Goal: Communication & Community: Answer question/provide support

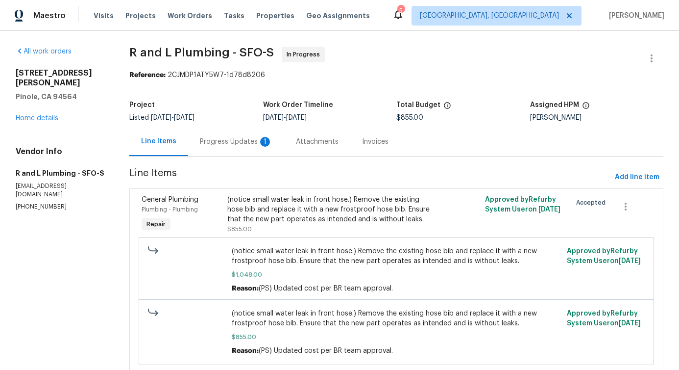
click at [264, 152] on div "Progress Updates 1" at bounding box center [236, 141] width 96 height 29
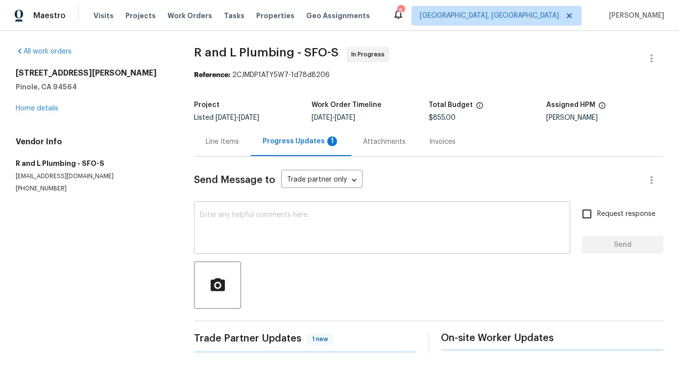
click at [276, 225] on textarea at bounding box center [382, 228] width 365 height 34
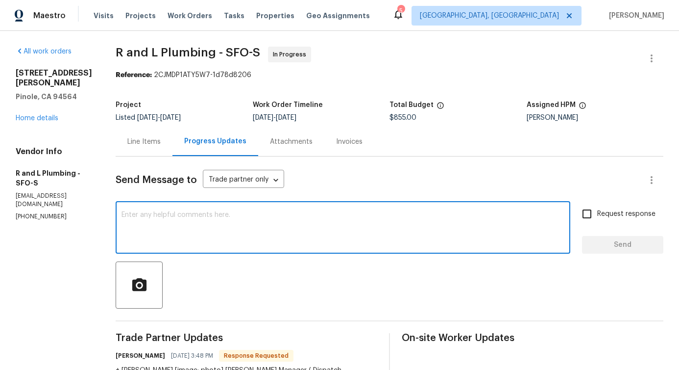
click at [127, 144] on div "Line Items" at bounding box center [143, 142] width 33 height 10
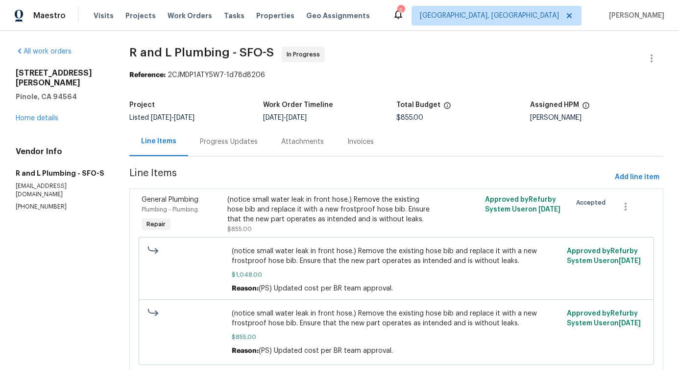
click at [239, 143] on div "Progress Updates" at bounding box center [229, 142] width 58 height 10
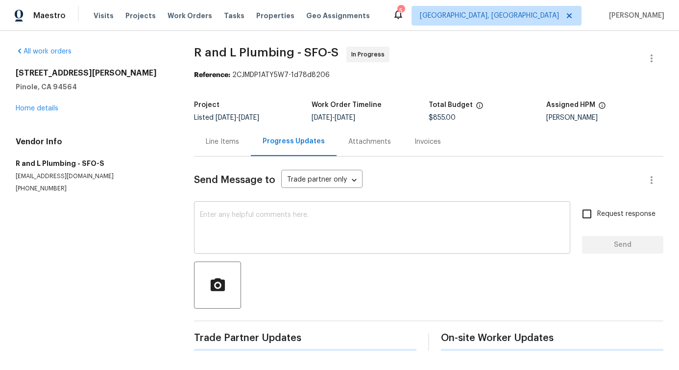
click at [245, 227] on textarea at bounding box center [382, 228] width 365 height 34
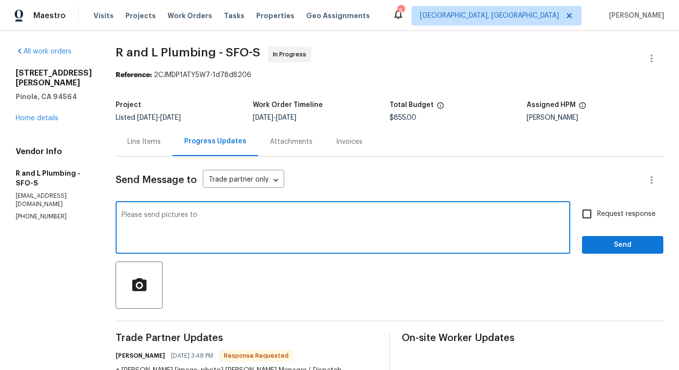
paste textarea "pavithra.sekar@opendoor.com"
type textarea "Please send pictures to pavithra.sekar@opendoor.com"
click at [596, 214] on input "Request response" at bounding box center [587, 213] width 21 height 21
checkbox input "true"
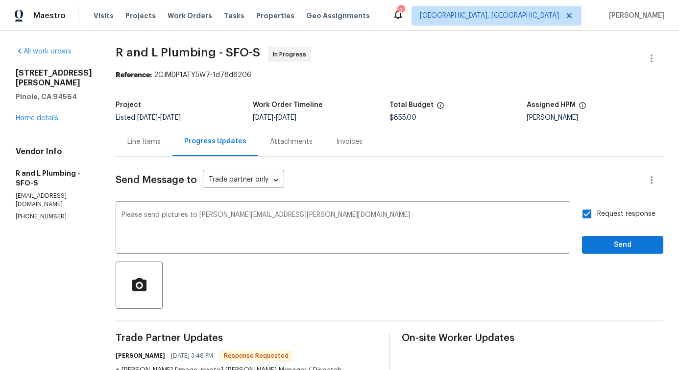
click at [624, 245] on span "Send" at bounding box center [623, 245] width 66 height 12
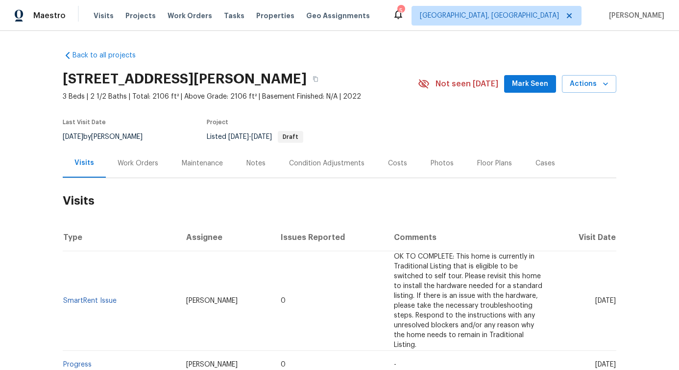
click at [155, 177] on div "Work Orders" at bounding box center [138, 163] width 64 height 29
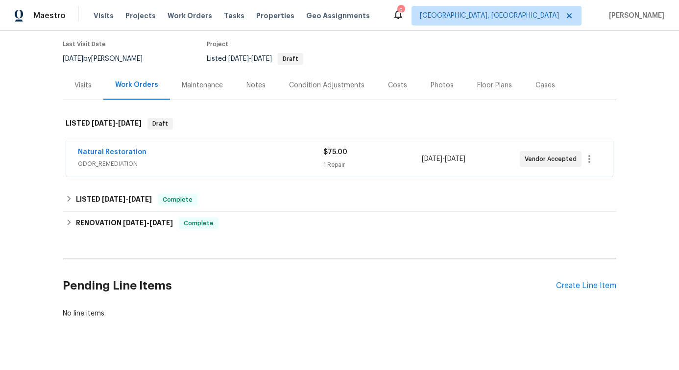
scroll to position [78, 0]
click at [90, 150] on link "Natural Restoration" at bounding box center [112, 151] width 69 height 7
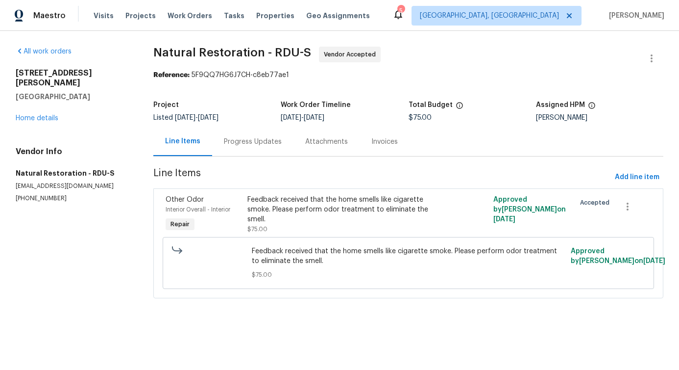
click at [247, 147] on div "Progress Updates" at bounding box center [252, 141] width 81 height 29
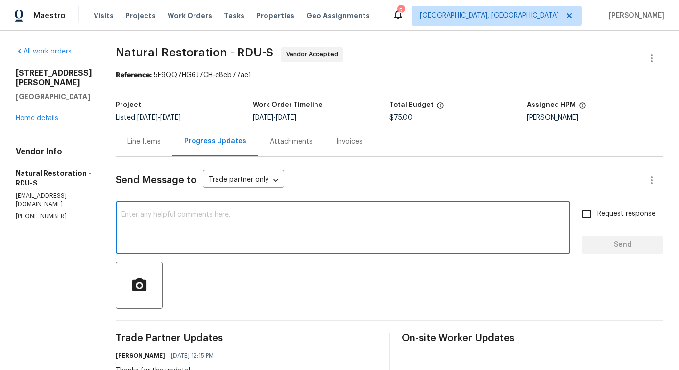
click at [253, 233] on textarea at bounding box center [343, 228] width 443 height 34
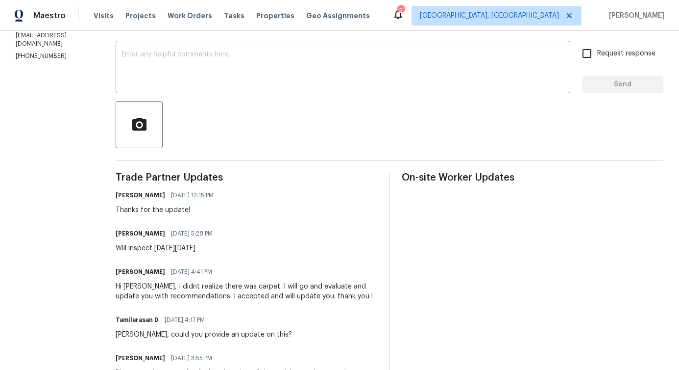
drag, startPoint x: 175, startPoint y: 251, endPoint x: 218, endPoint y: 249, distance: 42.7
click at [218, 249] on div "Tom Hessler 08/15/2025 5:28 PM Will inspect on Wed Aug 20" at bounding box center [247, 239] width 262 height 26
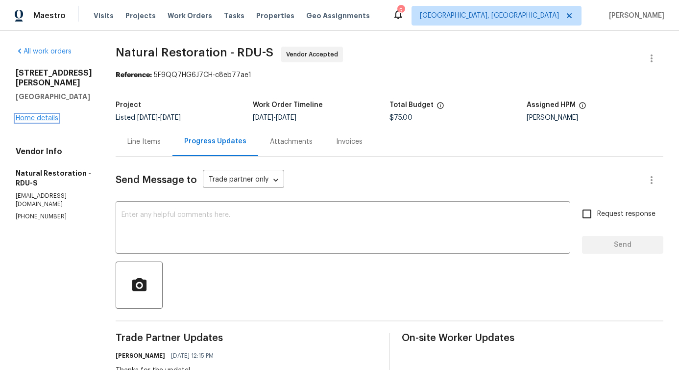
click at [33, 120] on link "Home details" at bounding box center [37, 118] width 43 height 7
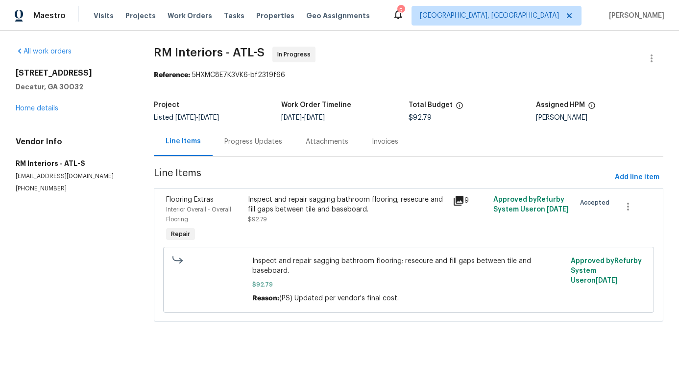
click at [242, 142] on div "Progress Updates" at bounding box center [254, 142] width 58 height 10
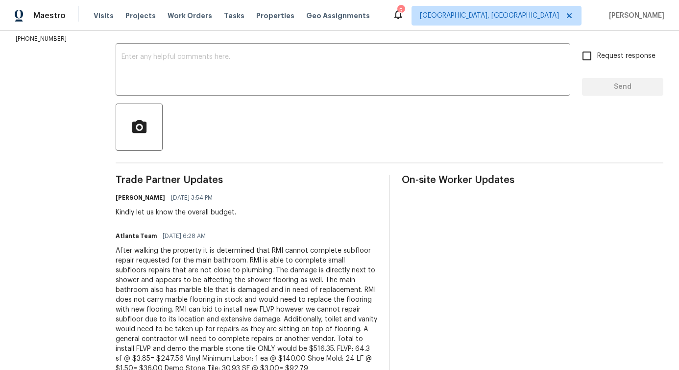
scroll to position [160, 0]
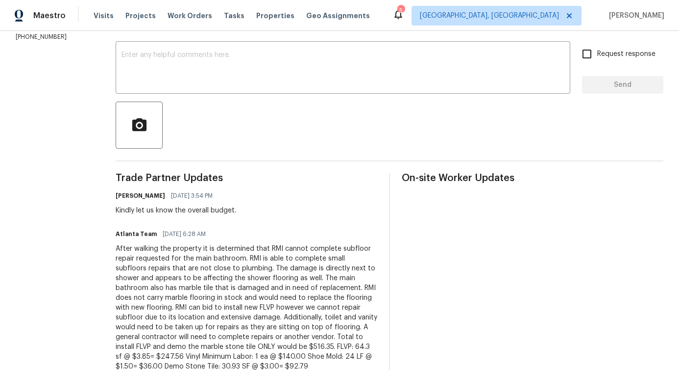
click at [171, 199] on span "07/25/2025 3:54 PM" at bounding box center [192, 196] width 42 height 10
click at [164, 210] on div "Kindly let us know the overall budget." at bounding box center [176, 210] width 121 height 10
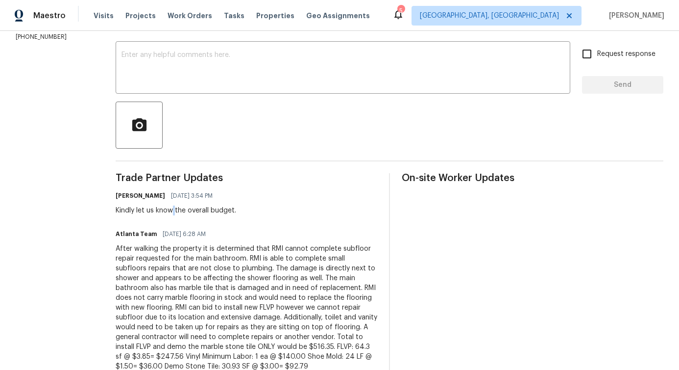
click at [164, 210] on div "Kindly let us know the overall budget." at bounding box center [176, 210] width 121 height 10
copy div "Kindly let us know the overall budget."
click at [174, 56] on textarea at bounding box center [343, 68] width 443 height 34
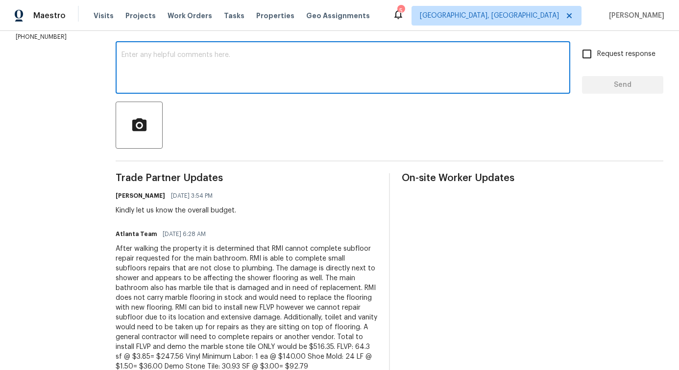
paste textarea "Kindly let us know the overall budget."
type textarea "Kindly let us know the overall budget."
click at [586, 48] on input "Request response" at bounding box center [587, 54] width 21 height 21
checkbox input "true"
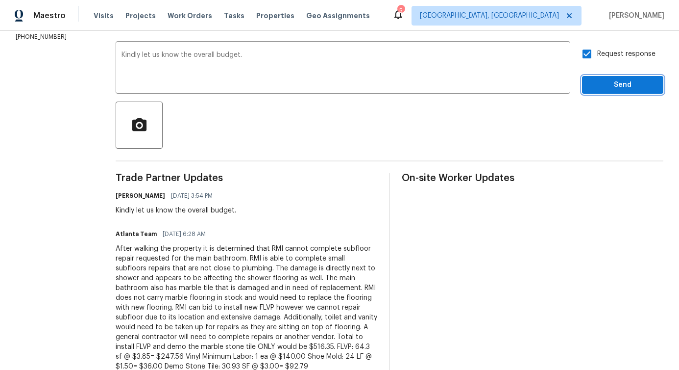
click at [603, 81] on span "Send" at bounding box center [623, 85] width 66 height 12
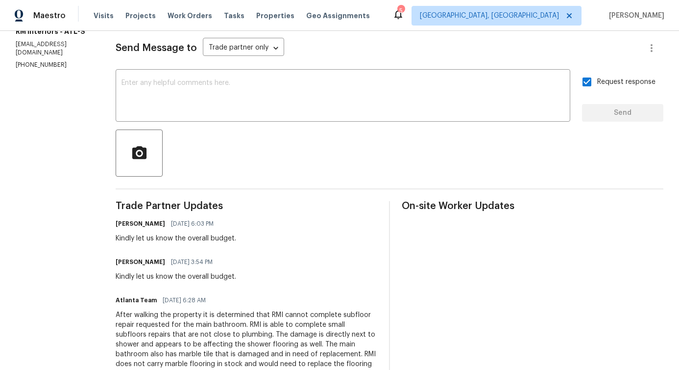
scroll to position [0, 0]
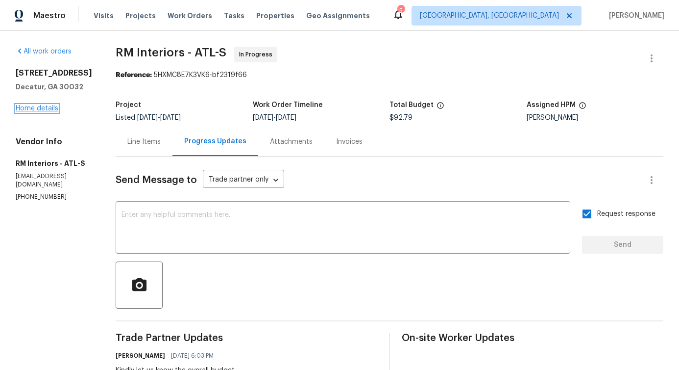
click at [41, 109] on link "Home details" at bounding box center [37, 108] width 43 height 7
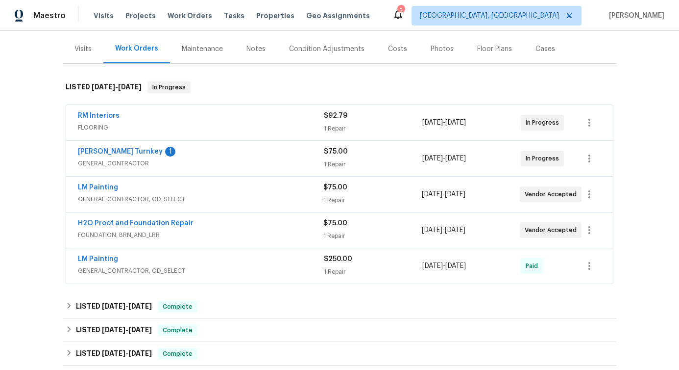
scroll to position [115, 0]
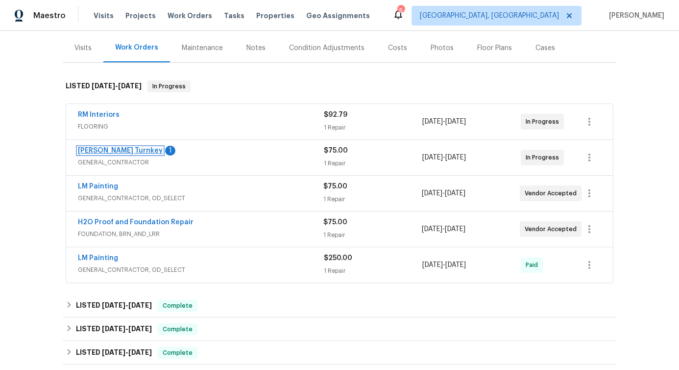
click at [95, 149] on link "Davis Turnkey" at bounding box center [120, 150] width 85 height 7
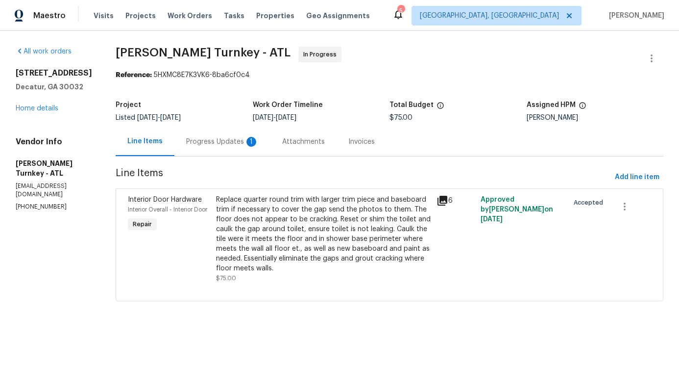
click at [236, 131] on div "Progress Updates 1" at bounding box center [223, 141] width 96 height 29
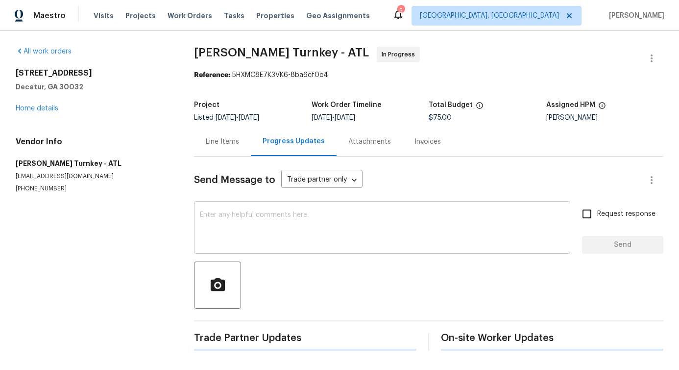
click at [248, 221] on textarea at bounding box center [382, 228] width 365 height 34
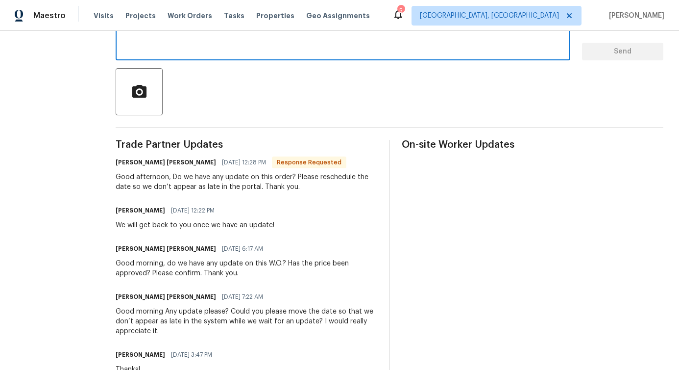
scroll to position [197, 0]
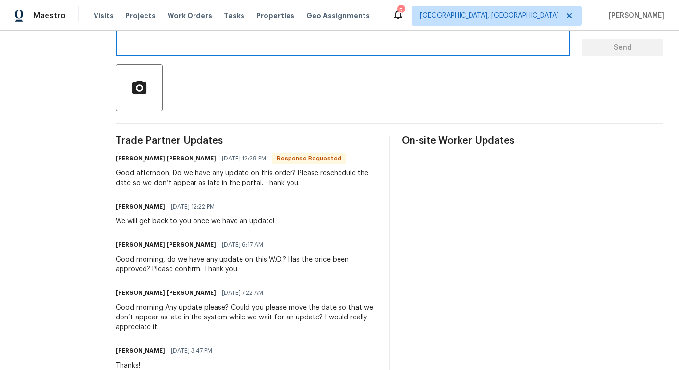
click at [208, 223] on div "We will get back to you once we have an update!" at bounding box center [195, 221] width 159 height 10
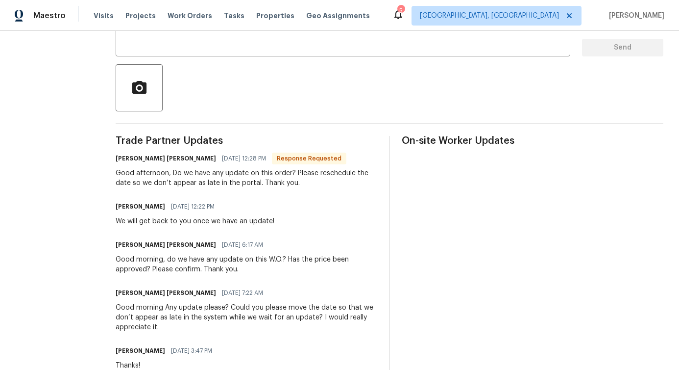
click at [208, 223] on div "We will get back to you once we have an update!" at bounding box center [195, 221] width 159 height 10
copy div "We will get back to you once we have an update!"
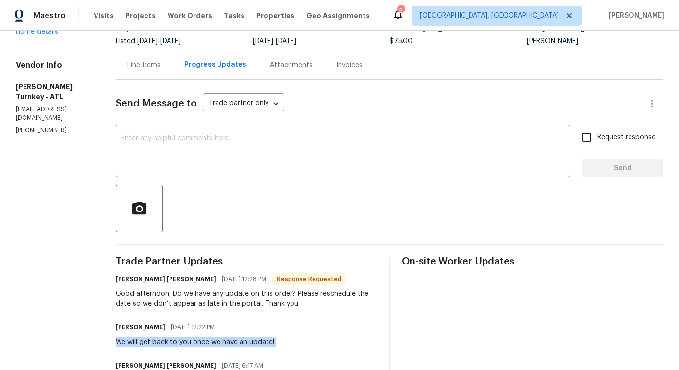
scroll to position [0, 0]
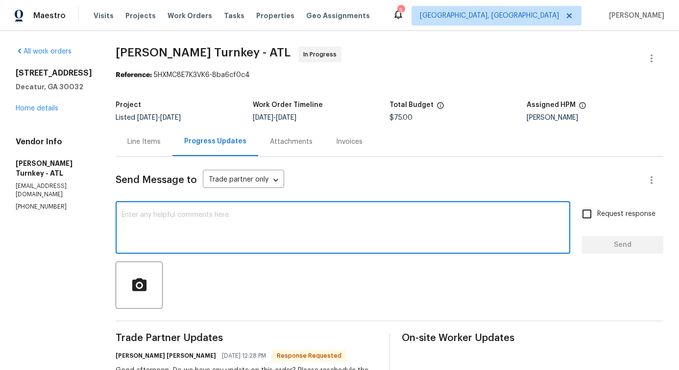
click at [190, 215] on textarea at bounding box center [343, 228] width 443 height 34
type textarea "We will review this and get back to you!"
click at [618, 241] on span "Send" at bounding box center [623, 245] width 66 height 12
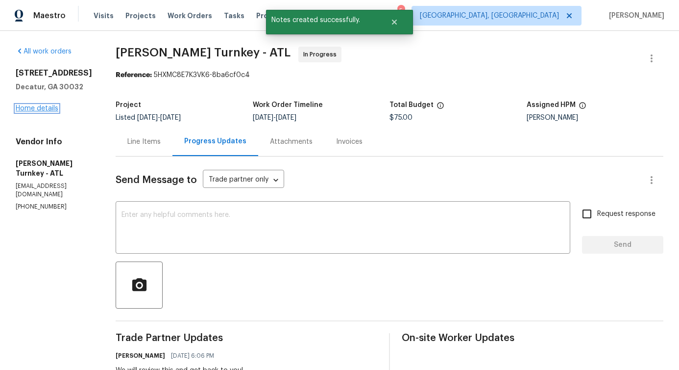
click at [51, 108] on link "Home details" at bounding box center [37, 108] width 43 height 7
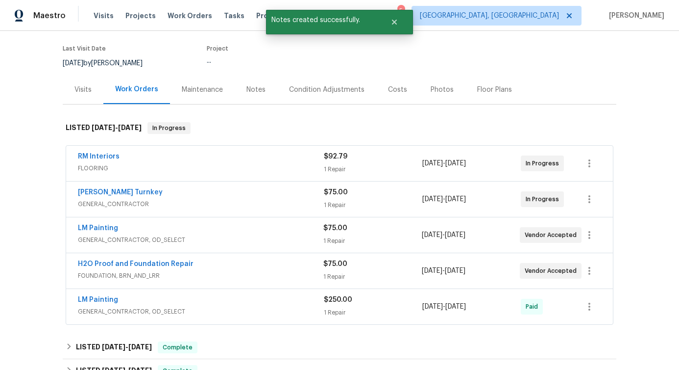
scroll to position [88, 0]
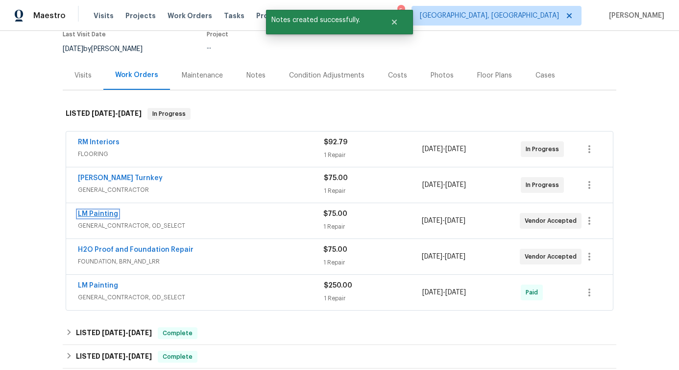
click at [100, 210] on link "LM Painting" at bounding box center [98, 213] width 40 height 7
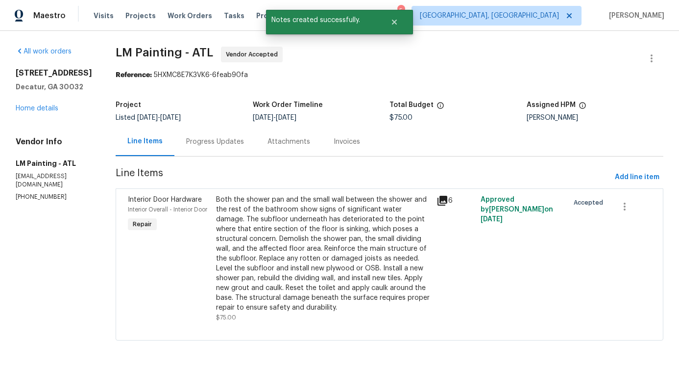
click at [224, 148] on div "Progress Updates" at bounding box center [215, 141] width 81 height 29
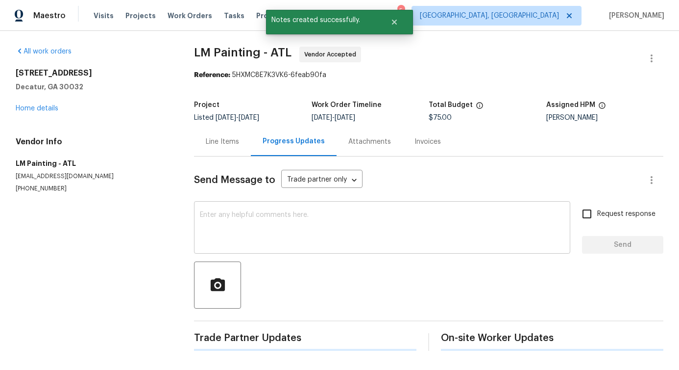
click at [244, 225] on textarea at bounding box center [382, 228] width 365 height 34
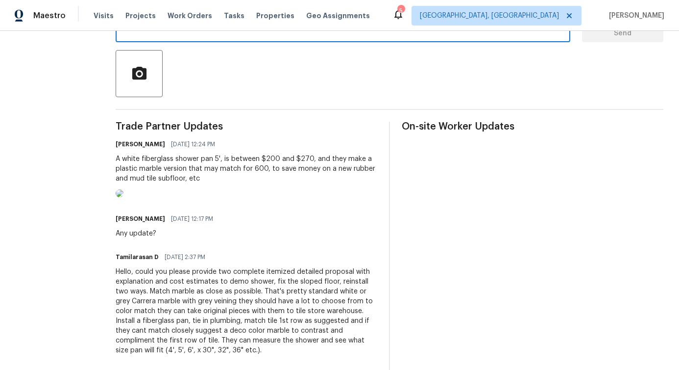
scroll to position [213, 0]
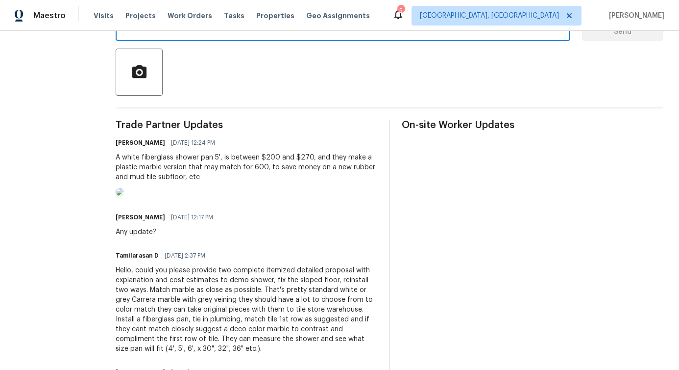
click at [175, 237] on div "Any update?" at bounding box center [167, 232] width 103 height 10
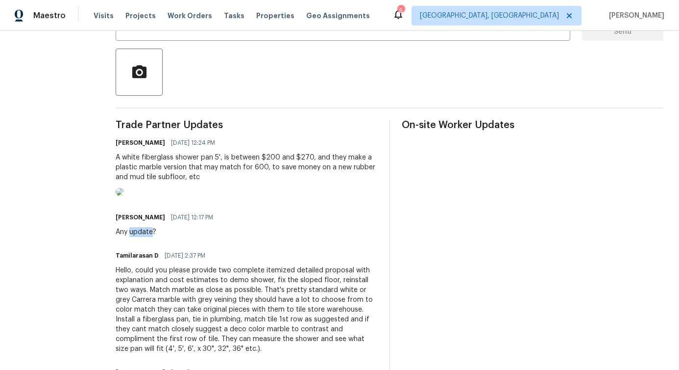
click at [175, 237] on div "Any update?" at bounding box center [167, 232] width 103 height 10
copy div "Any update?"
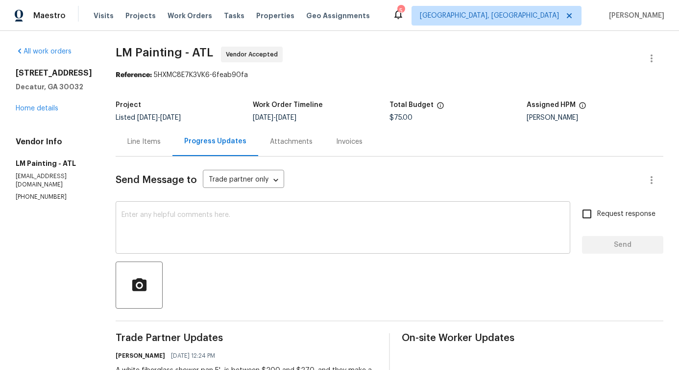
click at [194, 211] on textarea at bounding box center [343, 228] width 443 height 34
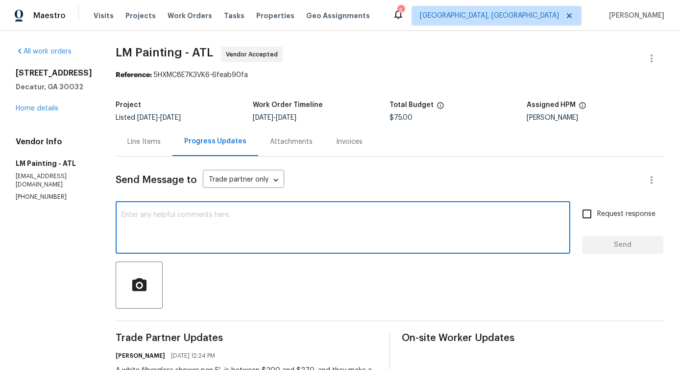
paste textarea "Any update?"
type textarea "Any update?"
click at [633, 217] on span "Request response" at bounding box center [627, 214] width 58 height 10
click at [598, 217] on input "Request response" at bounding box center [587, 213] width 21 height 21
checkbox input "true"
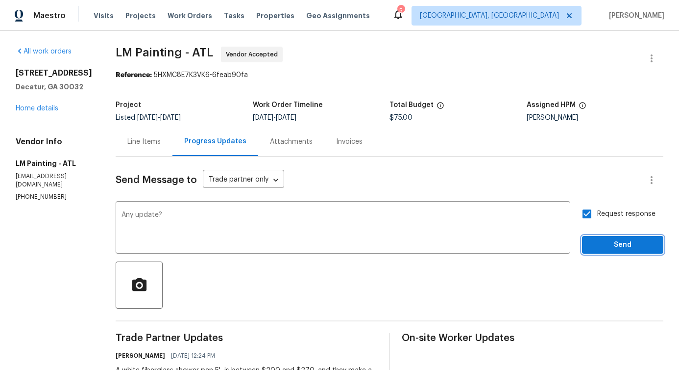
click at [639, 251] on button "Send" at bounding box center [622, 245] width 81 height 18
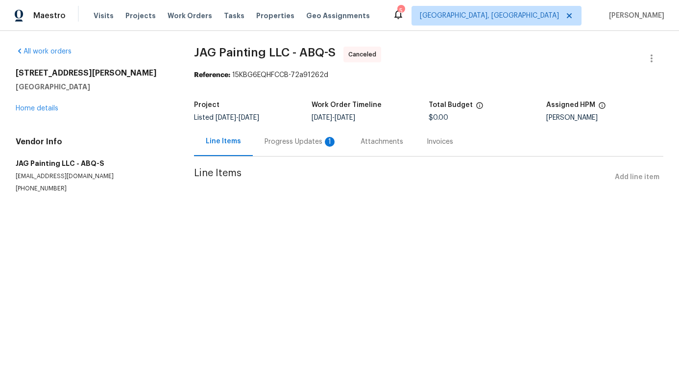
click at [283, 154] on div "Progress Updates 1" at bounding box center [301, 141] width 96 height 29
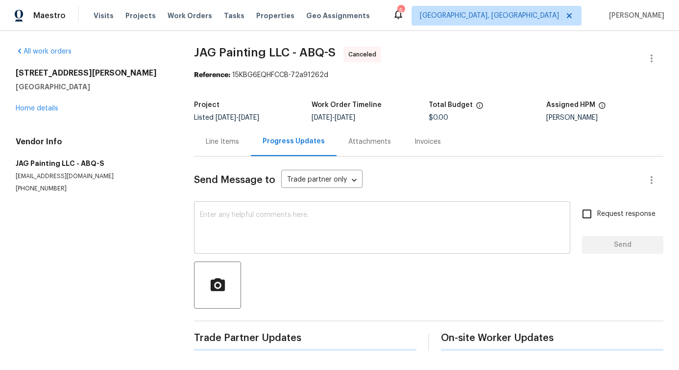
click at [281, 237] on textarea at bounding box center [382, 228] width 365 height 34
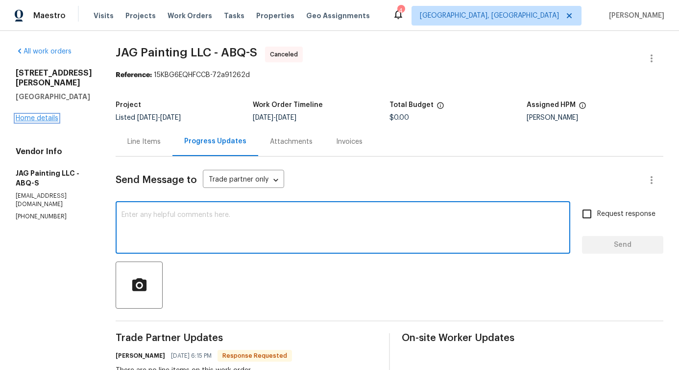
click at [46, 115] on link "Home details" at bounding box center [37, 118] width 43 height 7
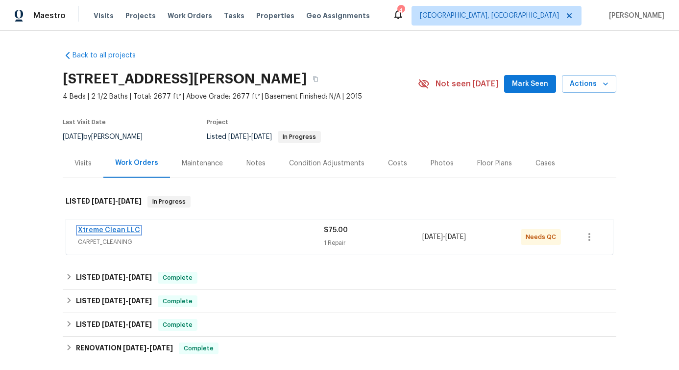
click at [127, 227] on link "Xtreme Clean LLC" at bounding box center [109, 229] width 62 height 7
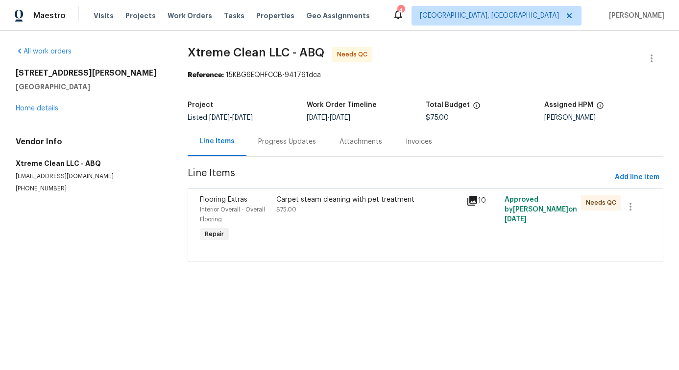
click at [262, 142] on div "Progress Updates" at bounding box center [287, 142] width 58 height 10
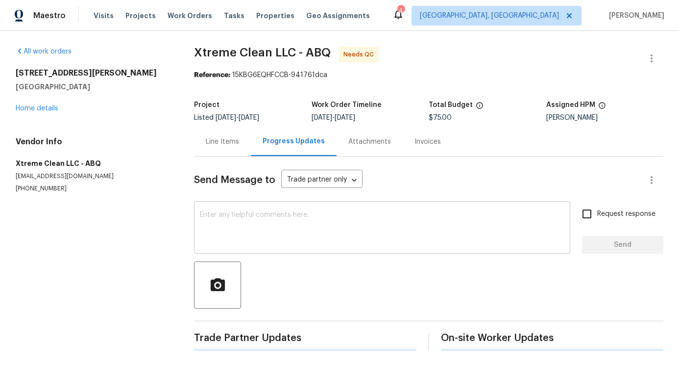
click at [275, 214] on textarea at bounding box center [382, 228] width 365 height 34
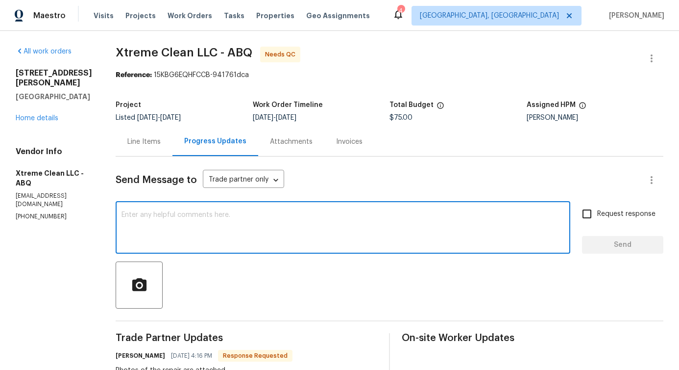
click at [150, 145] on div "Line Items" at bounding box center [143, 142] width 33 height 10
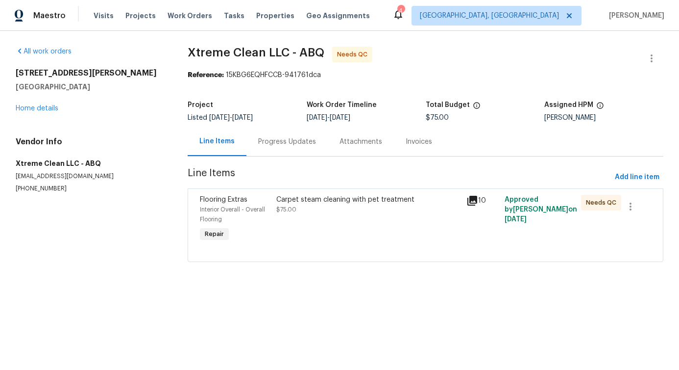
click at [351, 208] on div "Carpet steam cleaning with pet treatment $75.00" at bounding box center [368, 205] width 185 height 20
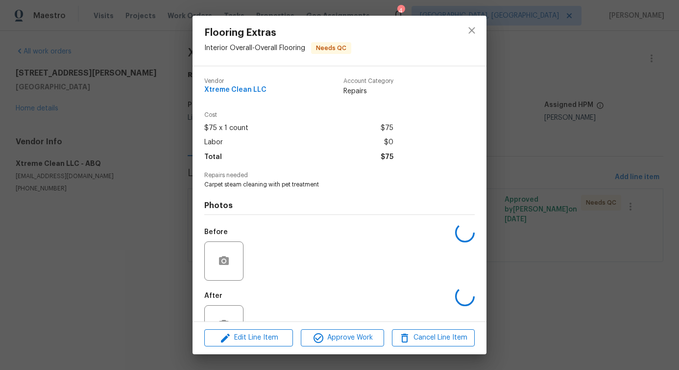
scroll to position [33, 0]
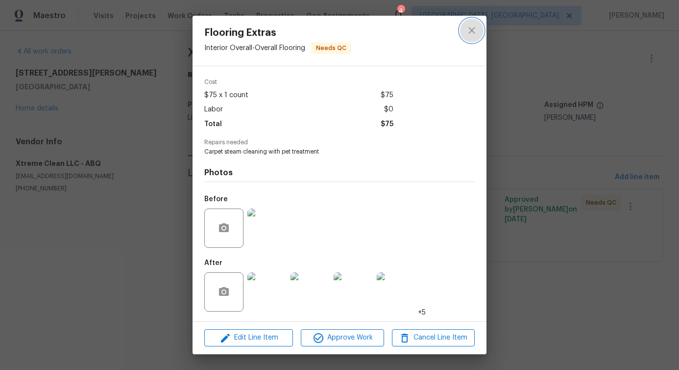
click at [468, 34] on icon "close" at bounding box center [472, 31] width 12 height 12
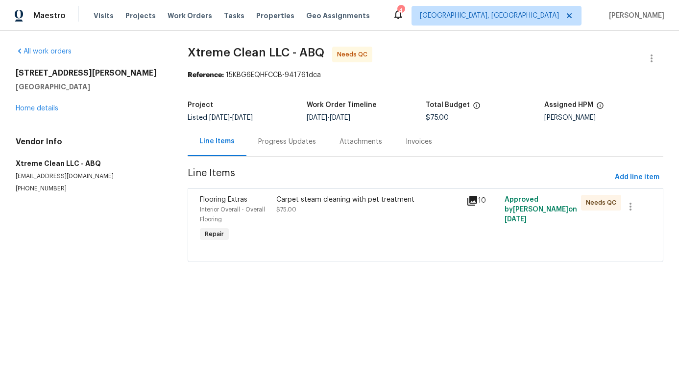
click at [280, 152] on div "Progress Updates" at bounding box center [287, 141] width 81 height 29
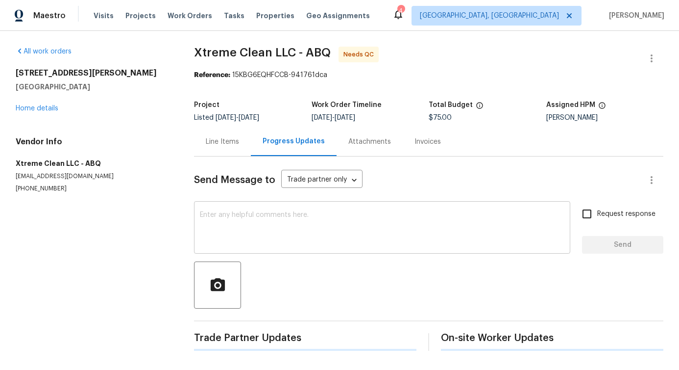
click at [284, 226] on textarea at bounding box center [382, 228] width 365 height 34
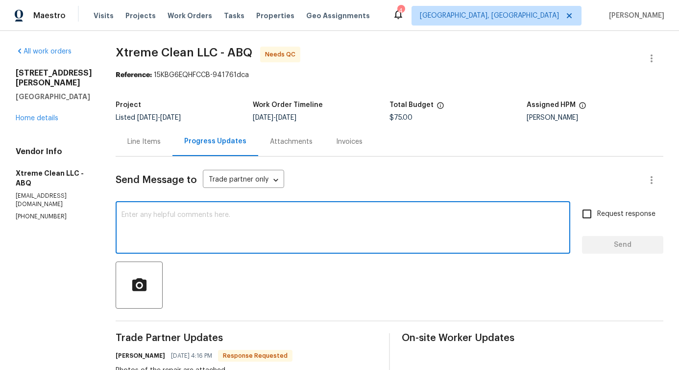
click at [149, 149] on div "Line Items" at bounding box center [144, 141] width 57 height 29
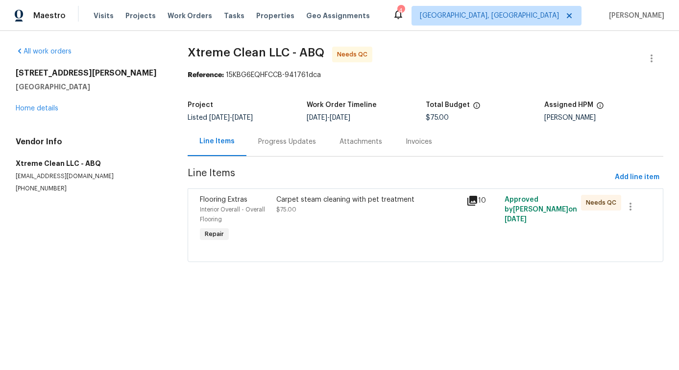
click at [333, 230] on div "Carpet steam cleaning with pet treatment $75.00" at bounding box center [369, 219] width 191 height 55
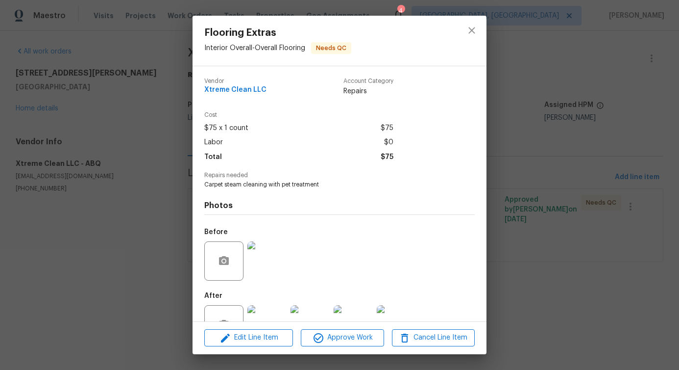
click at [265, 348] on div "Edit Line Item Approve Work Cancel Line Item" at bounding box center [340, 337] width 294 height 33
click at [264, 336] on span "Edit Line Item" at bounding box center [248, 337] width 83 height 12
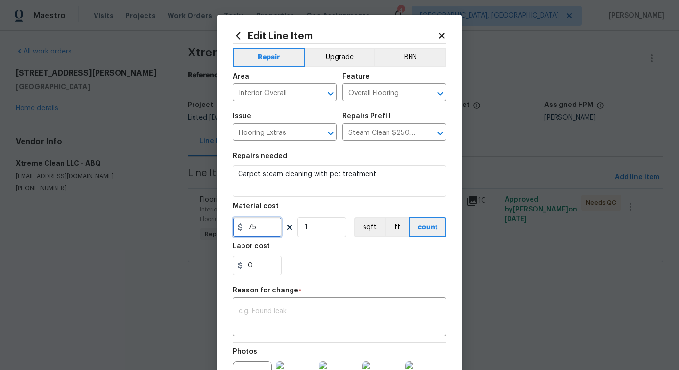
click at [254, 224] on input "75" at bounding box center [257, 227] width 49 height 20
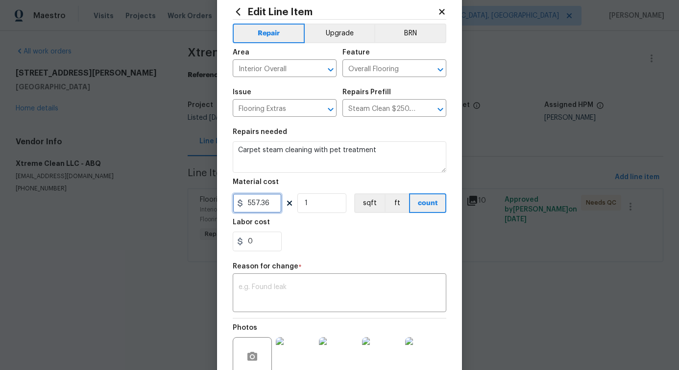
scroll to position [75, 0]
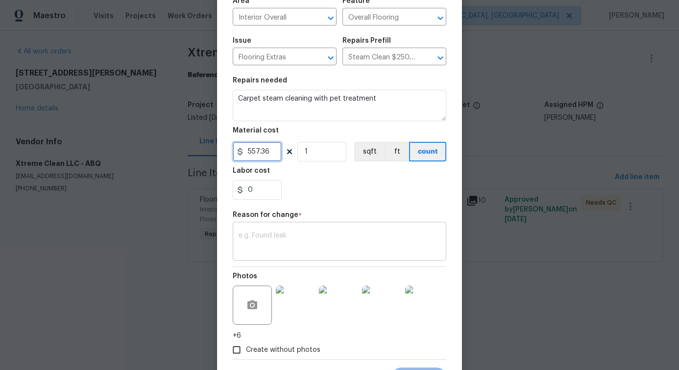
type input "557.36"
click at [281, 243] on textarea at bounding box center [340, 242] width 202 height 21
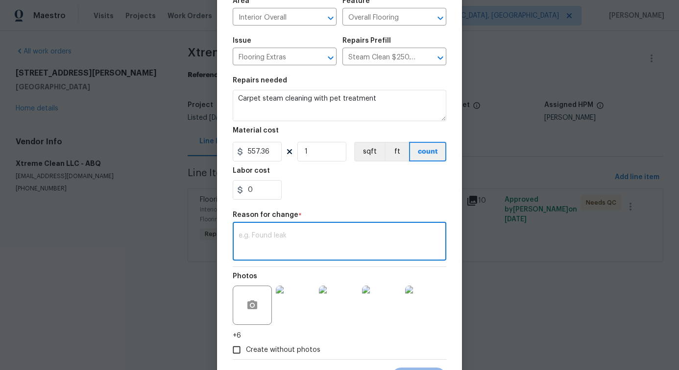
click at [269, 263] on div "Repair Upgrade BRN Area Interior Overall ​ Feature Overall Flooring ​ Issue Flo…" at bounding box center [340, 163] width 214 height 391
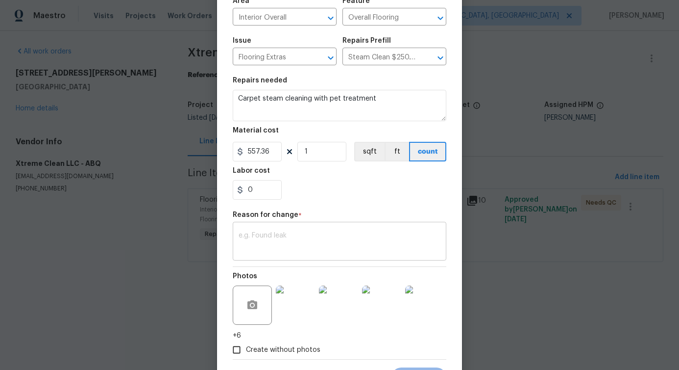
click at [274, 240] on textarea at bounding box center [340, 242] width 202 height 21
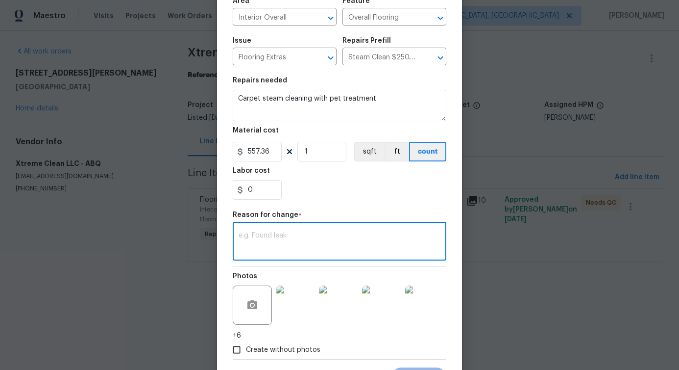
paste textarea "(PS) Updated per vendor's final cost."
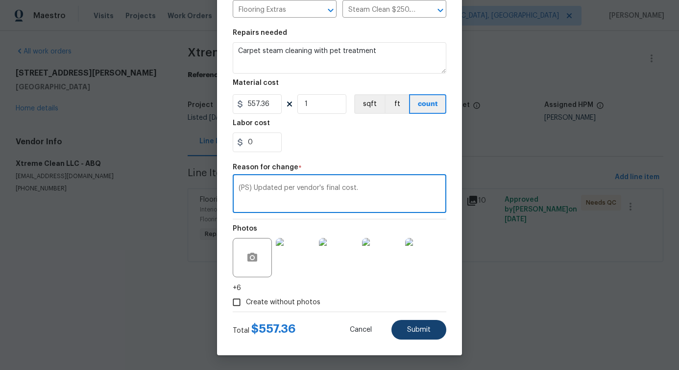
type textarea "(PS) Updated per vendor's final cost."
click at [413, 335] on button "Submit" at bounding box center [419, 330] width 55 height 20
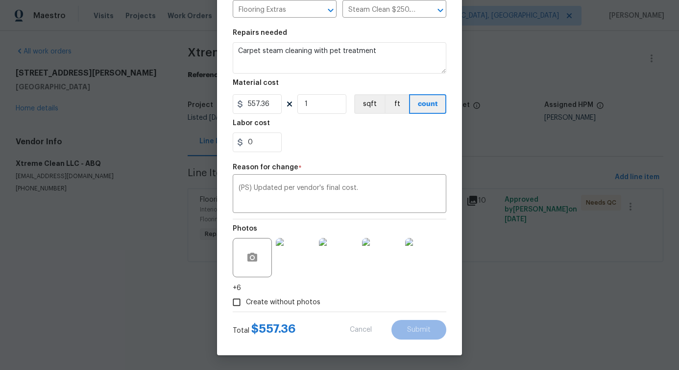
type input "75"
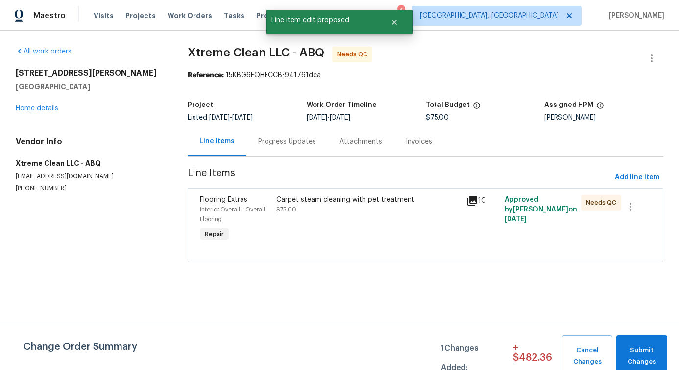
scroll to position [0, 0]
click at [633, 366] on span "Submit Changes" at bounding box center [642, 356] width 41 height 23
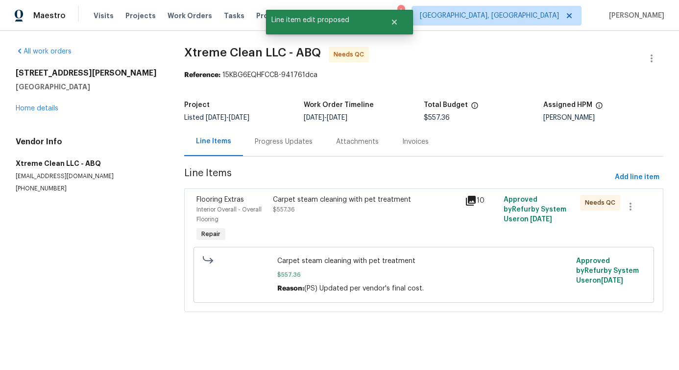
click at [279, 149] on div "Progress Updates" at bounding box center [283, 141] width 81 height 29
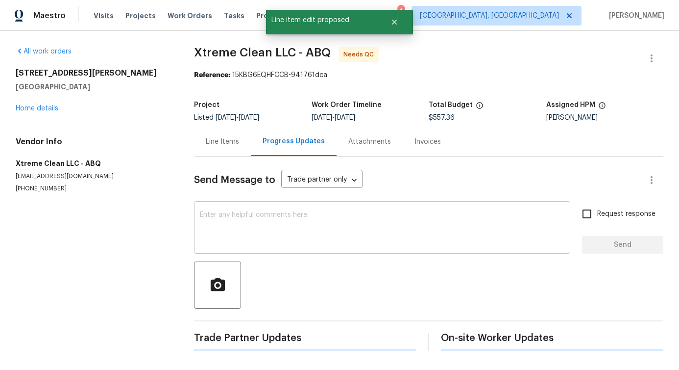
click at [276, 225] on textarea at bounding box center [382, 228] width 365 height 34
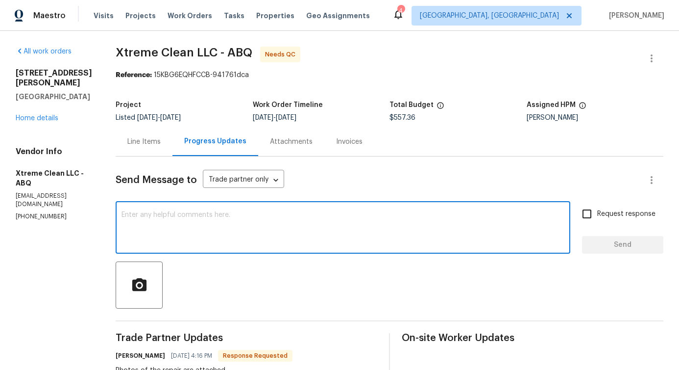
click at [152, 146] on div "Line Items" at bounding box center [143, 142] width 33 height 10
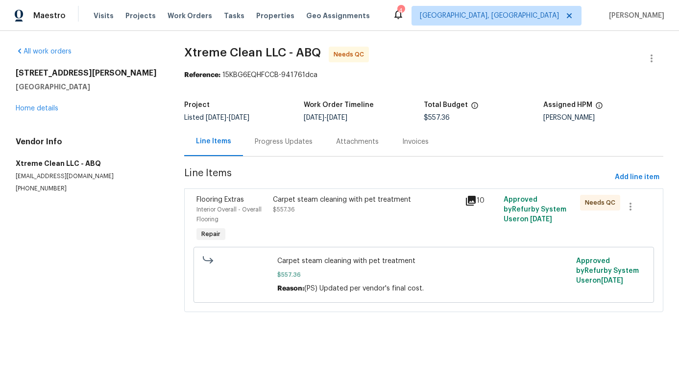
click at [268, 143] on div "Progress Updates" at bounding box center [284, 142] width 58 height 10
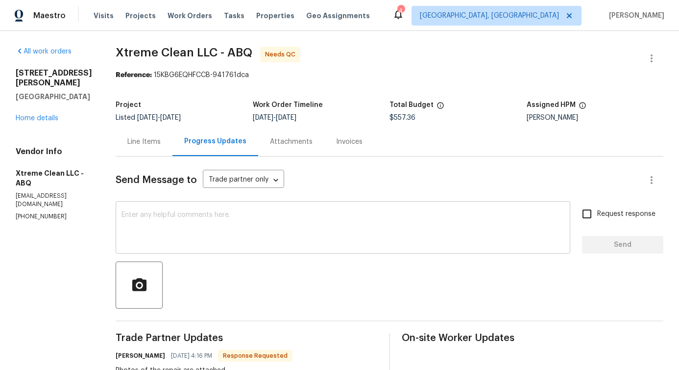
click at [252, 206] on div "x ​" at bounding box center [343, 228] width 455 height 50
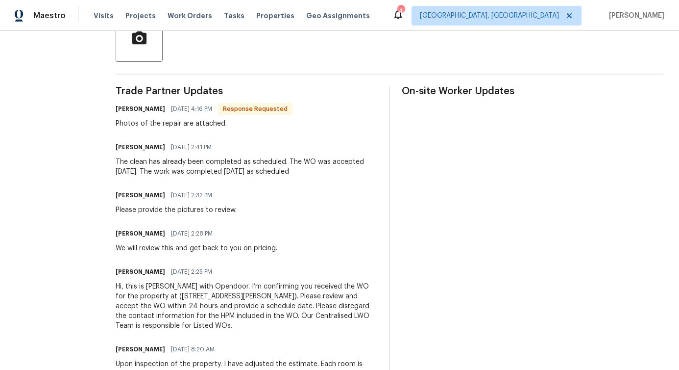
scroll to position [248, 0]
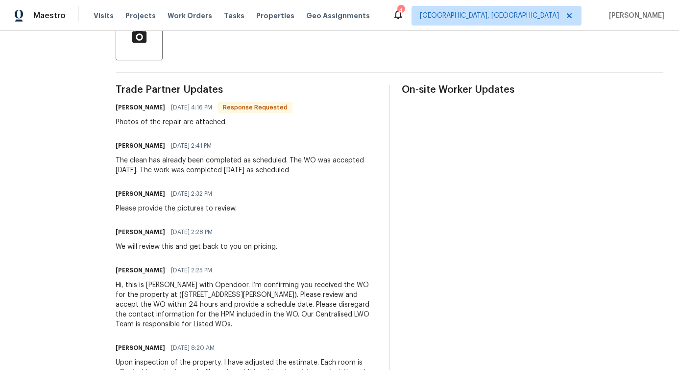
click at [252, 206] on div "Pavithra Sekar 08/18/2025 2:32 PM Please provide the pictures to review." at bounding box center [247, 200] width 262 height 26
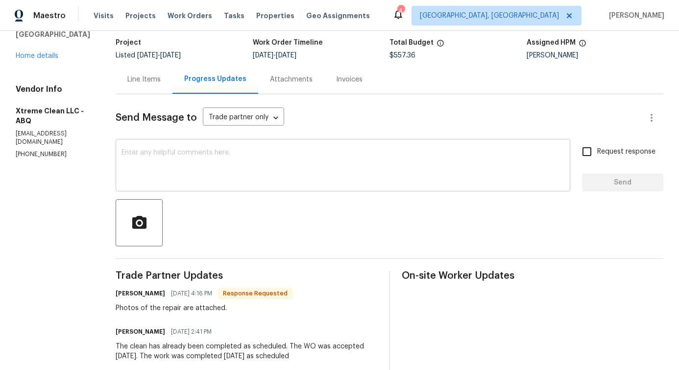
scroll to position [0, 0]
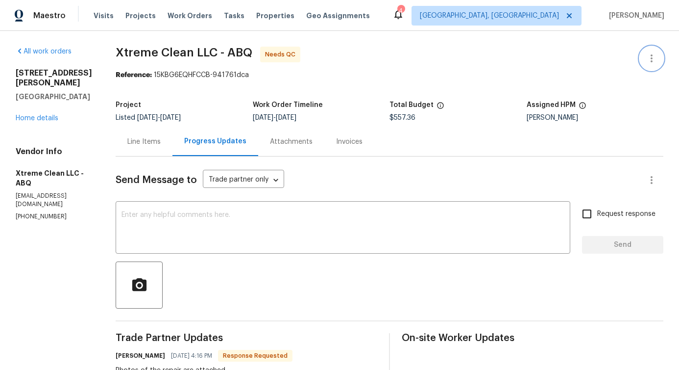
click at [654, 62] on icon "button" at bounding box center [652, 58] width 12 height 12
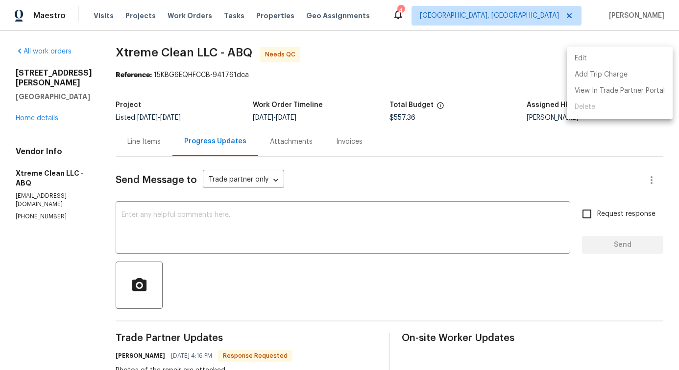
click at [620, 63] on li "Edit" at bounding box center [620, 58] width 106 height 16
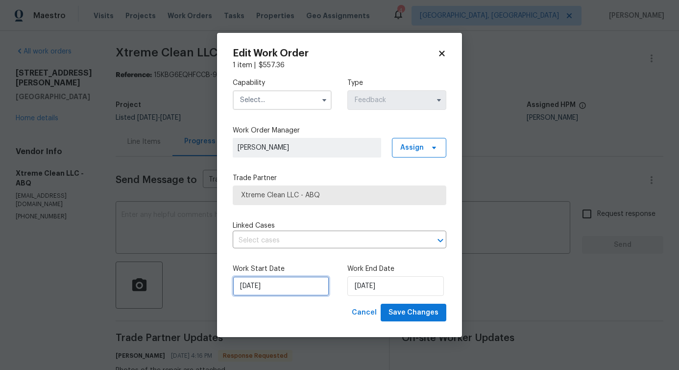
click at [275, 293] on input "8/14/2025" at bounding box center [281, 286] width 97 height 20
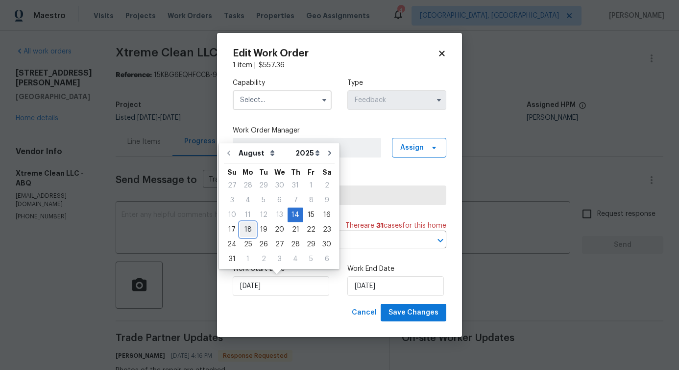
click at [252, 226] on div "18" at bounding box center [248, 230] width 16 height 14
type input "[DATE]"
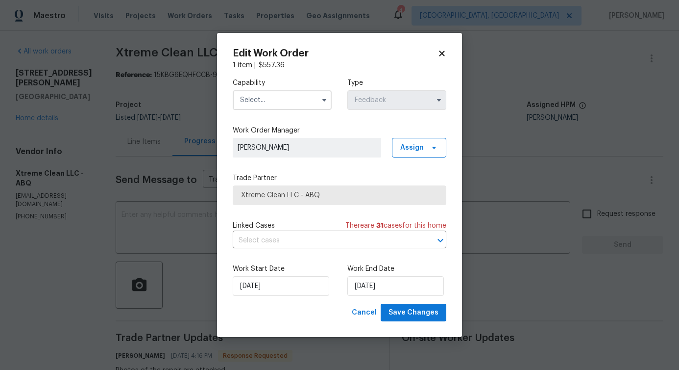
click at [288, 98] on input "text" at bounding box center [282, 100] width 99 height 20
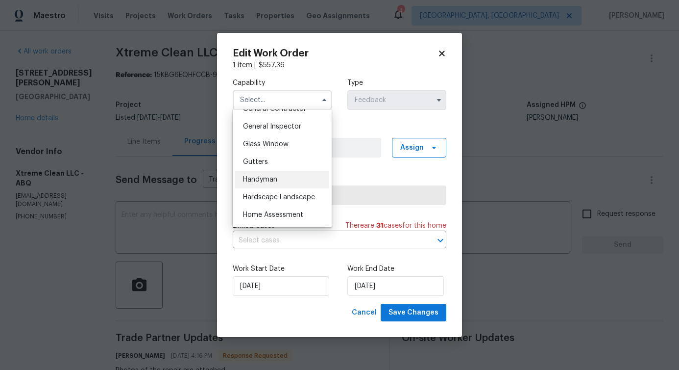
scroll to position [485, 0]
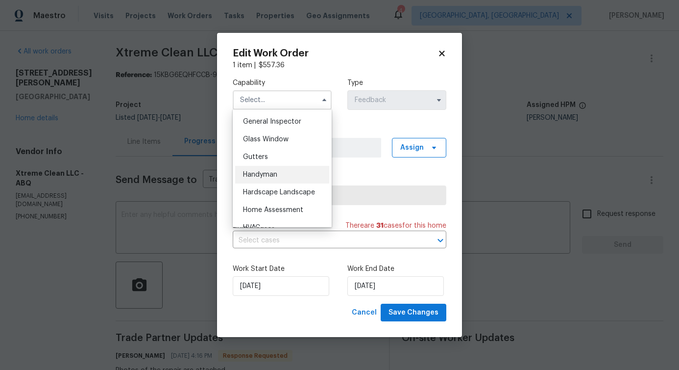
click at [276, 180] on div "Handyman" at bounding box center [282, 175] width 94 height 18
type input "Handyman"
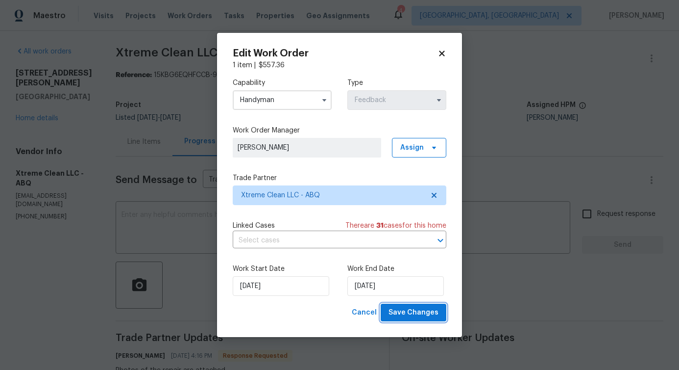
click at [399, 316] on span "Save Changes" at bounding box center [414, 312] width 50 height 12
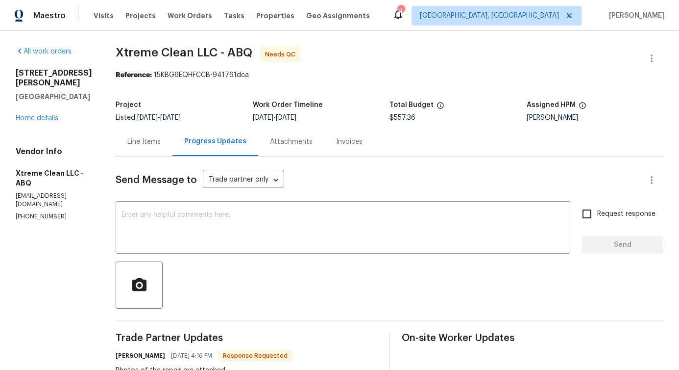
click at [168, 245] on body "Maestro Visits Projects Work Orders Tasks Properties Geo Assignments 4 Albuquer…" at bounding box center [339, 185] width 679 height 370
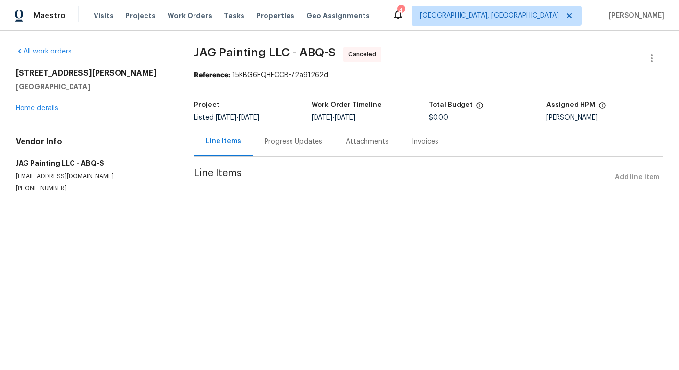
click at [284, 144] on div "Progress Updates" at bounding box center [294, 142] width 58 height 10
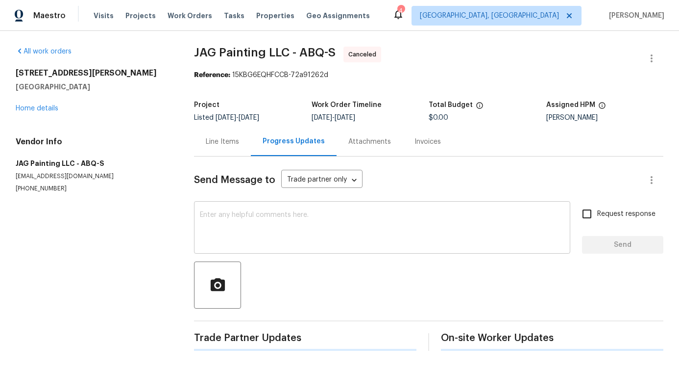
click at [254, 238] on textarea at bounding box center [382, 228] width 365 height 34
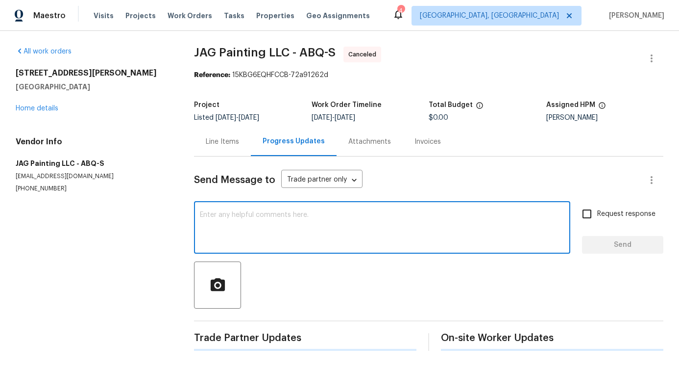
paste textarea "We shall partner up in the forthcoming work order."
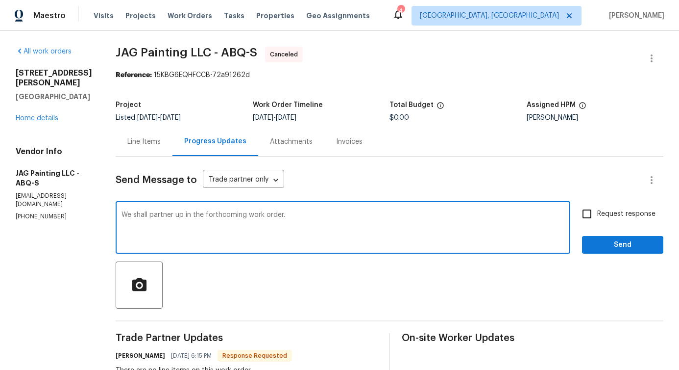
click at [371, 218] on textarea "We shall partner up in the forthcoming work order." at bounding box center [343, 228] width 443 height 34
type textarea "We shall partner up in the forthcoming work order. Thanks!"
click at [617, 240] on span "Send" at bounding box center [623, 245] width 66 height 12
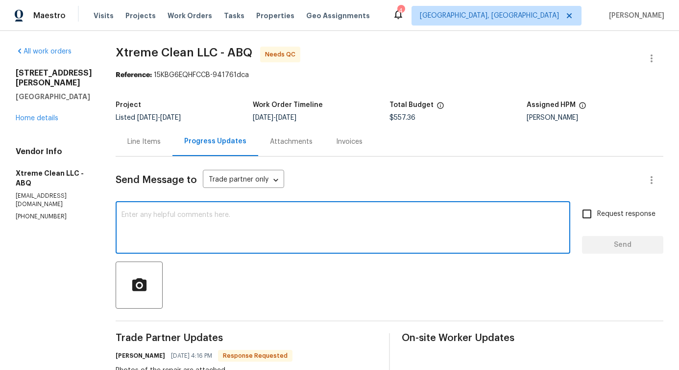
click at [238, 242] on textarea at bounding box center [343, 228] width 443 height 34
click at [142, 149] on div "Line Items" at bounding box center [144, 141] width 57 height 29
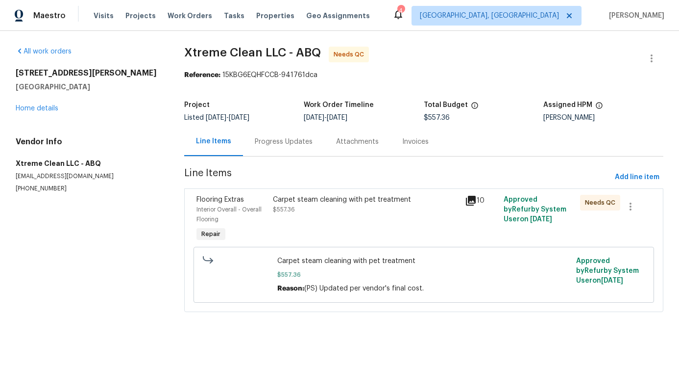
click at [333, 210] on div "Carpet steam cleaning with pet treatment $557.36" at bounding box center [366, 205] width 186 height 20
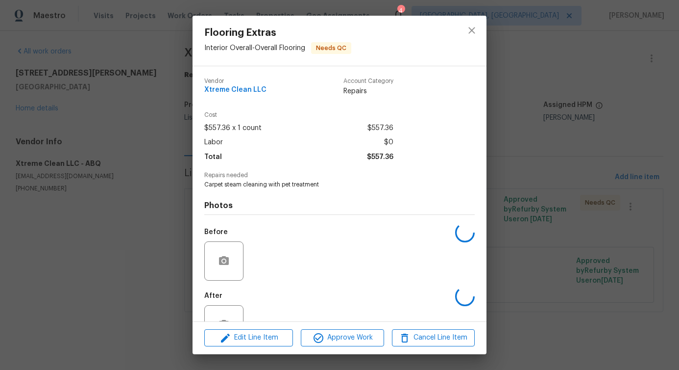
scroll to position [33, 0]
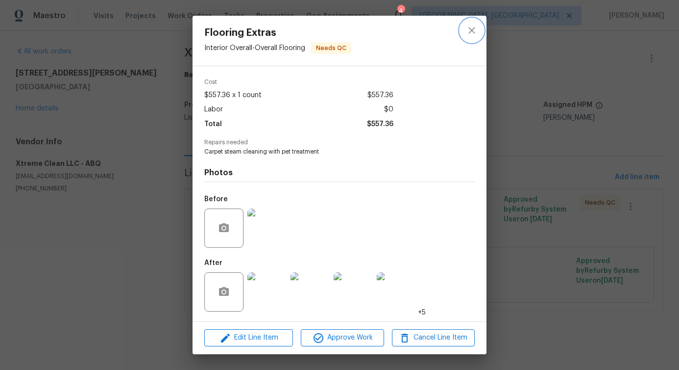
click at [470, 26] on icon "close" at bounding box center [472, 31] width 12 height 12
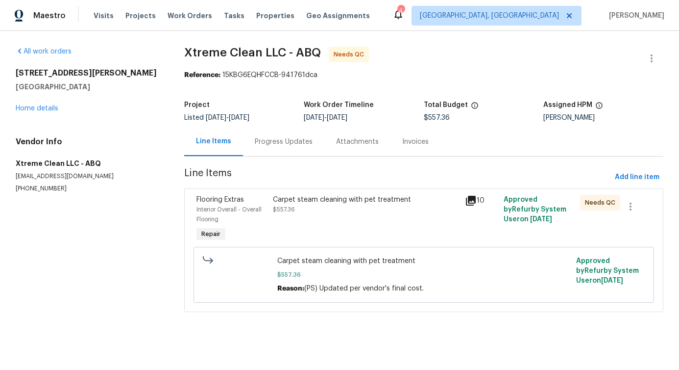
click at [332, 225] on div "Carpet steam cleaning with pet treatment $557.36" at bounding box center [366, 219] width 192 height 55
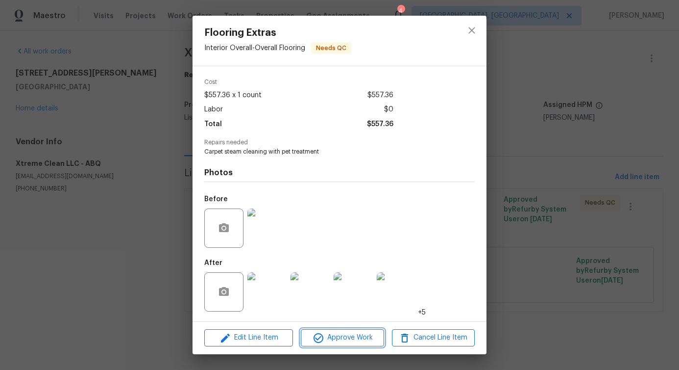
click at [343, 339] on span "Approve Work" at bounding box center [342, 337] width 77 height 12
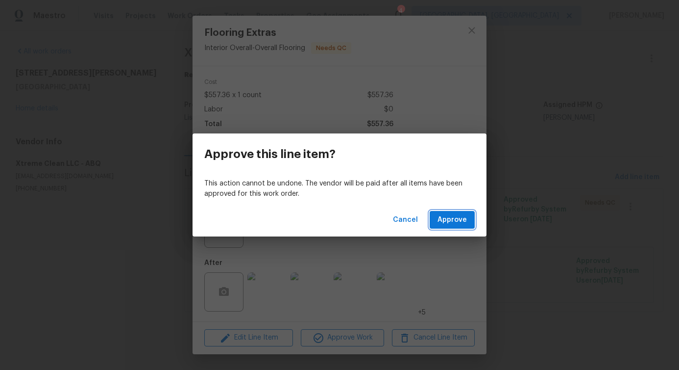
click at [449, 214] on span "Approve" at bounding box center [452, 220] width 29 height 12
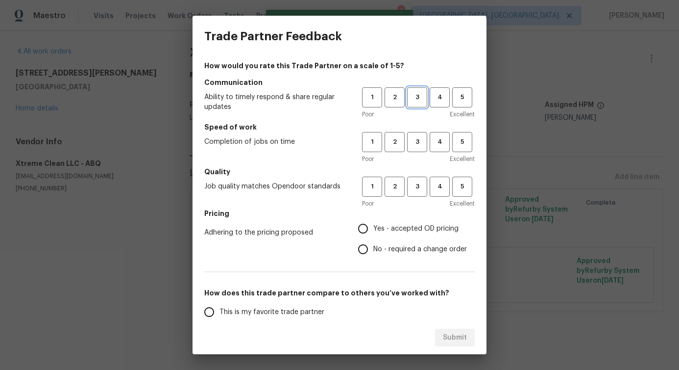
click at [409, 94] on span "3" at bounding box center [417, 97] width 18 height 11
click at [418, 146] on span "3" at bounding box center [417, 141] width 18 height 11
click at [421, 185] on span "3" at bounding box center [417, 186] width 18 height 11
click at [401, 244] on span "No - required a change order" at bounding box center [421, 249] width 94 height 10
click at [374, 244] on input "No - required a change order" at bounding box center [363, 249] width 21 height 21
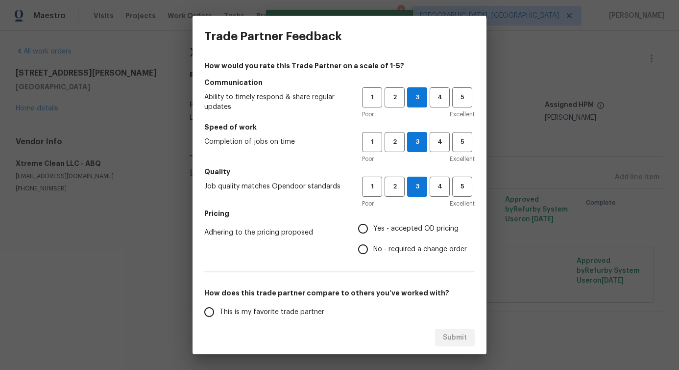
radio input "true"
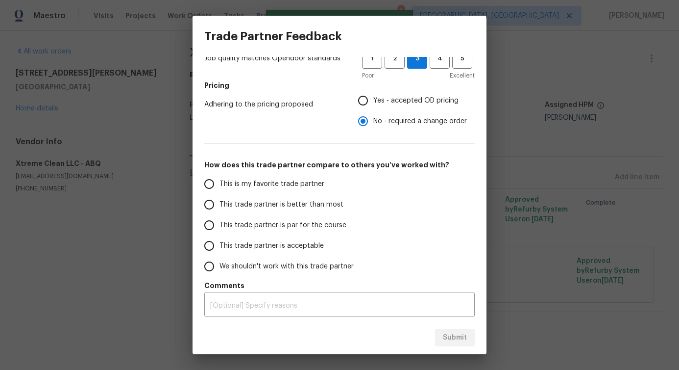
click at [322, 200] on span "This trade partner is better than most" at bounding box center [282, 205] width 124 height 10
click at [220, 200] on input "This trade partner is better than most" at bounding box center [209, 204] width 21 height 21
click at [454, 339] on span "Submit" at bounding box center [455, 337] width 24 height 12
radio input "true"
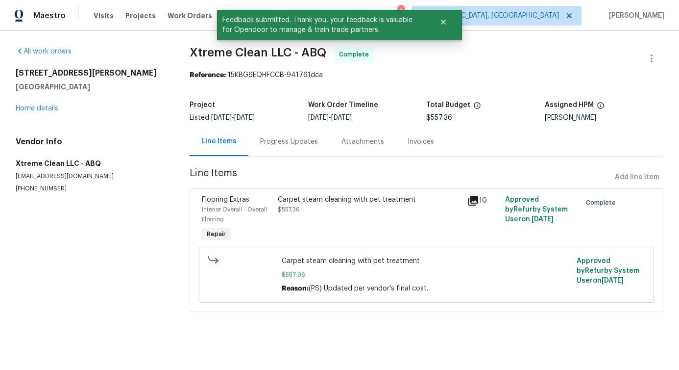
click at [288, 150] on div "Progress Updates" at bounding box center [289, 141] width 81 height 29
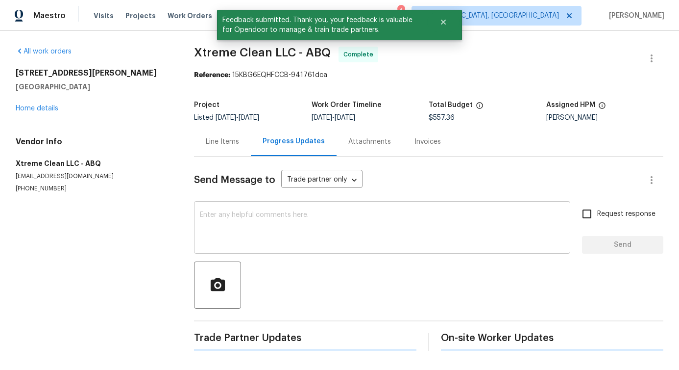
click at [294, 225] on textarea at bounding box center [382, 228] width 365 height 34
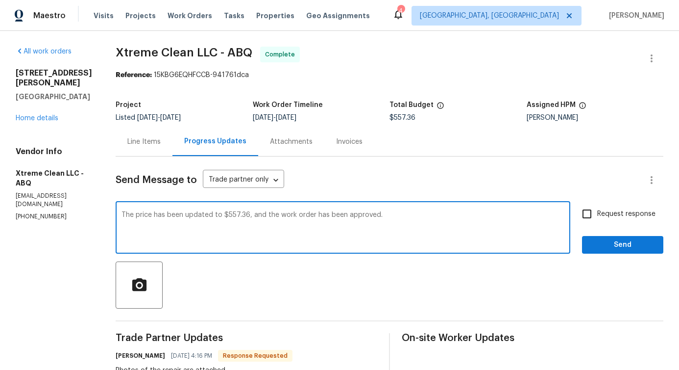
type textarea "The price has been updated to $557.36, and the work order has been approved."
click at [640, 249] on span "Send" at bounding box center [623, 245] width 66 height 12
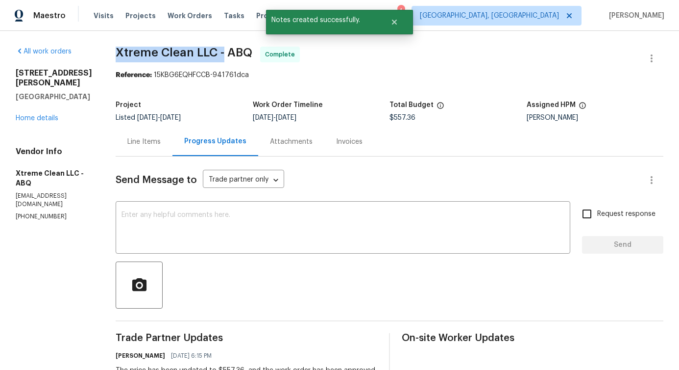
drag, startPoint x: 112, startPoint y: 49, endPoint x: 225, endPoint y: 49, distance: 113.7
copy span "Xtreme Clean LLC -"
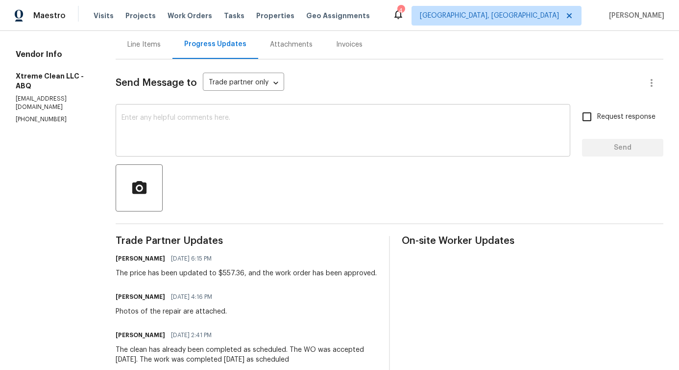
scroll to position [111, 0]
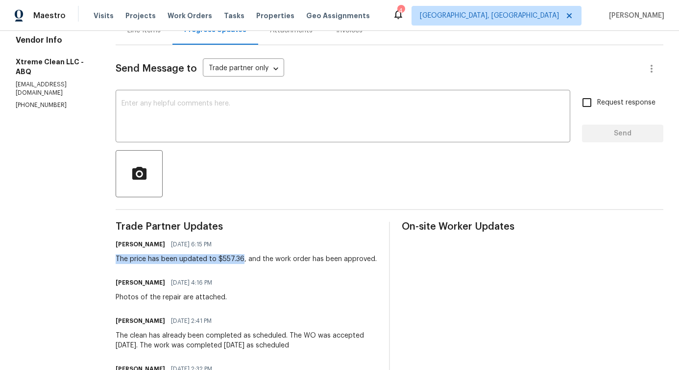
drag, startPoint x: 116, startPoint y: 254, endPoint x: 242, endPoint y: 260, distance: 126.6
copy div "The price has been updated to $557.36"
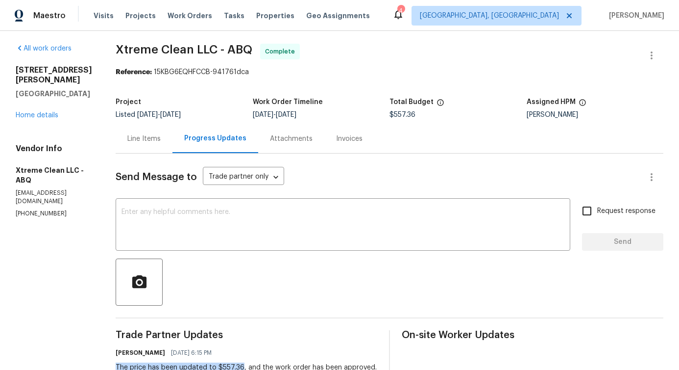
scroll to position [0, 0]
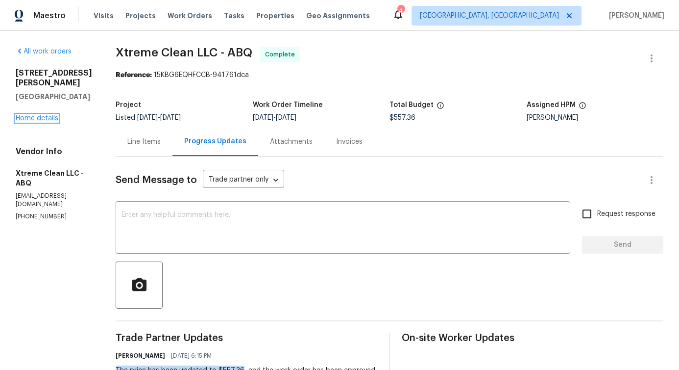
click at [33, 115] on link "Home details" at bounding box center [37, 118] width 43 height 7
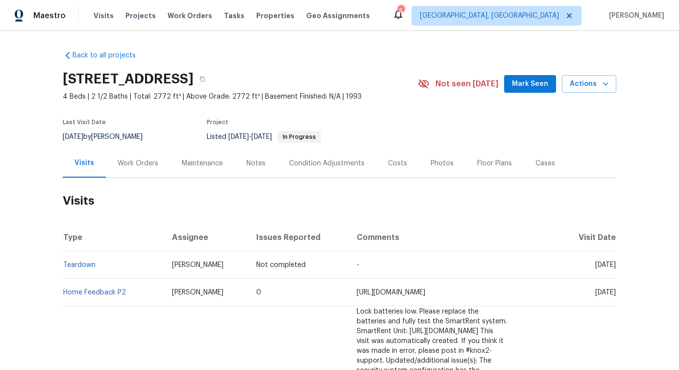
click at [125, 170] on div "Work Orders" at bounding box center [138, 163] width 64 height 29
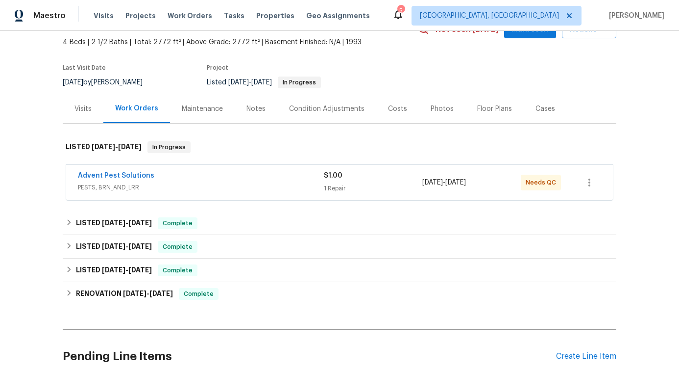
scroll to position [121, 0]
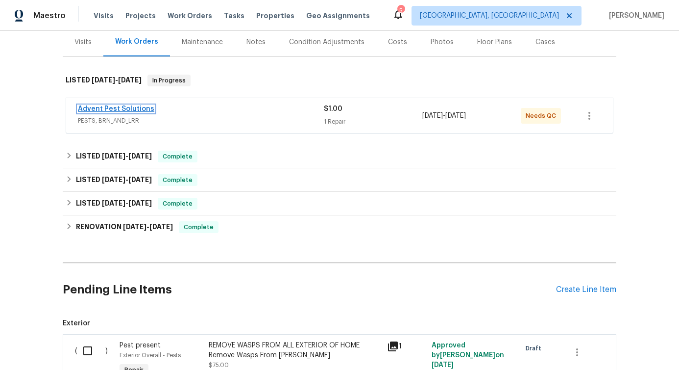
click at [117, 111] on link "Advent Pest Solutions" at bounding box center [116, 108] width 76 height 7
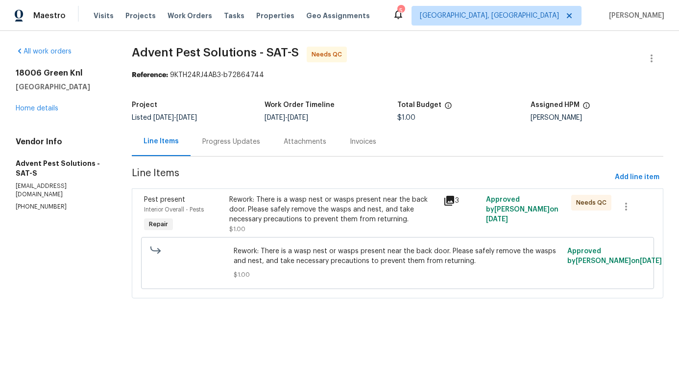
click at [236, 144] on div "Progress Updates" at bounding box center [231, 142] width 58 height 10
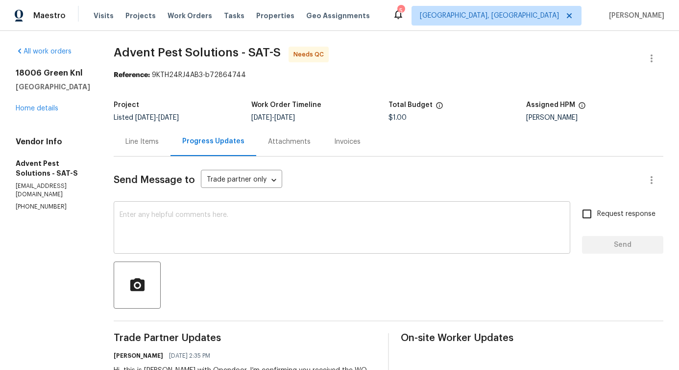
click at [241, 235] on textarea at bounding box center [342, 228] width 445 height 34
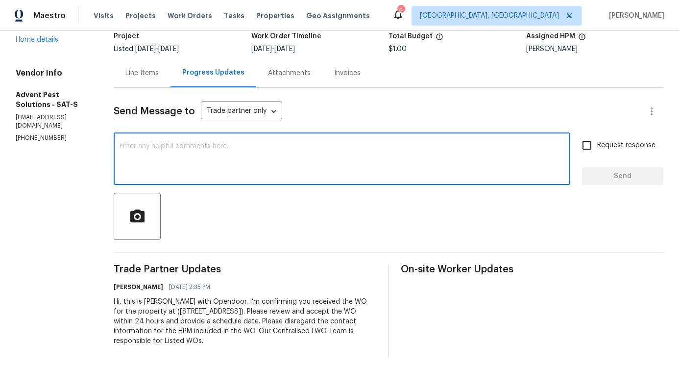
scroll to position [72, 0]
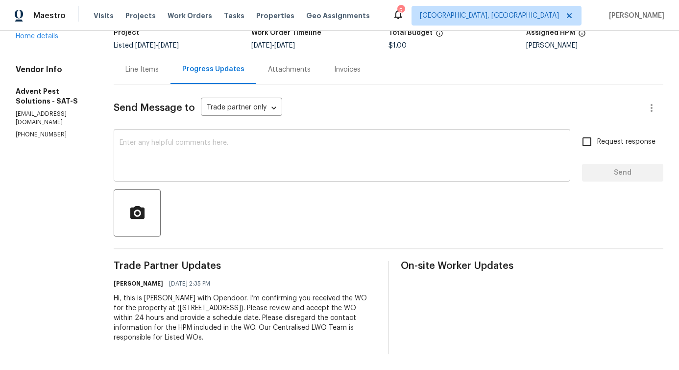
click at [240, 243] on div "Send Message to Trade partner only Trade partner only ​ x ​ Request response Se…" at bounding box center [389, 219] width 550 height 270
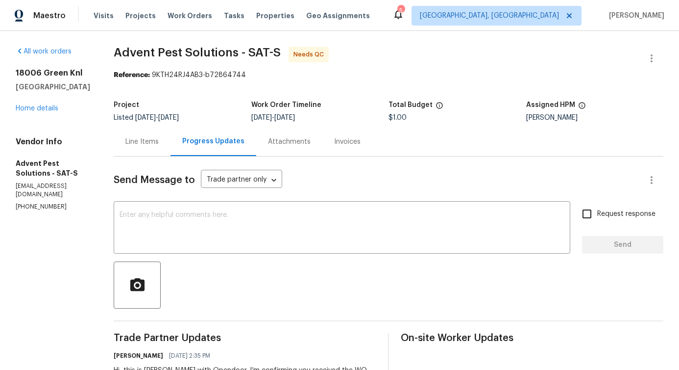
click at [170, 164] on div "Send Message to Trade partner only Trade partner only ​ x ​ Request response Se…" at bounding box center [389, 291] width 550 height 270
click at [167, 147] on div "Line Items" at bounding box center [142, 141] width 57 height 29
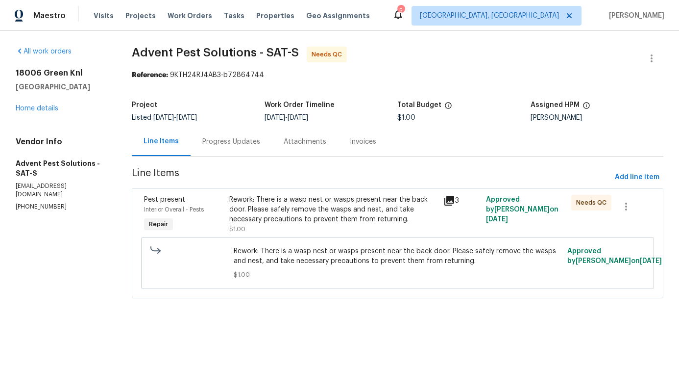
click at [237, 212] on div "Rework: There is a wasp nest or wasps present near the back door. Please safely…" at bounding box center [333, 209] width 208 height 29
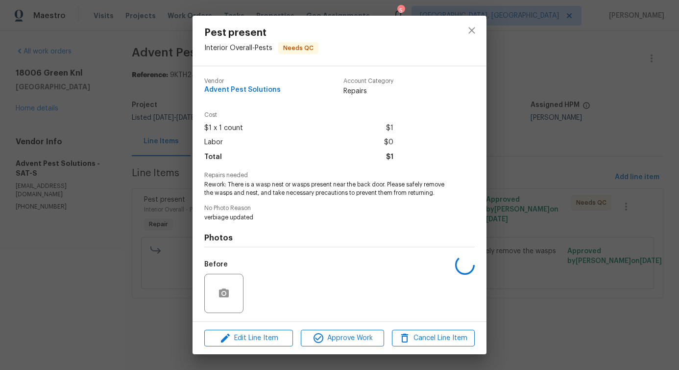
scroll to position [65, 0]
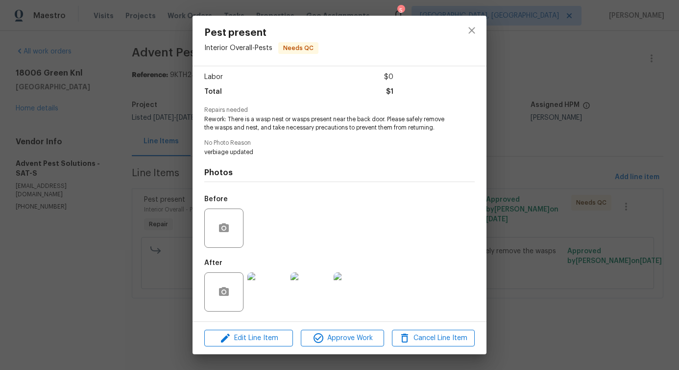
click at [459, 36] on div at bounding box center [471, 41] width 29 height 50
click at [473, 32] on icon "close" at bounding box center [472, 31] width 12 height 12
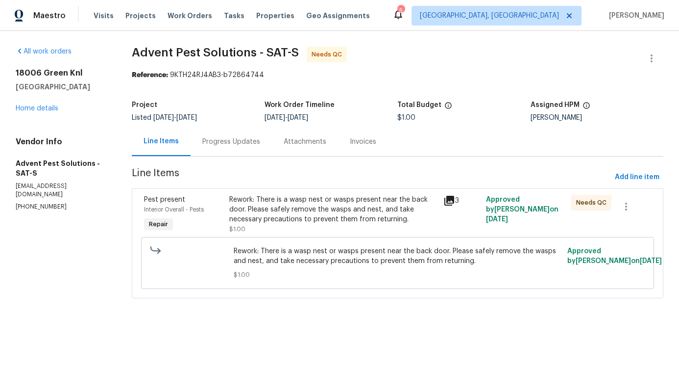
click at [252, 141] on div "Progress Updates" at bounding box center [231, 142] width 58 height 10
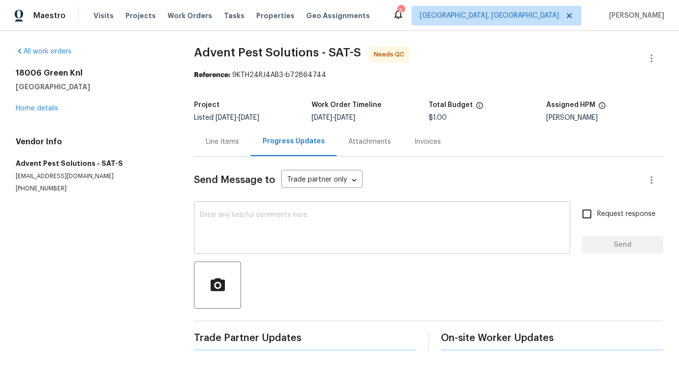
click at [254, 233] on textarea at bounding box center [382, 228] width 365 height 34
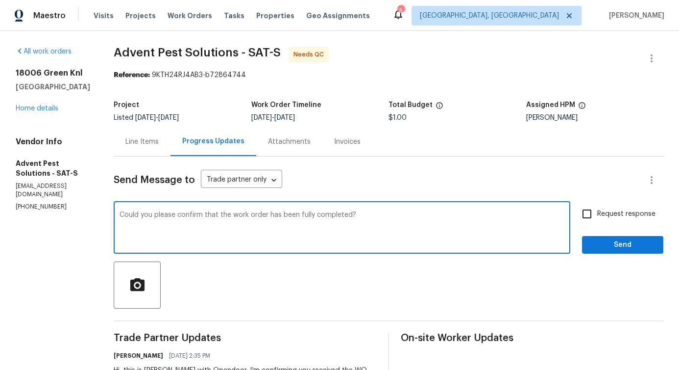
type textarea "Could you please confirm that the work order has been fully completed?"
click at [604, 217] on span "Request response" at bounding box center [627, 214] width 58 height 10
click at [598, 217] on input "Request response" at bounding box center [587, 213] width 21 height 21
checkbox input "true"
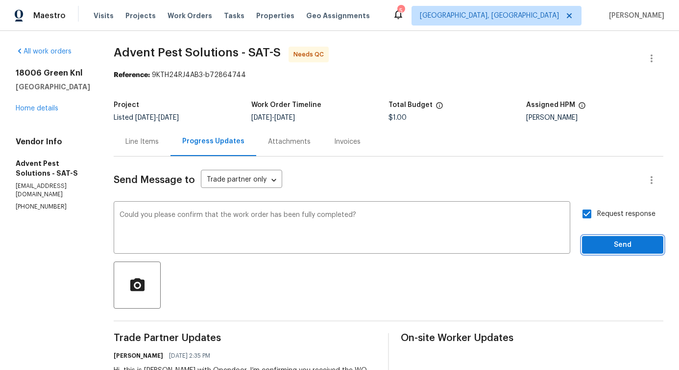
click at [607, 249] on span "Send" at bounding box center [623, 245] width 66 height 12
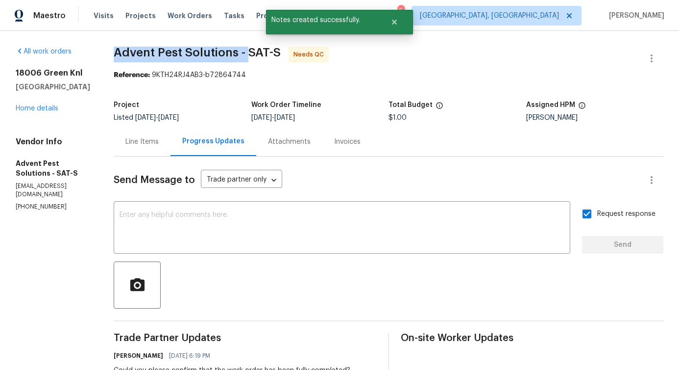
drag, startPoint x: 126, startPoint y: 55, endPoint x: 266, endPoint y: 52, distance: 139.7
click at [266, 52] on div "All work orders [STREET_ADDRESS] Home details Vendor Info Advent Pest Solutions…" at bounding box center [339, 255] width 679 height 449
copy span "Advent Pest Solutions -"
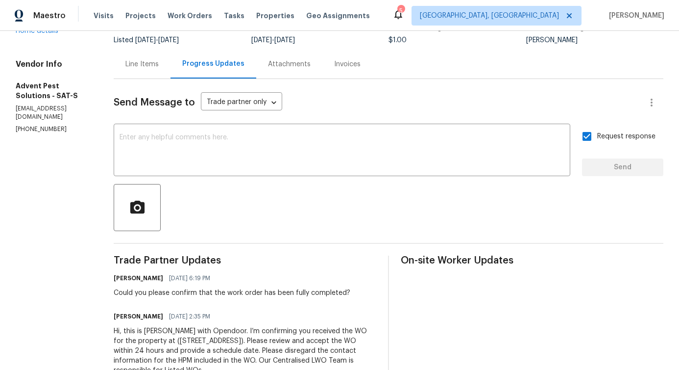
scroll to position [105, 0]
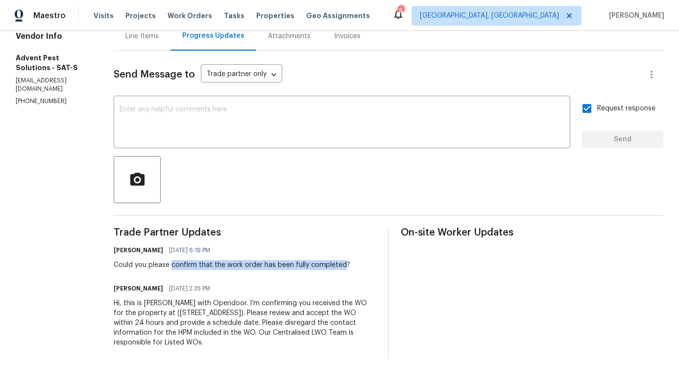
drag, startPoint x: 189, startPoint y: 266, endPoint x: 361, endPoint y: 265, distance: 172.1
click at [350, 265] on div "Could you please confirm that the work order has been fully completed?" at bounding box center [232, 265] width 237 height 10
copy div "confirm that the work order has been fully completed"
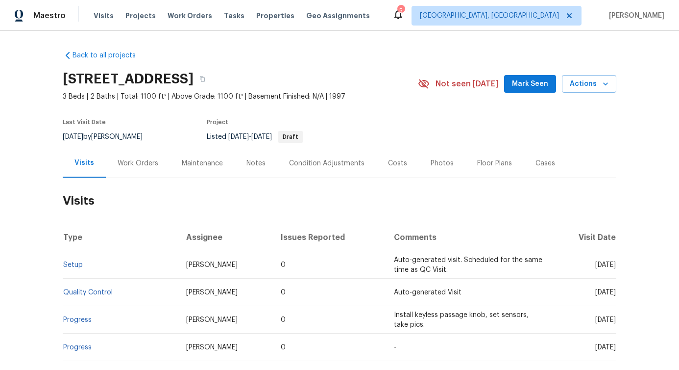
click at [143, 162] on div "Work Orders" at bounding box center [138, 163] width 41 height 10
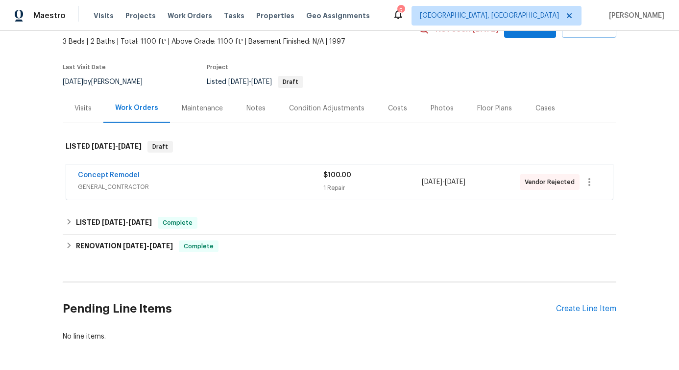
scroll to position [59, 0]
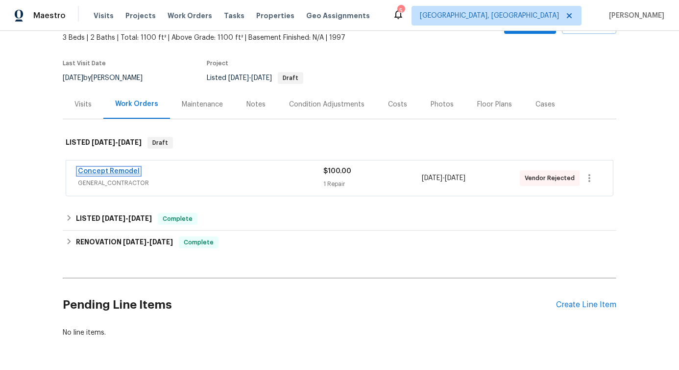
click at [119, 170] on link "Concept Remodel" at bounding box center [109, 171] width 62 height 7
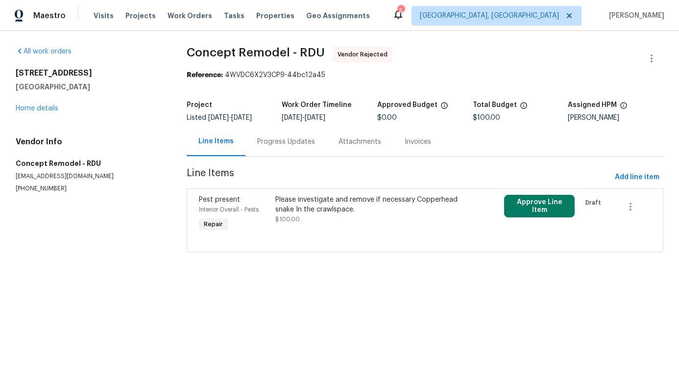
click at [287, 141] on div "Progress Updates" at bounding box center [286, 142] width 58 height 10
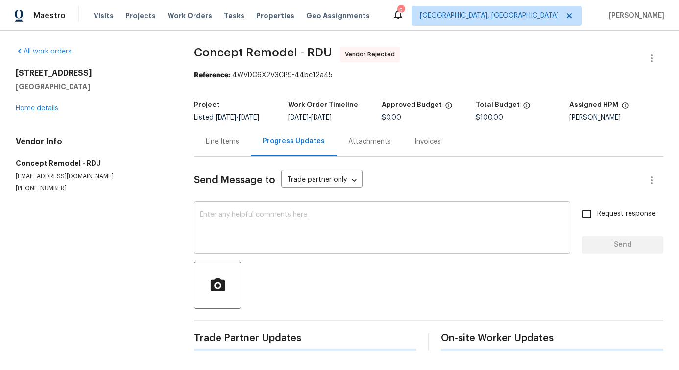
click at [260, 221] on textarea at bounding box center [382, 228] width 365 height 34
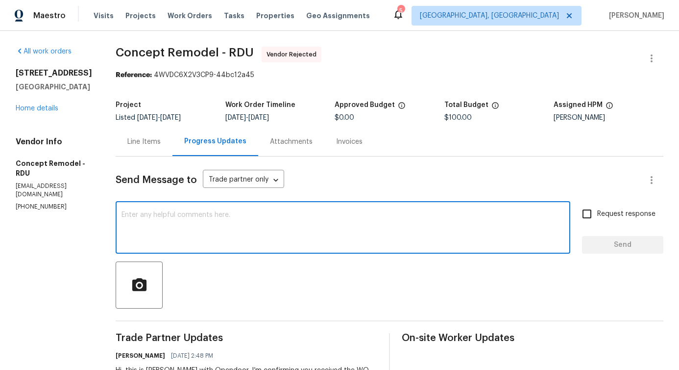
click at [141, 138] on div "Line Items" at bounding box center [143, 142] width 33 height 10
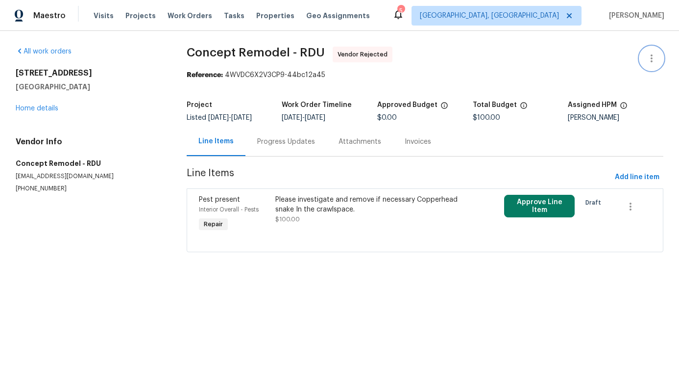
click at [652, 49] on button "button" at bounding box center [652, 59] width 24 height 24
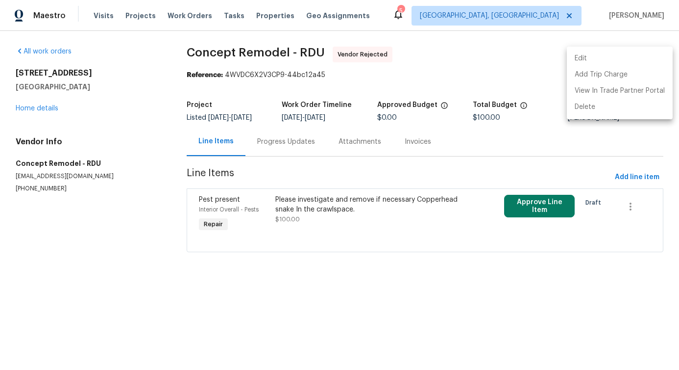
click at [596, 42] on div at bounding box center [339, 185] width 679 height 370
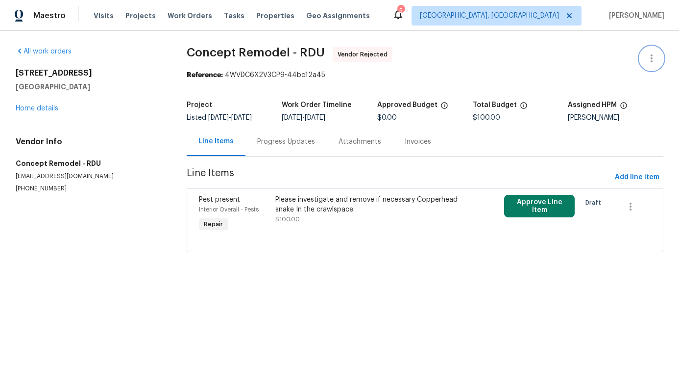
click at [646, 56] on icon "button" at bounding box center [652, 58] width 12 height 12
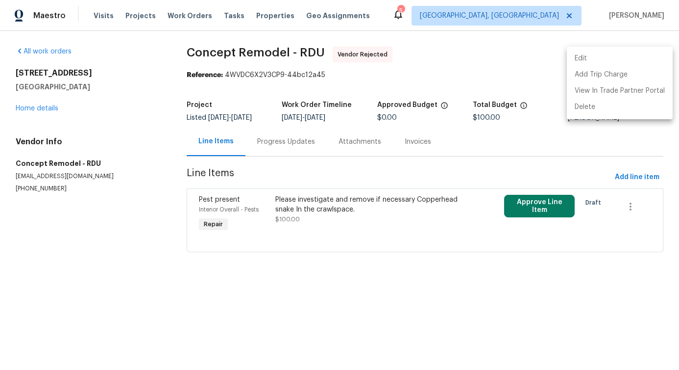
click at [610, 58] on li "Edit" at bounding box center [620, 58] width 106 height 16
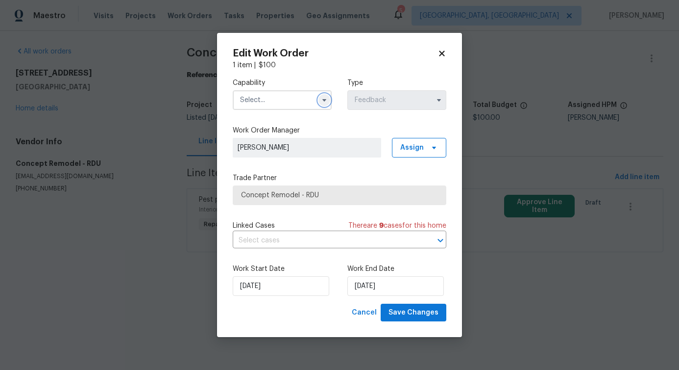
click at [324, 98] on icon "button" at bounding box center [325, 100] width 8 height 8
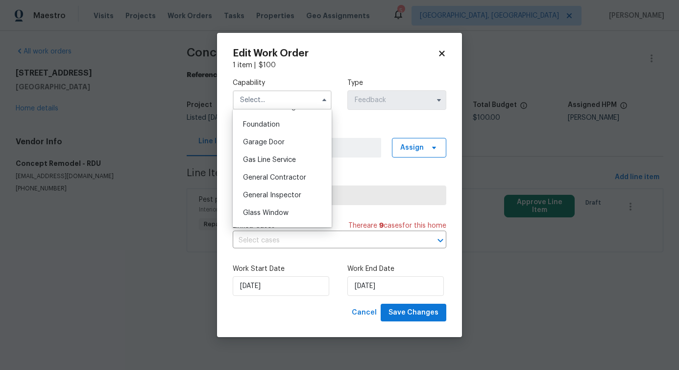
scroll to position [423, 0]
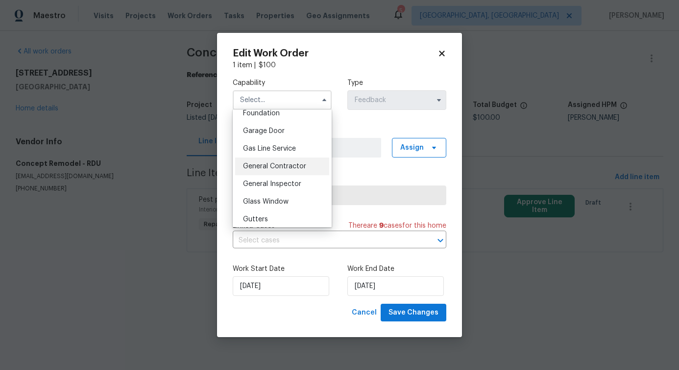
click at [300, 162] on div "General Contractor" at bounding box center [282, 166] width 94 height 18
type input "General Contractor"
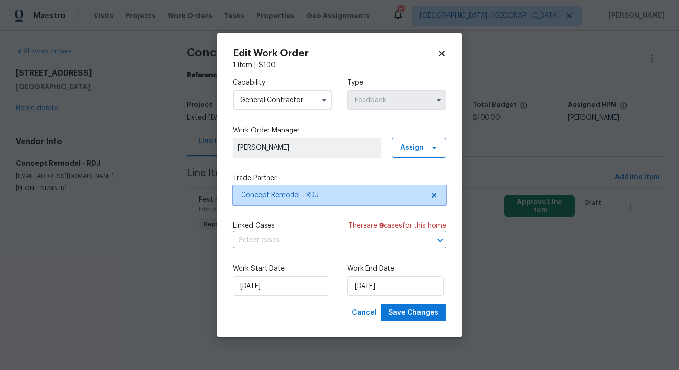
click at [325, 194] on span "Concept Remodel - RDU" at bounding box center [332, 195] width 183 height 10
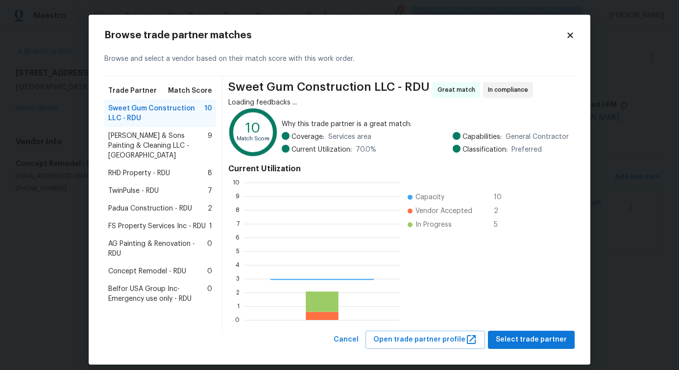
scroll to position [137, 155]
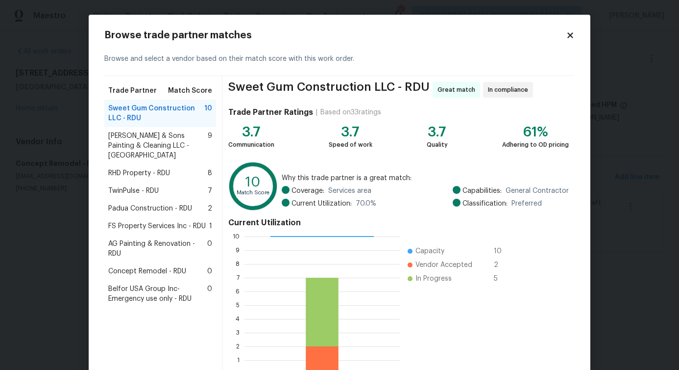
click at [143, 140] on span "Hodge & Sons Painting & Cleaning LLC - RDU" at bounding box center [158, 145] width 100 height 29
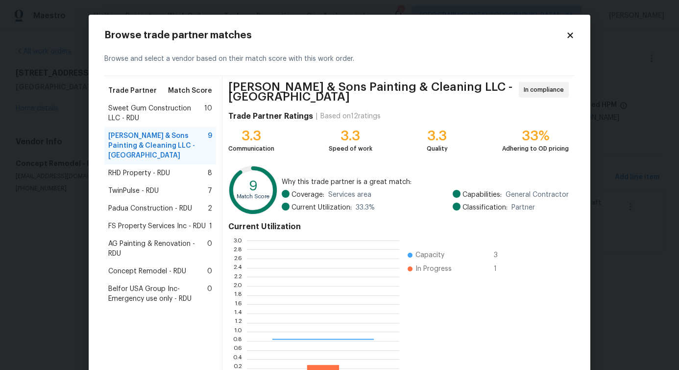
scroll to position [137, 152]
click at [141, 170] on div "RHD Property - RDU 8" at bounding box center [160, 173] width 112 height 18
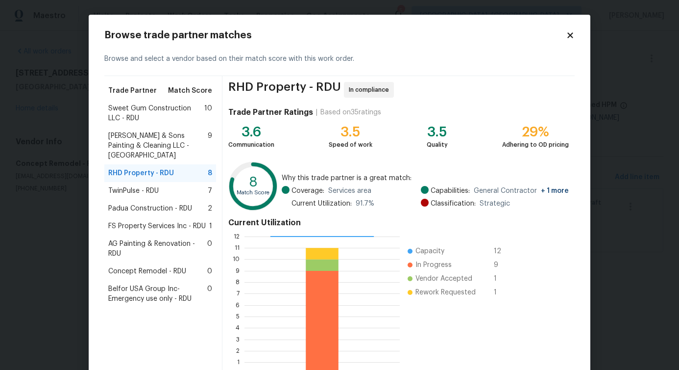
scroll to position [63, 0]
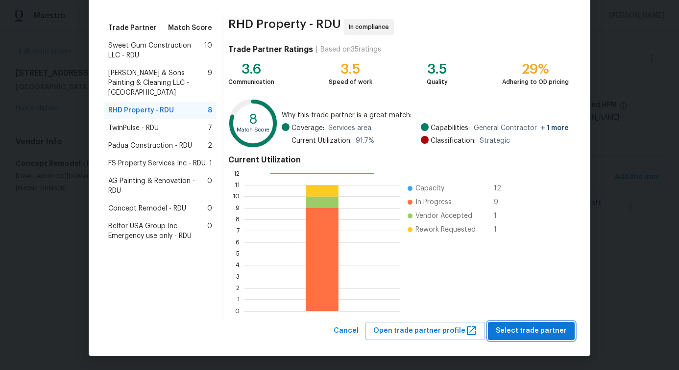
click at [511, 329] on span "Select trade partner" at bounding box center [531, 330] width 71 height 12
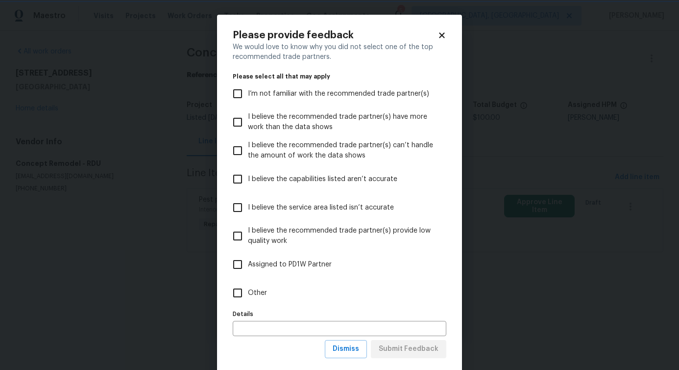
scroll to position [0, 0]
click at [266, 306] on label "Other" at bounding box center [332, 292] width 211 height 28
click at [248, 303] on input "Other" at bounding box center [237, 292] width 21 height 21
checkbox input "true"
click at [421, 347] on span "Submit Feedback" at bounding box center [409, 349] width 60 height 12
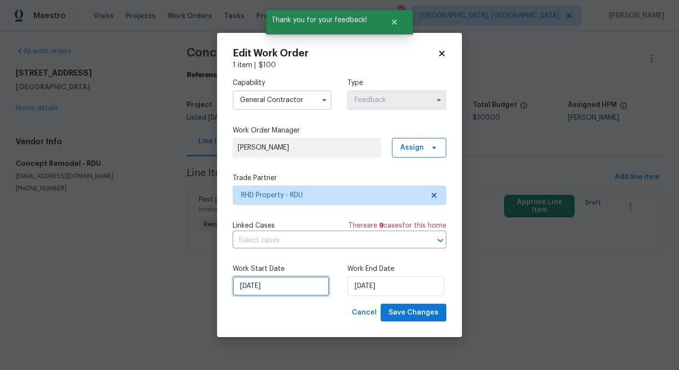
click at [269, 286] on input "8/18/2025" at bounding box center [281, 286] width 97 height 20
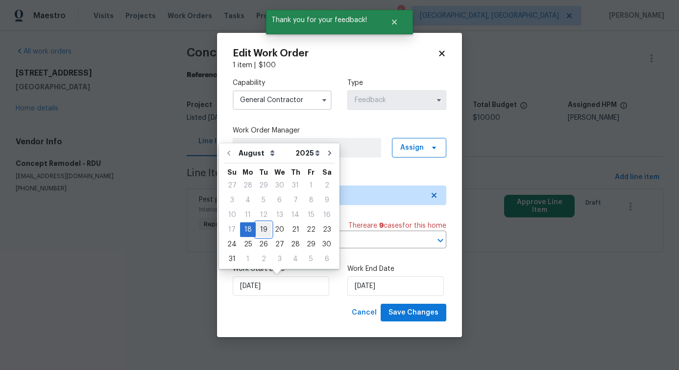
click at [263, 232] on div "19" at bounding box center [264, 230] width 16 height 14
type input "8/19/2025"
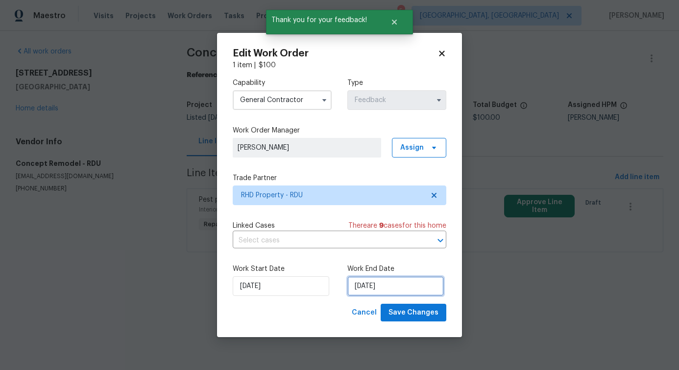
click at [380, 280] on input "8/20/2025" at bounding box center [396, 286] width 97 height 20
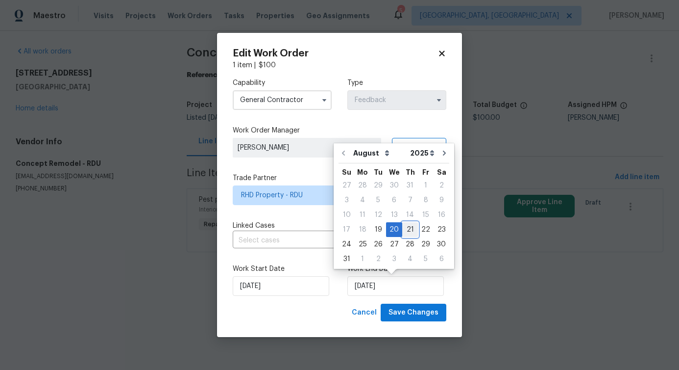
click at [406, 226] on div "21" at bounding box center [410, 230] width 16 height 14
type input "8/21/2025"
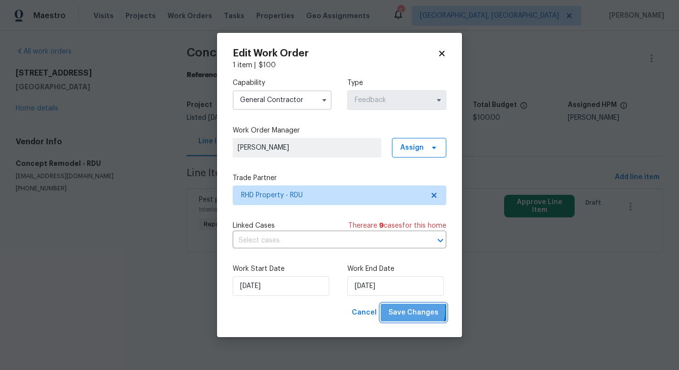
click at [411, 310] on span "Save Changes" at bounding box center [414, 312] width 50 height 12
click at [117, 279] on html "Maestro Visits Projects Work Orders Tasks Properties Geo Assignments 5 Albuquer…" at bounding box center [339, 139] width 679 height 279
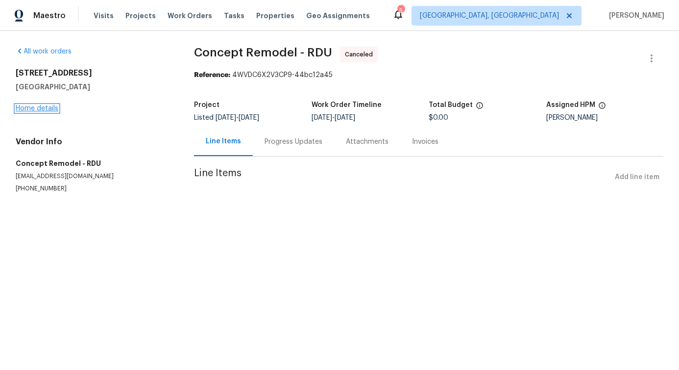
click at [44, 109] on link "Home details" at bounding box center [37, 108] width 43 height 7
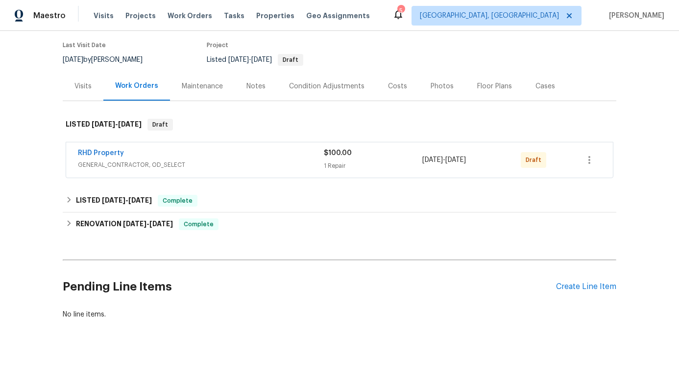
scroll to position [93, 0]
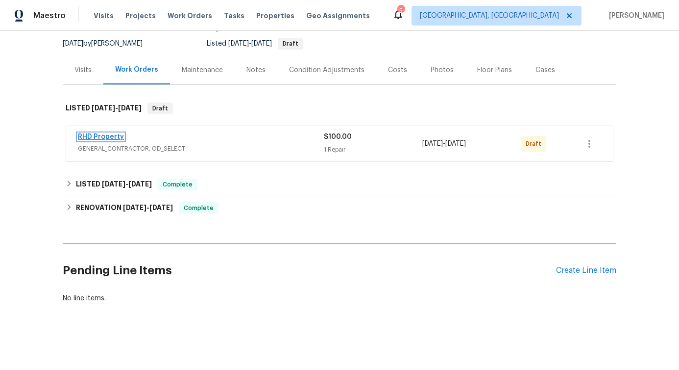
click at [110, 137] on link "RHD Property" at bounding box center [101, 136] width 46 height 7
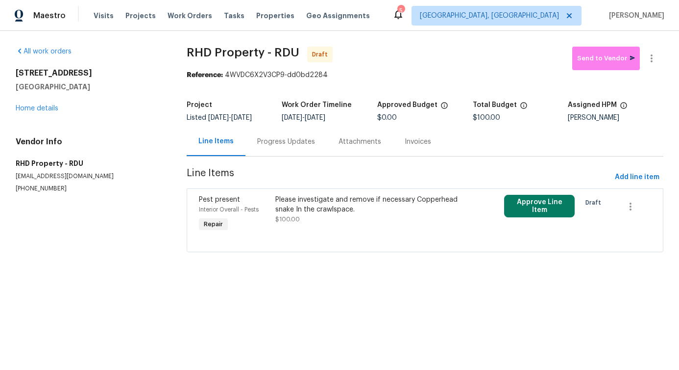
click at [408, 210] on div "Please investigate and remove if necessary Copperhead snake In the crawlspace." at bounding box center [367, 205] width 185 height 20
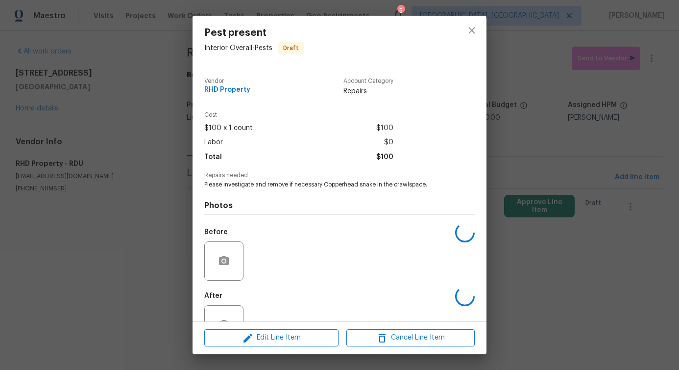
scroll to position [33, 0]
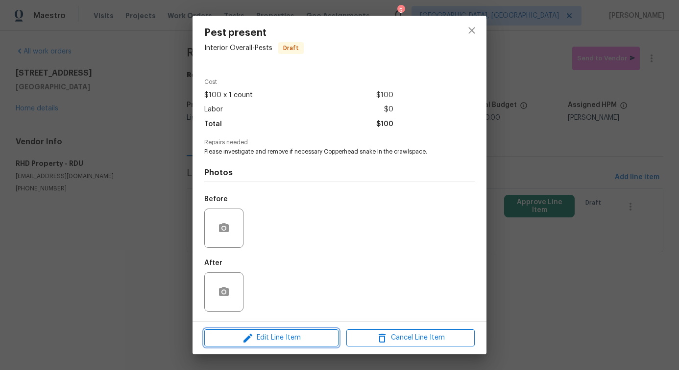
click at [279, 336] on span "Edit Line Item" at bounding box center [271, 337] width 128 height 12
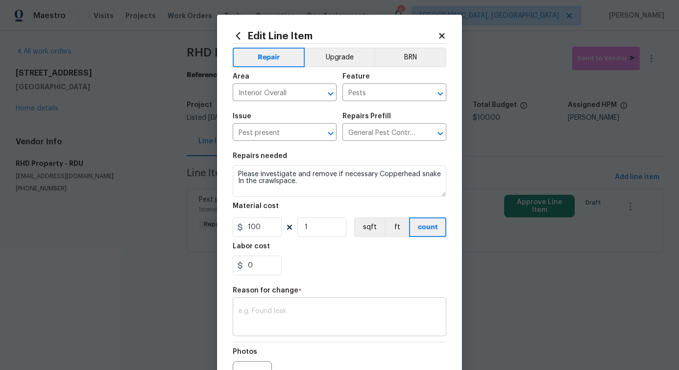
click at [283, 309] on textarea at bounding box center [340, 317] width 202 height 21
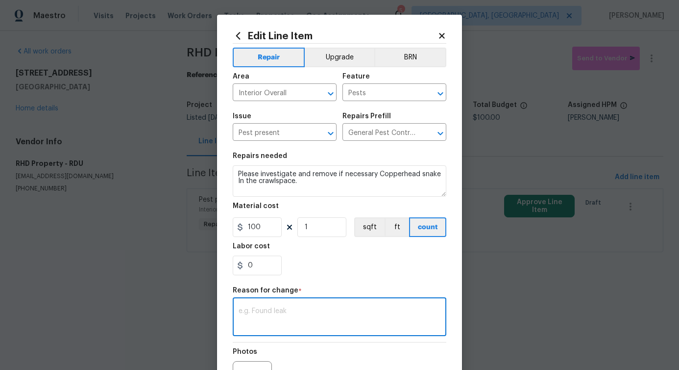
click at [283, 309] on textarea at bounding box center [340, 317] width 202 height 21
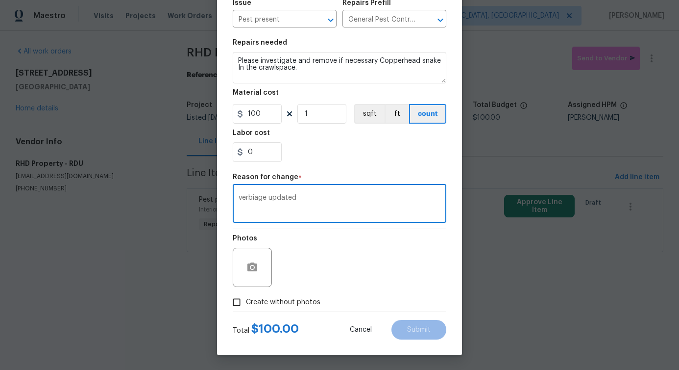
type textarea "verbiage updated"
click at [281, 305] on span "Create without photos" at bounding box center [283, 302] width 75 height 10
click at [246, 305] on input "Create without photos" at bounding box center [236, 302] width 19 height 19
checkbox input "true"
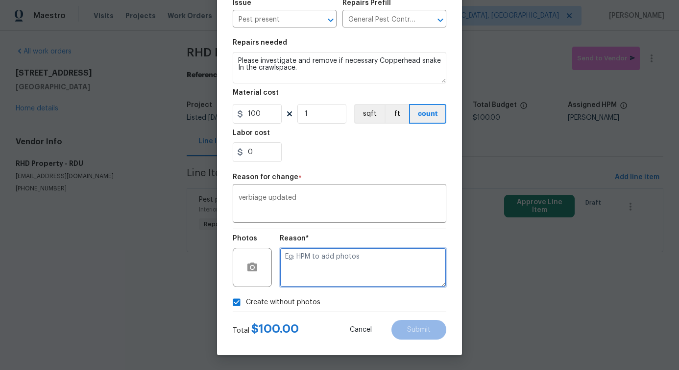
click at [346, 272] on textarea at bounding box center [363, 267] width 167 height 39
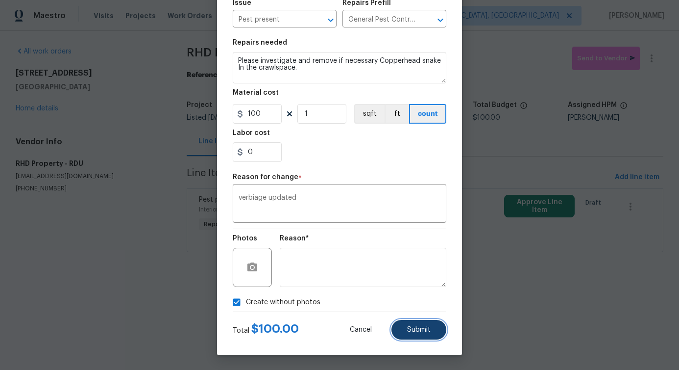
click at [413, 332] on span "Submit" at bounding box center [419, 329] width 24 height 7
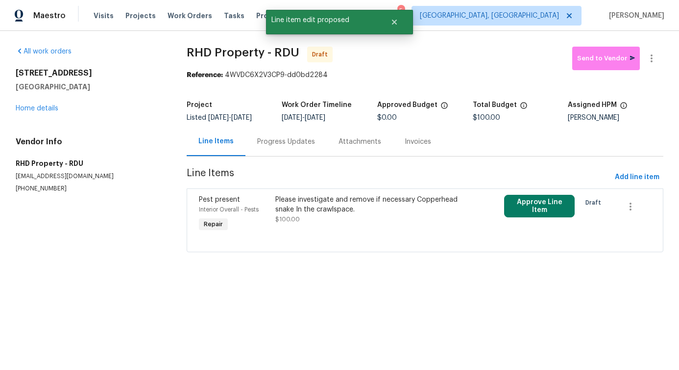
scroll to position [0, 0]
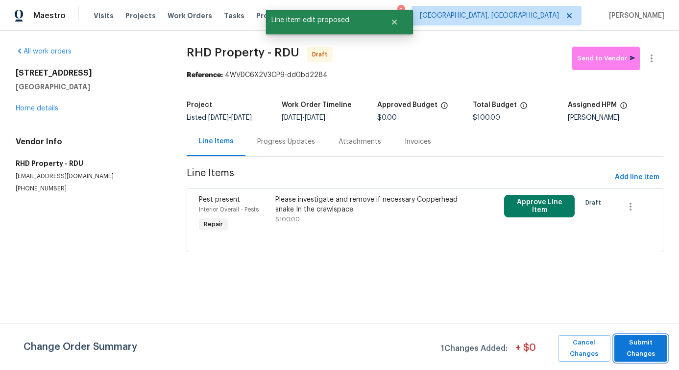
click at [634, 357] on span "Submit Changes" at bounding box center [641, 348] width 43 height 23
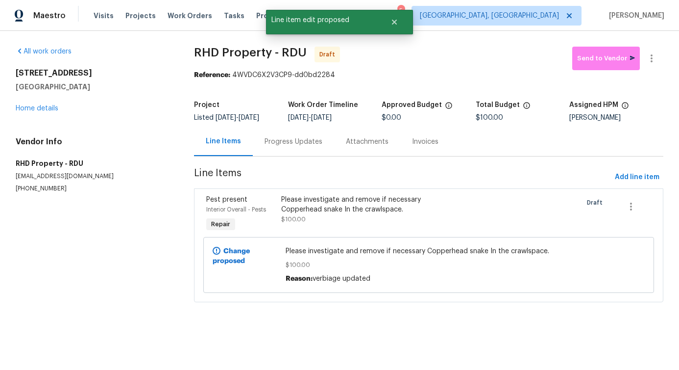
click at [287, 147] on div "Progress Updates" at bounding box center [293, 141] width 81 height 29
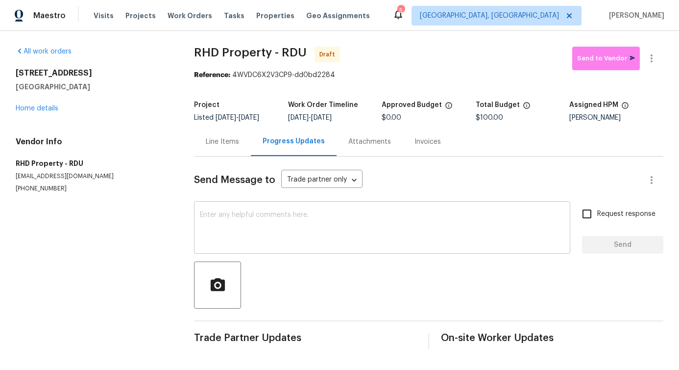
click at [353, 222] on textarea at bounding box center [382, 228] width 365 height 34
paste textarea "Hi, this is [PERSON_NAME] with Opendoor. I’m confirming you received the WO for…"
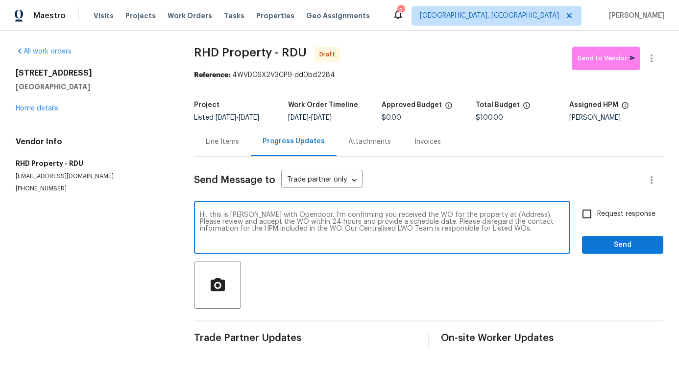
click at [500, 215] on textarea "Hi, this is [PERSON_NAME] with Opendoor. I’m confirming you received the WO for…" at bounding box center [382, 228] width 365 height 34
paste textarea "[STREET_ADDRESS]"
type textarea "Hi, this is [PERSON_NAME] with Opendoor. I’m confirming you received the WO for…"
click at [584, 211] on input "Request response" at bounding box center [587, 213] width 21 height 21
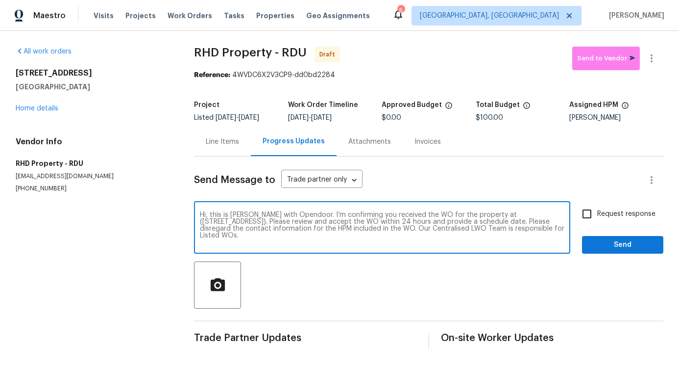
checkbox input "true"
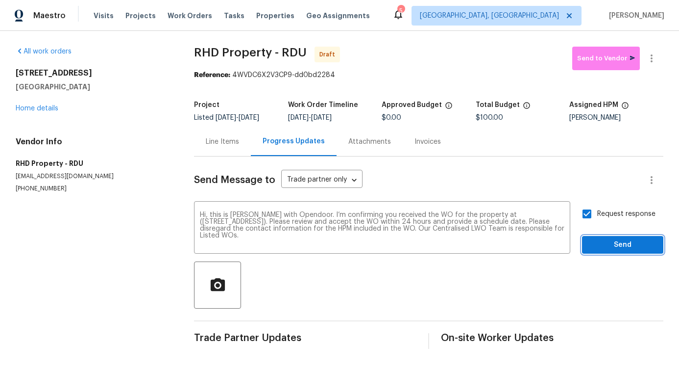
click at [610, 249] on span "Send" at bounding box center [623, 245] width 66 height 12
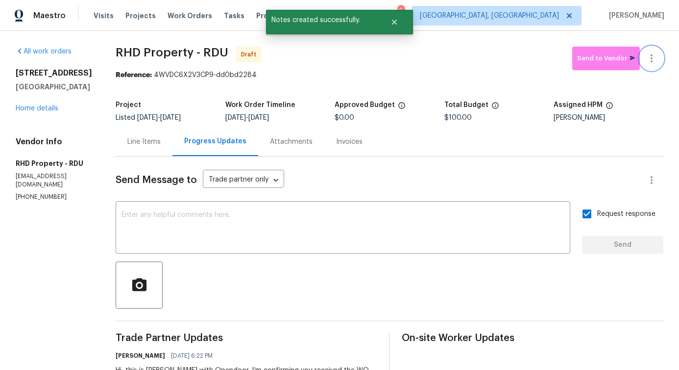
click at [655, 62] on icon "button" at bounding box center [652, 58] width 12 height 12
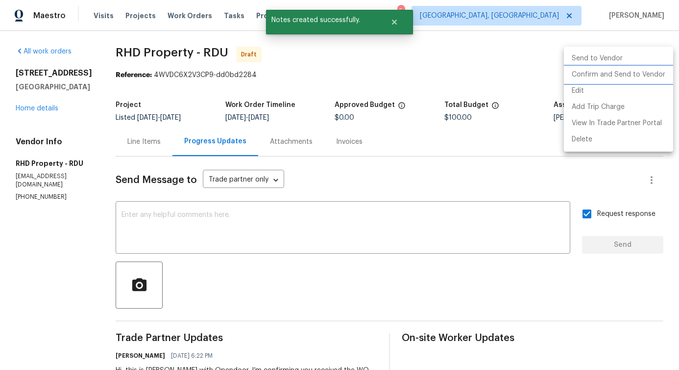
click at [595, 75] on li "Confirm and Send to Vendor" at bounding box center [618, 75] width 109 height 16
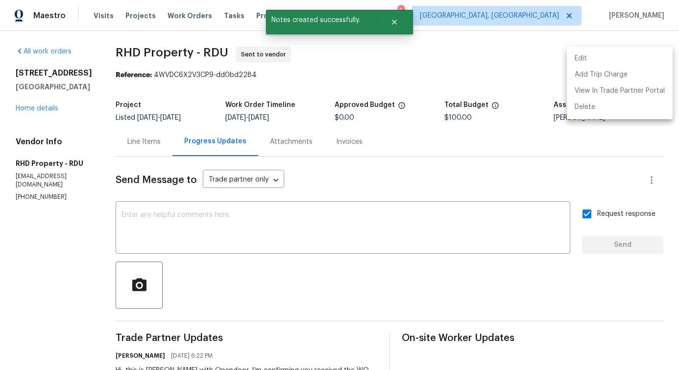
click at [345, 256] on div at bounding box center [339, 185] width 679 height 370
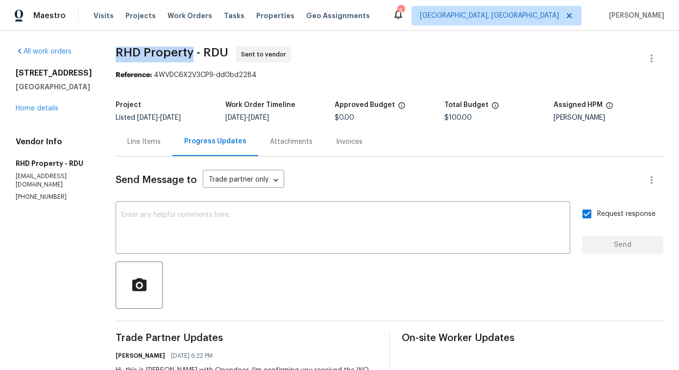
drag, startPoint x: 127, startPoint y: 48, endPoint x: 205, endPoint y: 57, distance: 77.9
click at [205, 57] on div "All work orders [STREET_ADDRESS][PERSON_NAME] Home details Vendor Info RHD Prop…" at bounding box center [339, 236] width 679 height 411
copy span "RHD Property"
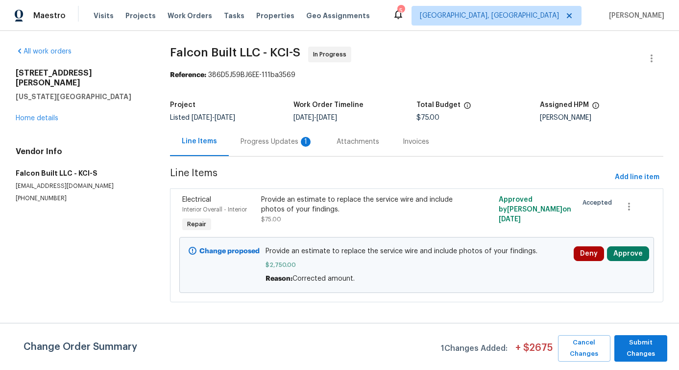
click at [286, 150] on div "Progress Updates 1" at bounding box center [277, 141] width 96 height 29
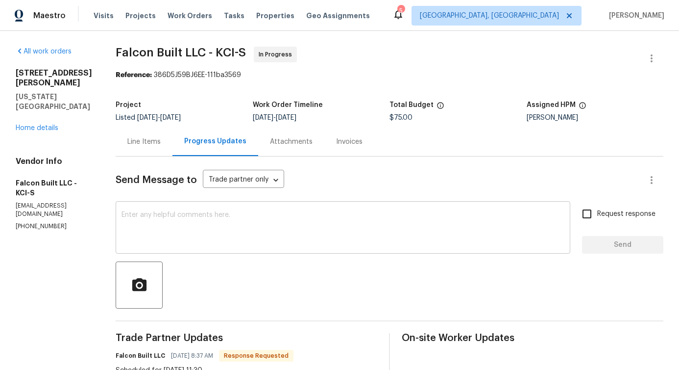
click at [290, 227] on textarea at bounding box center [343, 228] width 443 height 34
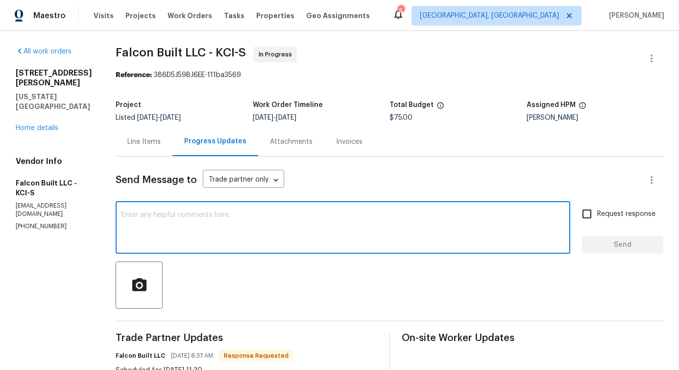
click at [243, 206] on div "x ​" at bounding box center [343, 228] width 455 height 50
type textarea "Thanks for the update!"
click at [611, 245] on span "Send" at bounding box center [623, 245] width 66 height 12
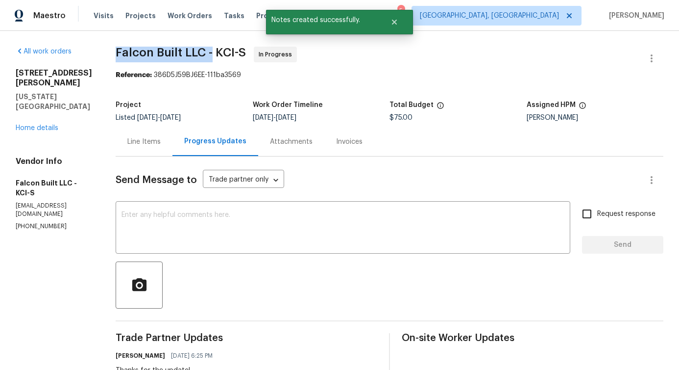
drag, startPoint x: 121, startPoint y: 51, endPoint x: 223, endPoint y: 54, distance: 102.0
copy span "Falcon Built LLC -"
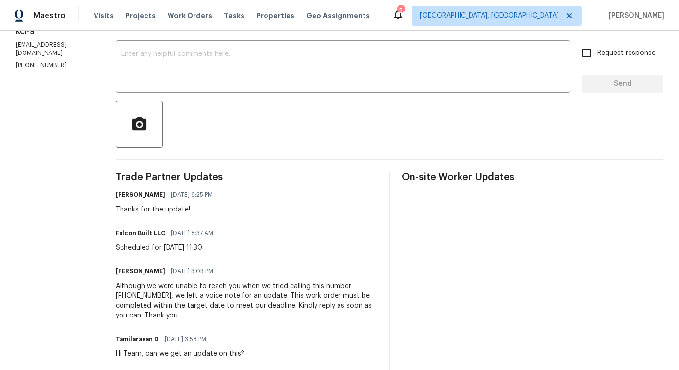
scroll to position [165, 0]
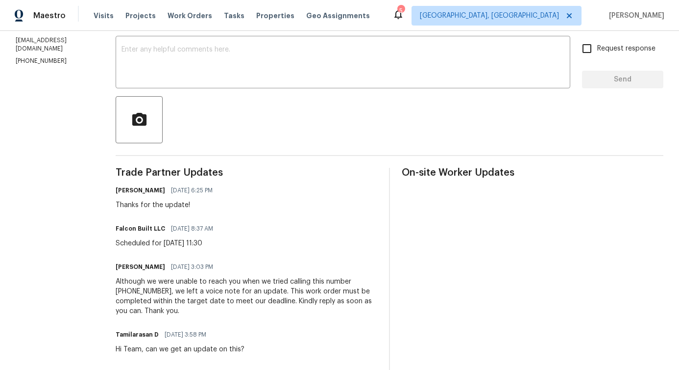
drag, startPoint x: 125, startPoint y: 244, endPoint x: 268, endPoint y: 241, distance: 143.2
click at [268, 241] on div "Falcon Built LLC 08/19/2025 8:37 AM Scheduled for Thursday 8/21/25 at 11:30" at bounding box center [247, 235] width 262 height 26
copy div "Scheduled for Thursday 8/21/25 at 11:30"
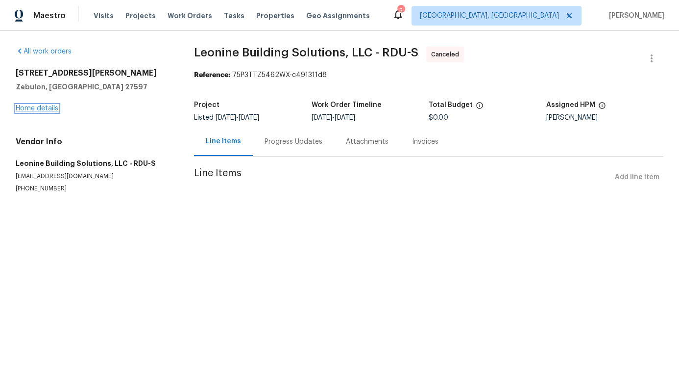
click at [50, 106] on link "Home details" at bounding box center [37, 108] width 43 height 7
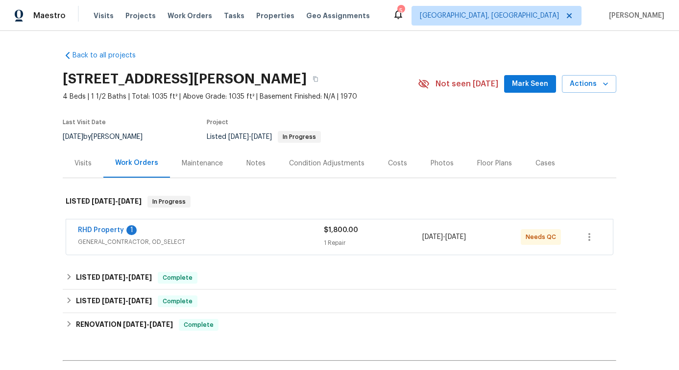
click at [110, 226] on span "RHD Property" at bounding box center [101, 230] width 46 height 10
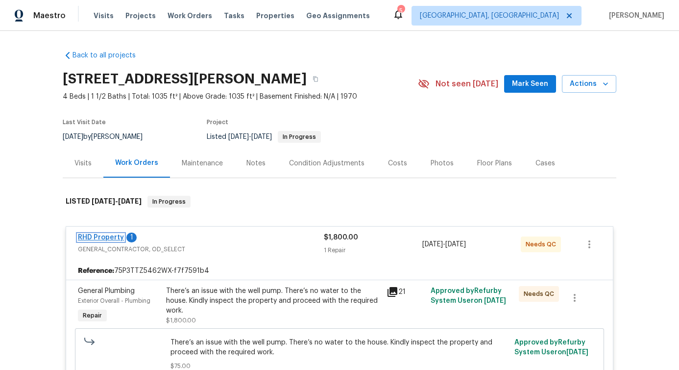
click at [93, 239] on link "RHD Property" at bounding box center [101, 237] width 46 height 7
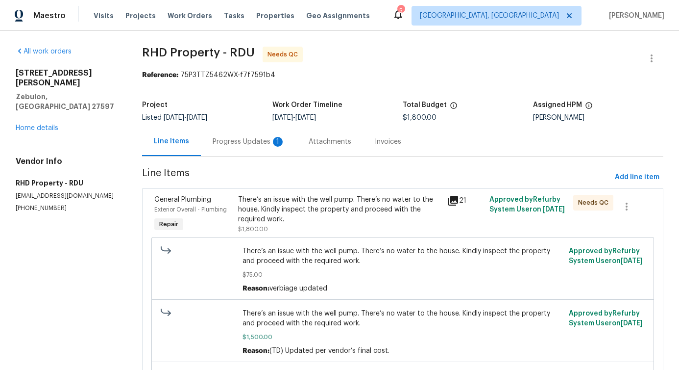
click at [243, 147] on div "Progress Updates 1" at bounding box center [249, 141] width 96 height 29
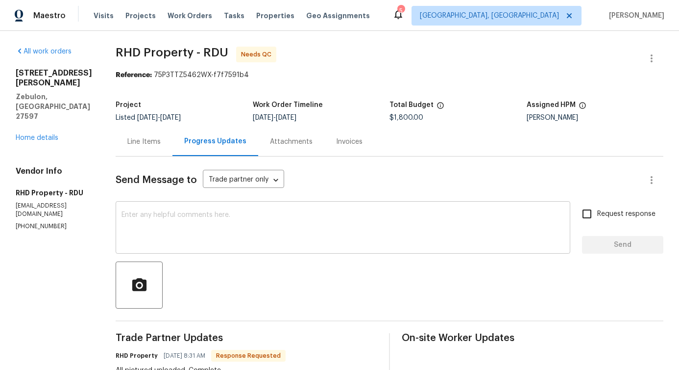
click at [259, 249] on div "x ​" at bounding box center [343, 228] width 455 height 50
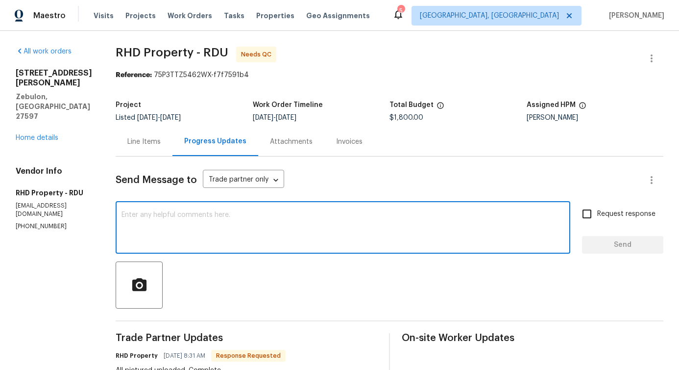
click at [150, 137] on div "Line Items" at bounding box center [143, 142] width 33 height 10
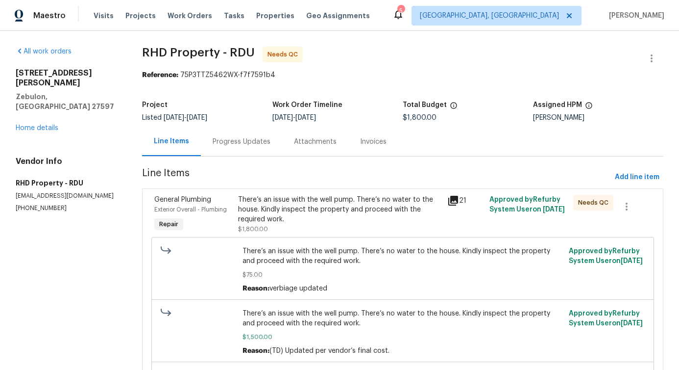
click at [342, 224] on div "There’s an issue with the well pump. There’s no water to the house. Kindly insp…" at bounding box center [340, 209] width 204 height 29
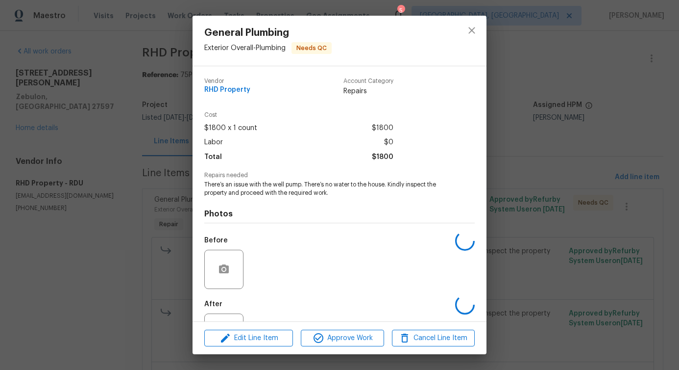
scroll to position [41, 0]
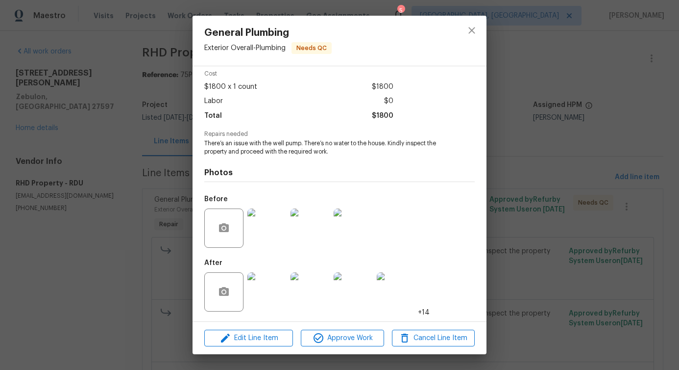
click at [262, 287] on img at bounding box center [267, 291] width 39 height 39
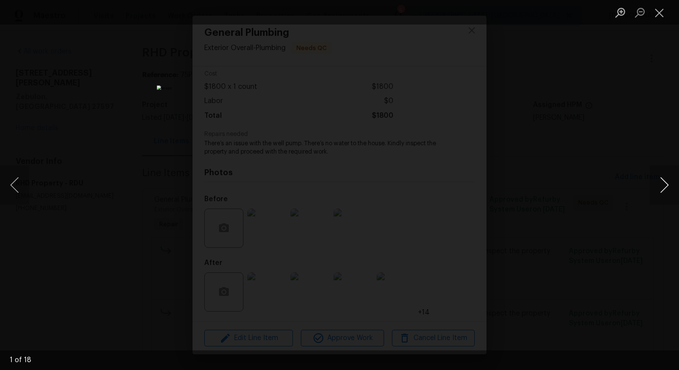
click at [667, 184] on button "Next image" at bounding box center [664, 184] width 29 height 39
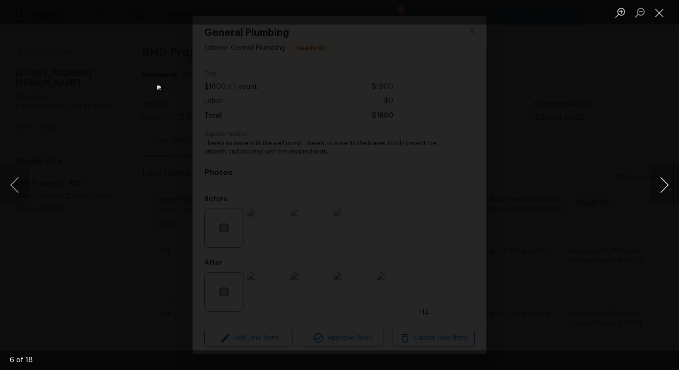
click at [667, 184] on button "Next image" at bounding box center [664, 184] width 29 height 39
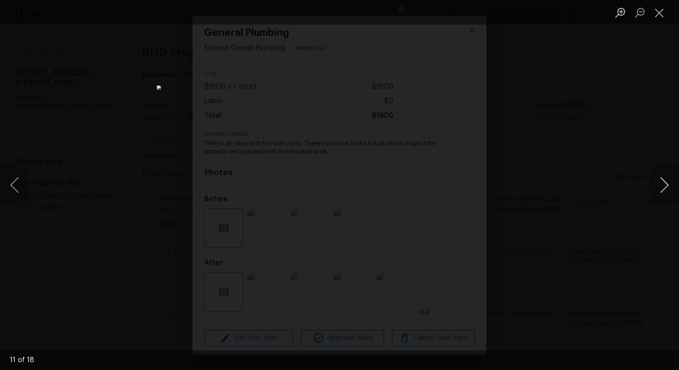
click at [667, 184] on button "Next image" at bounding box center [664, 184] width 29 height 39
click at [663, 12] on button "Close lightbox" at bounding box center [660, 12] width 20 height 17
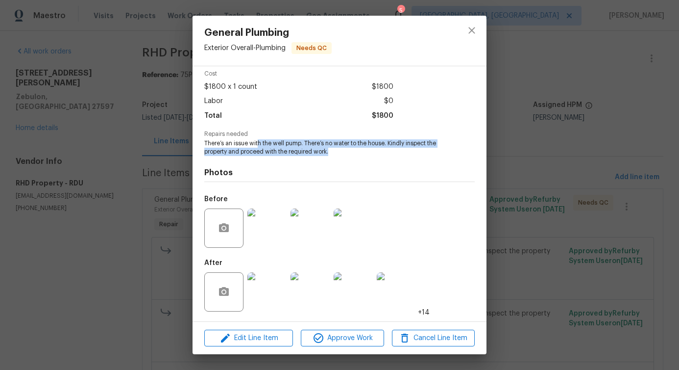
drag, startPoint x: 258, startPoint y: 140, endPoint x: 367, endPoint y: 154, distance: 109.3
click at [367, 154] on span "There’s an issue with the well pump. There’s no water to the house. Kindly insp…" at bounding box center [326, 147] width 244 height 17
click at [469, 33] on icon "close" at bounding box center [472, 31] width 12 height 12
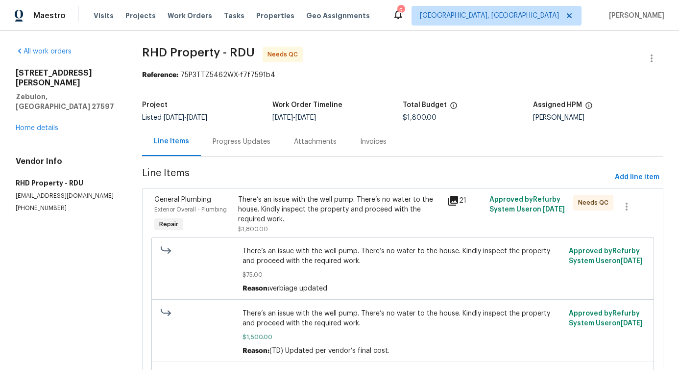
click at [300, 209] on div "There’s an issue with the well pump. There’s no water to the house. Kindly insp…" at bounding box center [340, 209] width 204 height 29
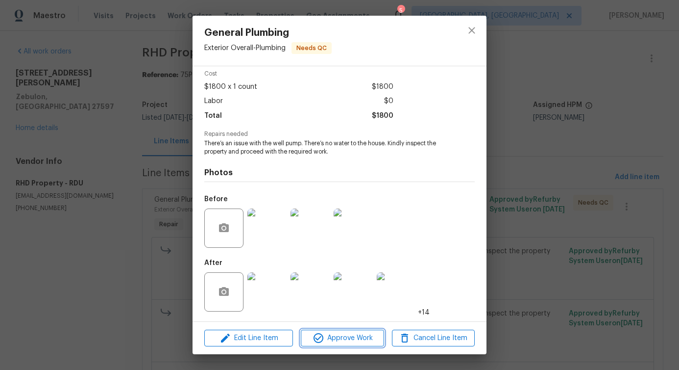
click at [341, 337] on span "Approve Work" at bounding box center [342, 338] width 77 height 12
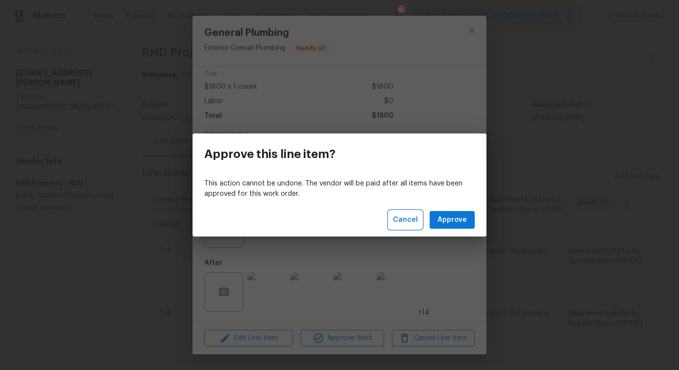
click at [395, 224] on button "Cancel" at bounding box center [405, 220] width 33 height 18
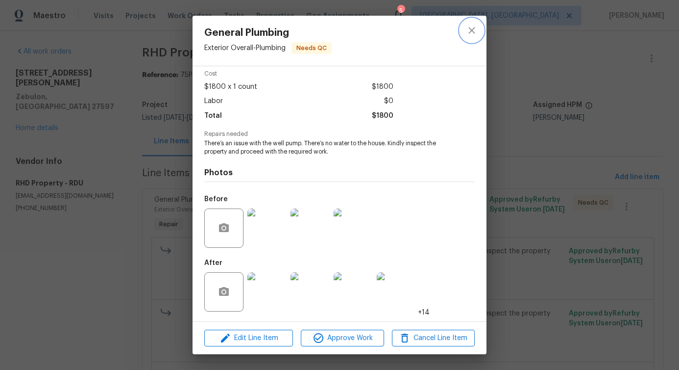
click at [478, 29] on button "close" at bounding box center [472, 31] width 24 height 24
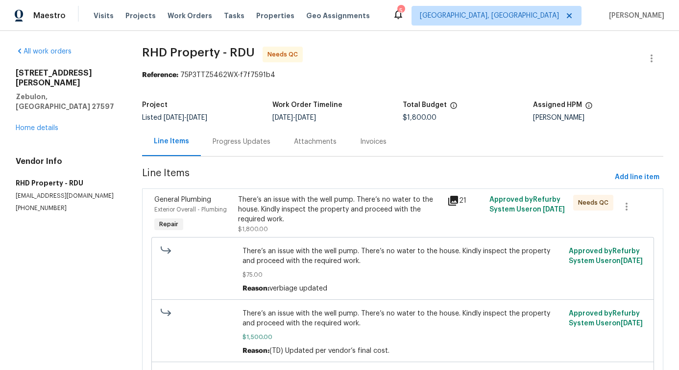
click at [262, 124] on div "Project Listed 7/21/2025 - 8/15/2025 Work Order Timeline 8/12/2025 - 8/15/2025 …" at bounding box center [403, 111] width 522 height 31
click at [255, 158] on section "RHD Property - RDU Needs QC Reference: 75P3TTZ5462WX-f7f7591b4 Project Listed 7…" at bounding box center [403, 247] width 522 height 401
click at [255, 150] on div "Progress Updates" at bounding box center [241, 141] width 81 height 29
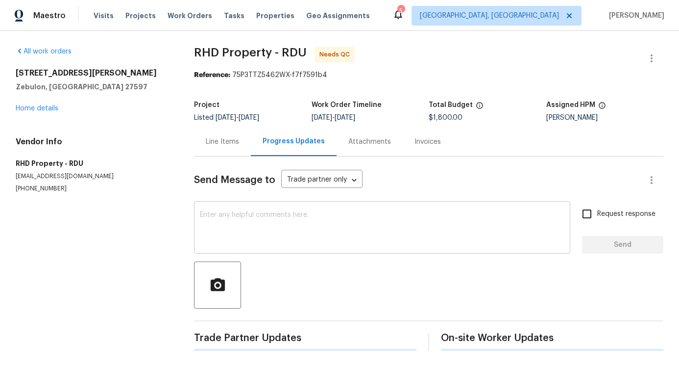
click at [264, 226] on textarea at bounding box center [382, 228] width 365 height 34
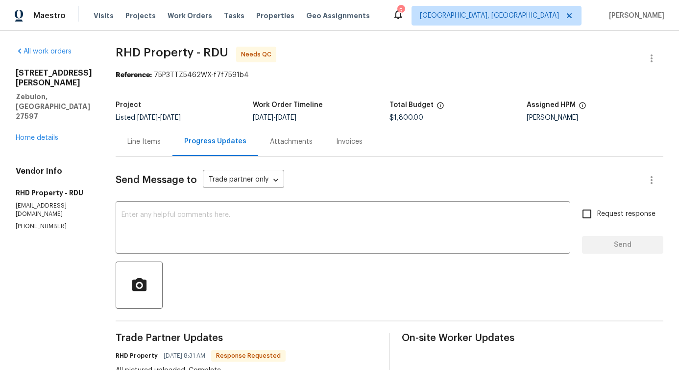
click at [161, 144] on div "Line Items" at bounding box center [143, 142] width 33 height 10
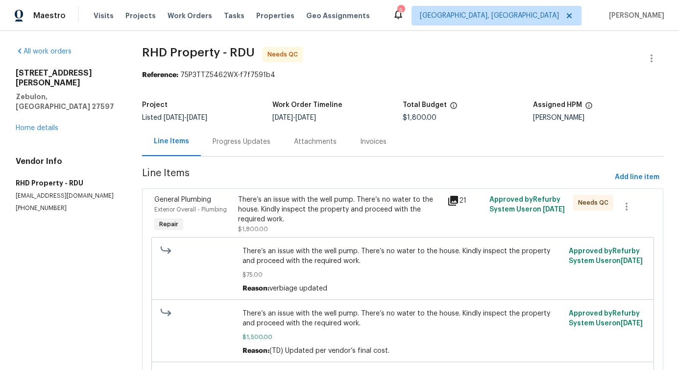
click at [357, 221] on div "There’s an issue with the well pump. There’s no water to the house. Kindly insp…" at bounding box center [340, 209] width 204 height 29
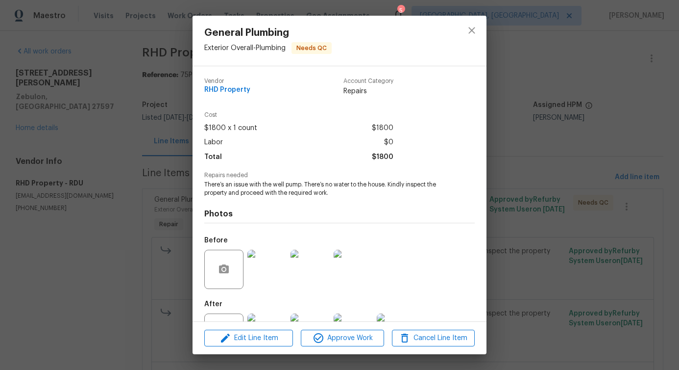
scroll to position [41, 0]
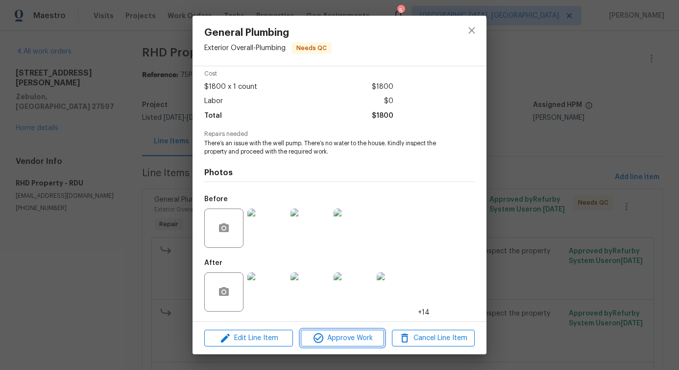
click at [356, 336] on span "Approve Work" at bounding box center [342, 338] width 77 height 12
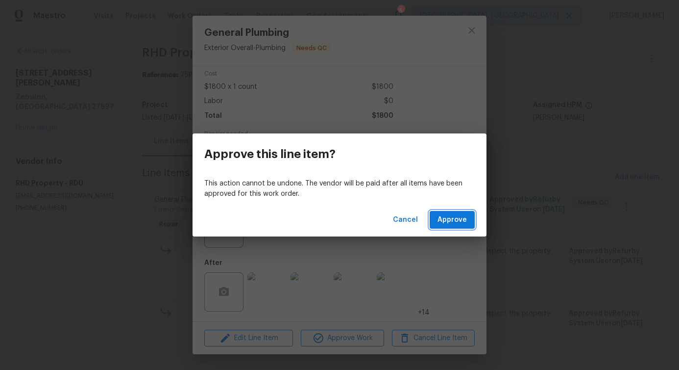
click at [449, 226] on button "Approve" at bounding box center [452, 220] width 45 height 18
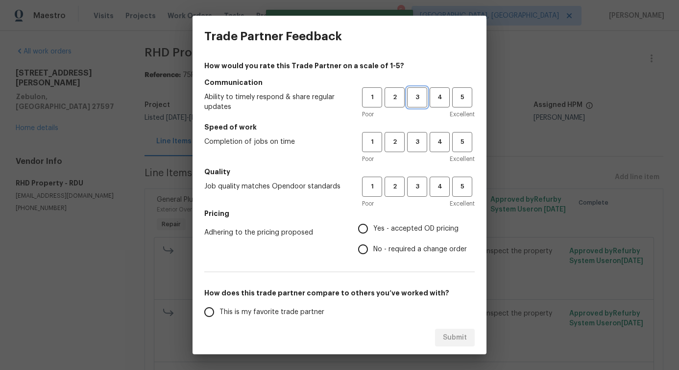
click at [419, 100] on span "3" at bounding box center [417, 97] width 18 height 11
click at [418, 140] on span "3" at bounding box center [417, 141] width 18 height 11
click at [419, 177] on button "3" at bounding box center [417, 186] width 20 height 20
click at [390, 240] on label "No - required a change order" at bounding box center [410, 249] width 114 height 21
click at [374, 240] on input "No - required a change order" at bounding box center [363, 249] width 21 height 21
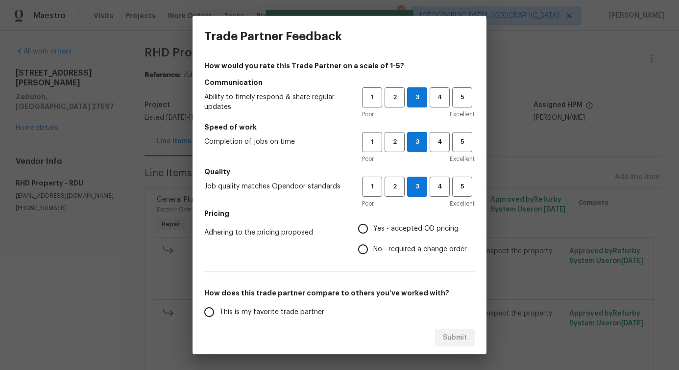
radio input "true"
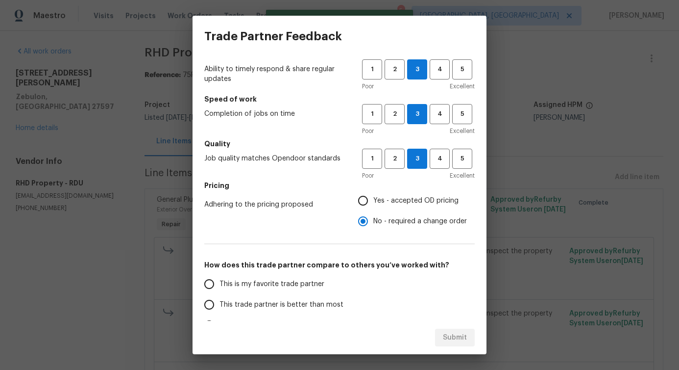
scroll to position [51, 0]
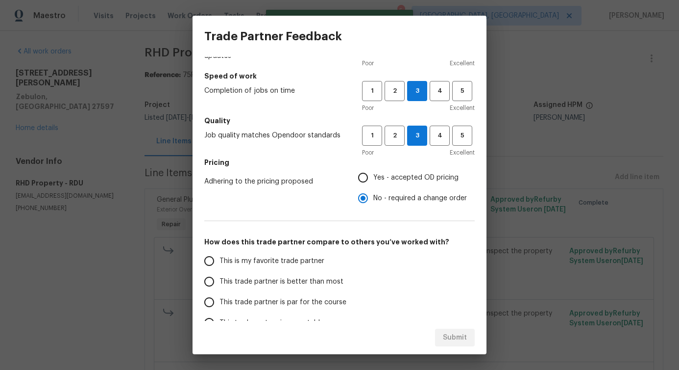
click at [295, 283] on span "This trade partner is better than most" at bounding box center [282, 281] width 124 height 10
click at [220, 283] on input "This trade partner is better than most" at bounding box center [209, 281] width 21 height 21
click at [449, 338] on span "Submit" at bounding box center [455, 337] width 24 height 12
radio input "true"
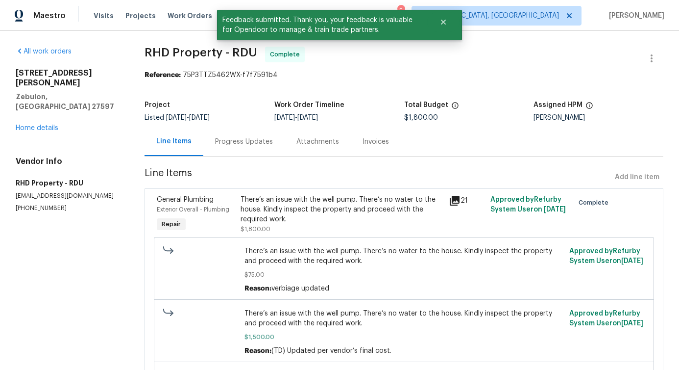
click at [234, 147] on div "Progress Updates" at bounding box center [243, 141] width 81 height 29
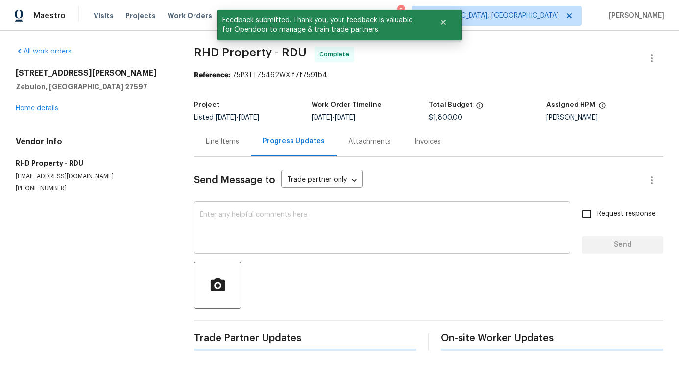
click at [252, 229] on textarea at bounding box center [382, 228] width 365 height 34
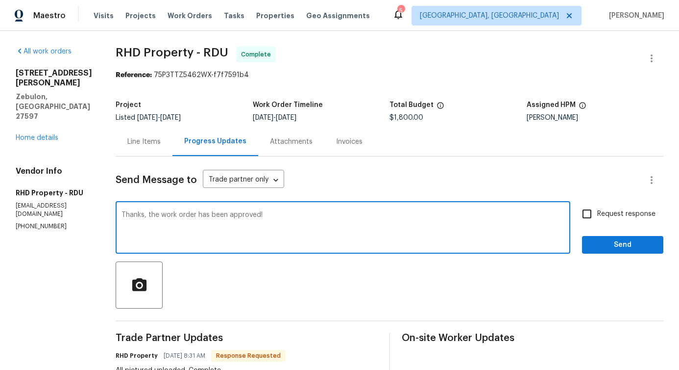
type textarea "Thanks, the work order has been approved!"
click at [623, 248] on span "Send" at bounding box center [623, 245] width 66 height 12
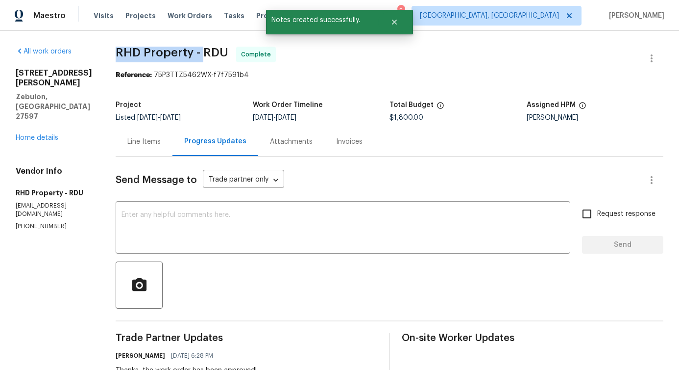
drag, startPoint x: 127, startPoint y: 53, endPoint x: 217, endPoint y: 55, distance: 89.7
copy span "RHD Property -"
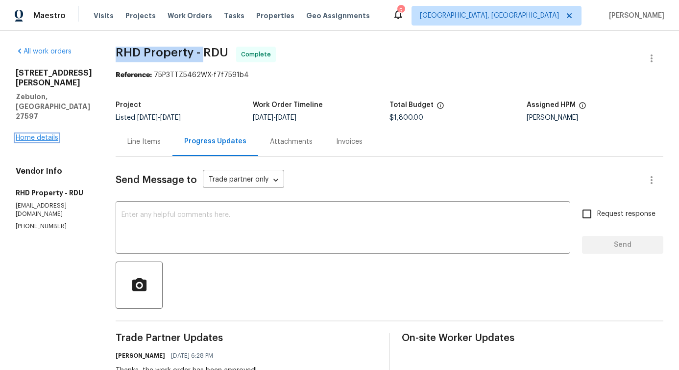
click at [26, 134] on link "Home details" at bounding box center [37, 137] width 43 height 7
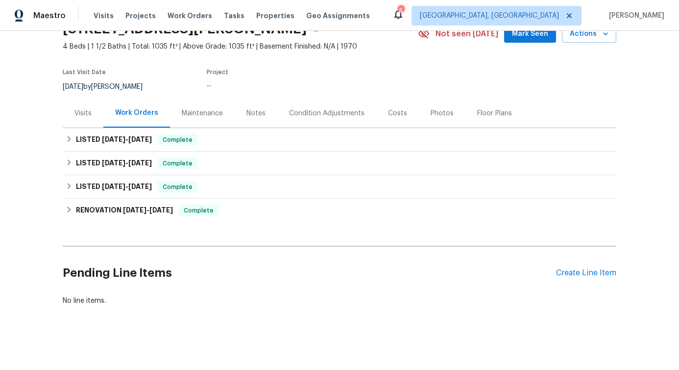
scroll to position [52, 0]
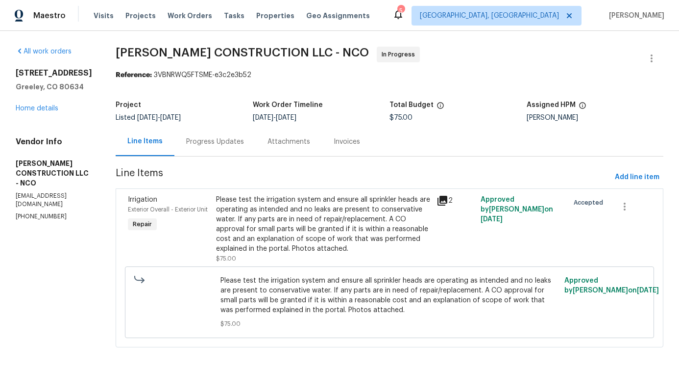
click at [202, 149] on div "Progress Updates" at bounding box center [215, 141] width 81 height 29
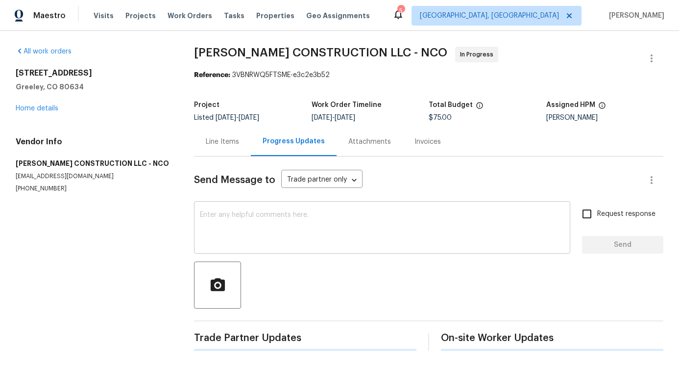
click at [214, 217] on textarea at bounding box center [382, 228] width 365 height 34
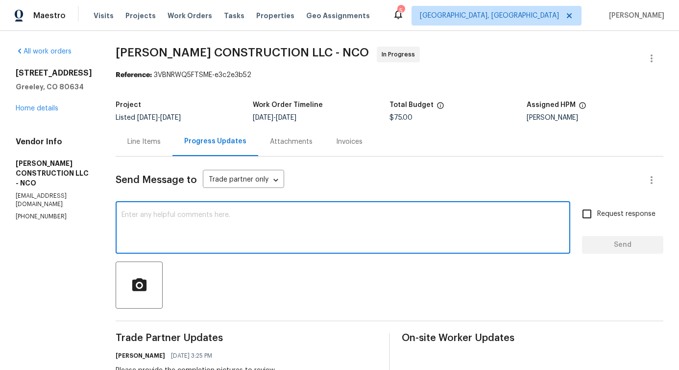
scroll to position [164, 0]
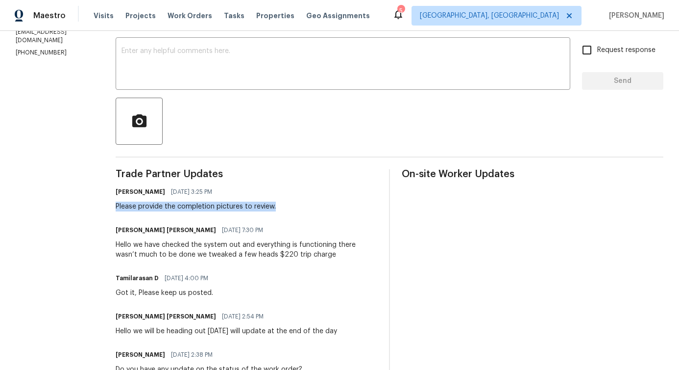
drag, startPoint x: 108, startPoint y: 202, endPoint x: 280, endPoint y: 203, distance: 171.6
click at [280, 203] on div "All work orders [STREET_ADDRESS] Home details Vendor Info [PERSON_NAME] CONSTRU…" at bounding box center [339, 197] width 679 height 660
copy div "Please provide the completion pictures to review."
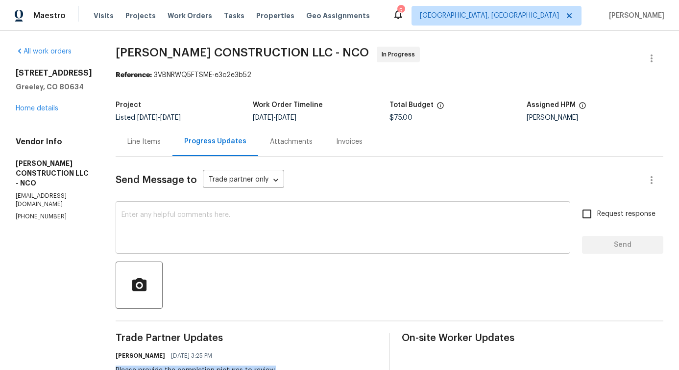
click at [200, 227] on textarea at bounding box center [343, 228] width 443 height 34
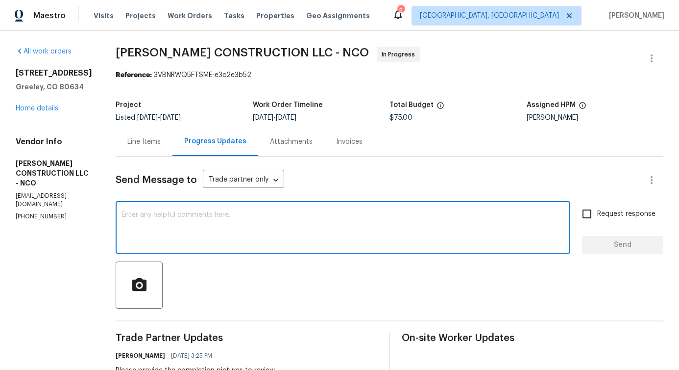
paste textarea "Please provide the completion pictures to review."
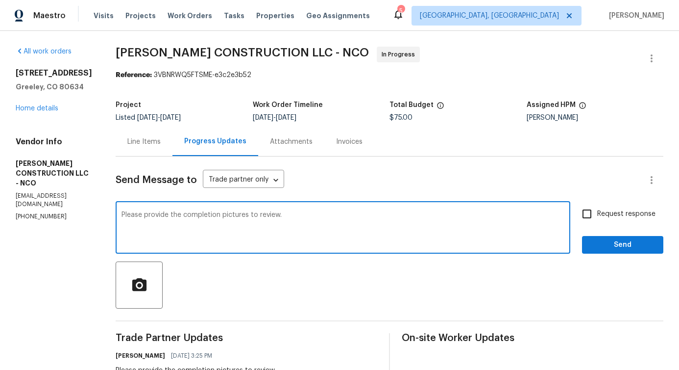
type textarea "Please provide the completion pictures to review."
click at [611, 217] on span "Request response" at bounding box center [627, 214] width 58 height 10
click at [598, 217] on input "Request response" at bounding box center [587, 213] width 21 height 21
checkbox input "true"
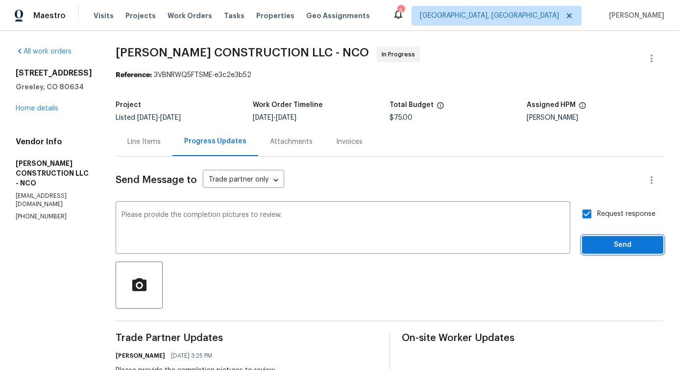
click at [614, 245] on span "Send" at bounding box center [623, 245] width 66 height 12
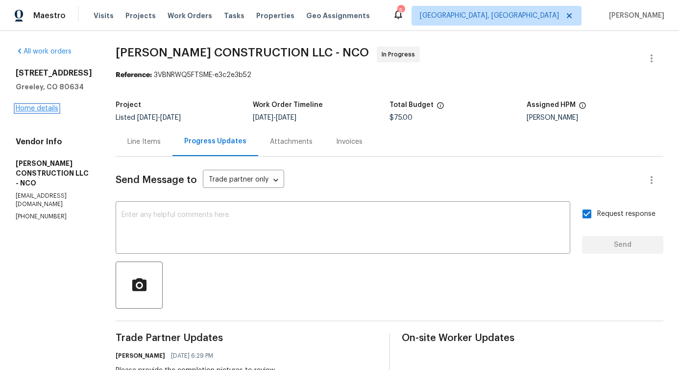
click at [39, 105] on link "Home details" at bounding box center [37, 108] width 43 height 7
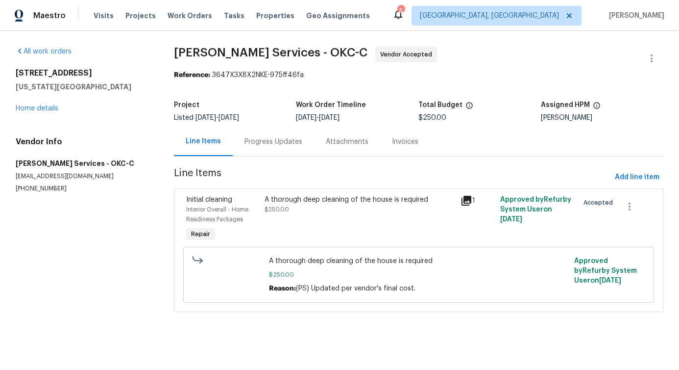
click at [256, 159] on section "Guardado Services - OKC-C Vendor Accepted Reference: 3647X3X8X2NKE-975ff46fa Pr…" at bounding box center [419, 185] width 490 height 277
click at [271, 147] on div "Progress Updates" at bounding box center [273, 141] width 81 height 29
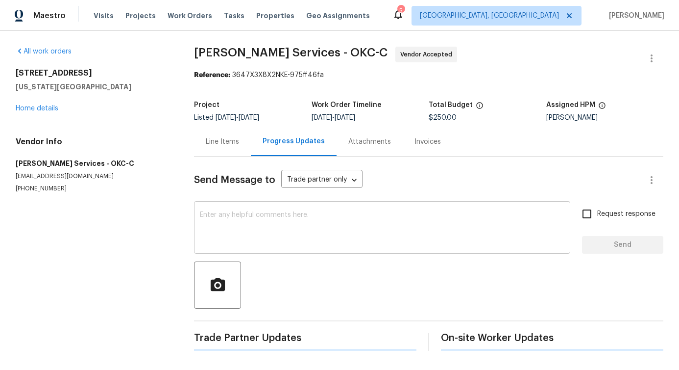
click at [265, 215] on textarea at bounding box center [382, 228] width 365 height 34
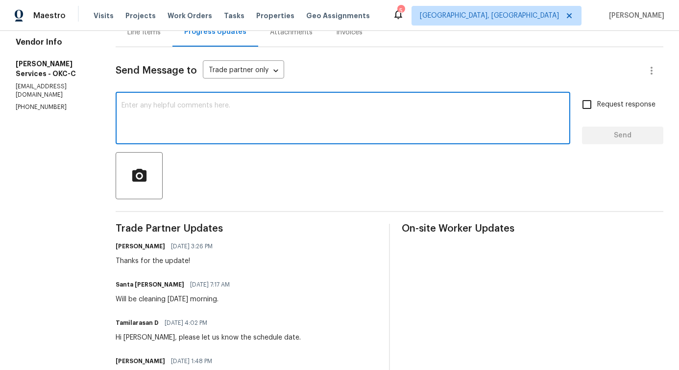
scroll to position [163, 0]
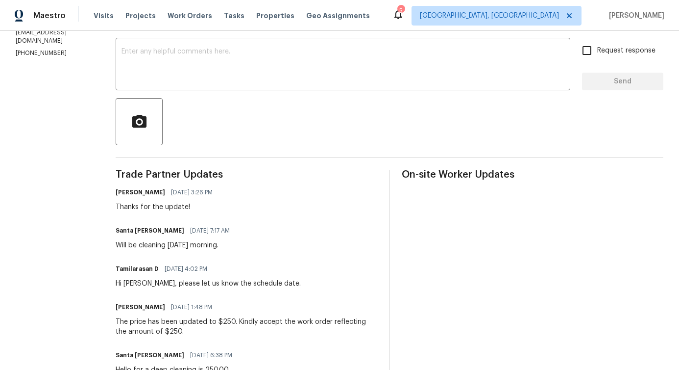
drag, startPoint x: 141, startPoint y: 246, endPoint x: 271, endPoint y: 246, distance: 129.9
click at [271, 246] on div "Santa Guardado 08/18/2025 7:17 AM Will be cleaning Wednesday morning." at bounding box center [247, 237] width 262 height 26
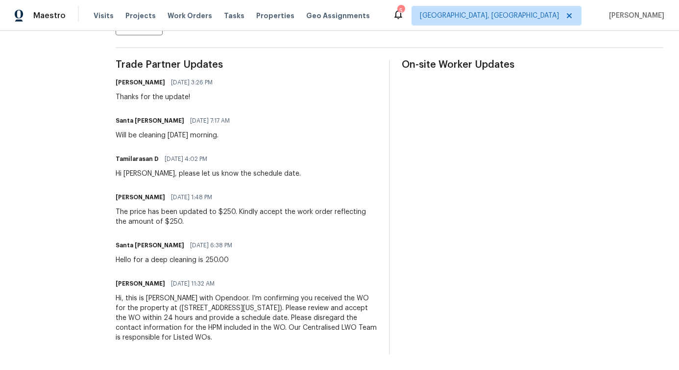
scroll to position [0, 0]
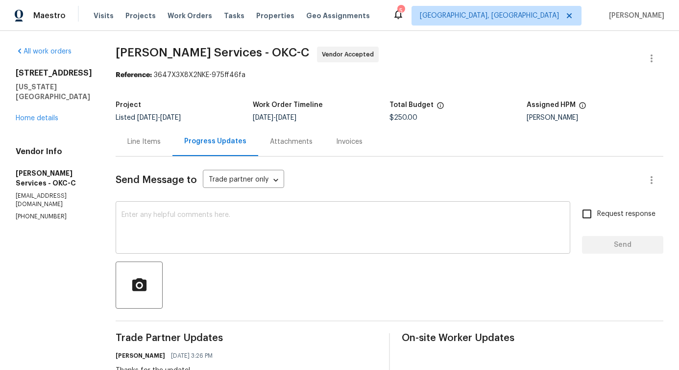
click at [184, 219] on textarea at bounding box center [343, 228] width 443 height 34
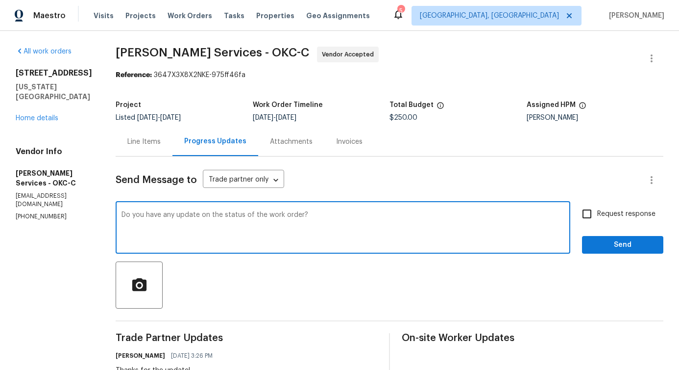
type textarea "Do you have any update on the status of the work order?"
click at [637, 211] on span "Request response" at bounding box center [627, 214] width 58 height 10
click at [598, 211] on input "Request response" at bounding box center [587, 213] width 21 height 21
checkbox input "true"
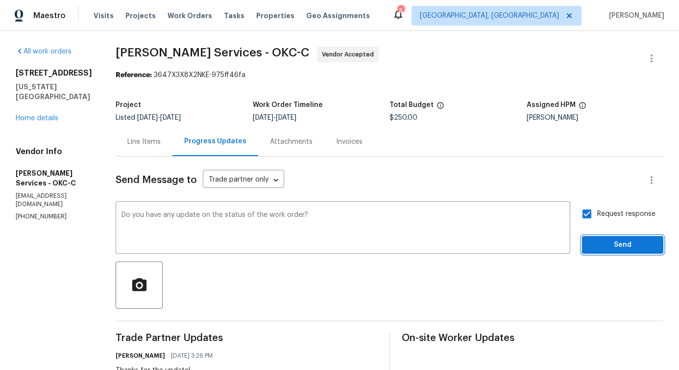
click at [628, 249] on span "Send" at bounding box center [623, 245] width 66 height 12
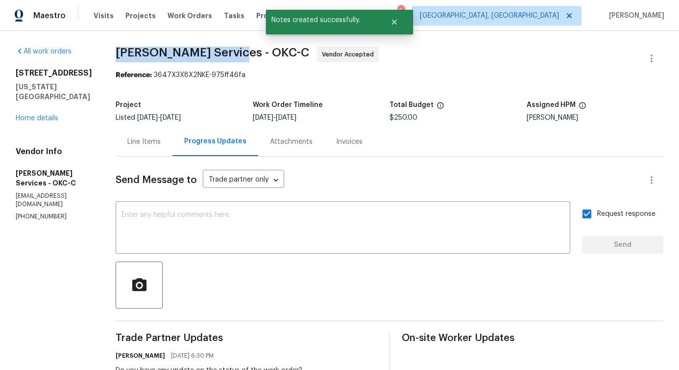
drag, startPoint x: 103, startPoint y: 48, endPoint x: 223, endPoint y: 49, distance: 119.6
click at [223, 49] on div "All work orders 8113 Wilshire Ridge Dr Oklahoma City, OK 73132 Home details Ven…" at bounding box center [339, 356] width 679 height 650
copy span "Guardado Services -"
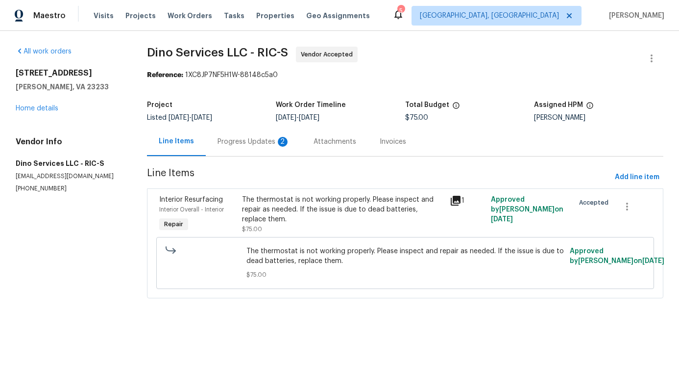
click at [244, 143] on div "Progress Updates 2" at bounding box center [254, 142] width 73 height 10
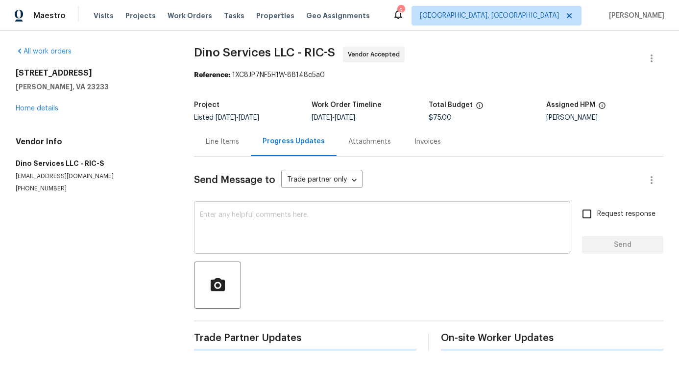
click at [257, 218] on textarea at bounding box center [382, 228] width 365 height 34
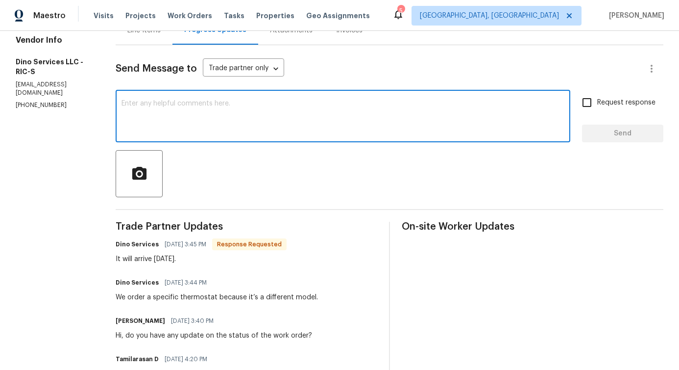
scroll to position [138, 0]
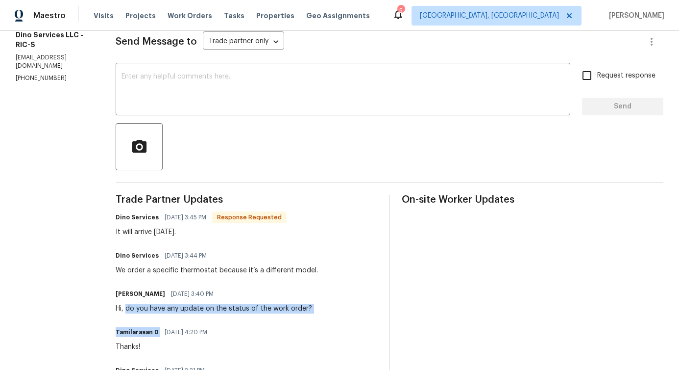
drag, startPoint x: 122, startPoint y: 308, endPoint x: 323, endPoint y: 320, distance: 201.3
click at [323, 320] on div "Trade Partner Updates Dino Services [DATE] 3:45 PM Response Requested It will a…" at bounding box center [247, 337] width 262 height 284
click at [151, 309] on div "Hi, do you have any update on the status of the work order?" at bounding box center [214, 308] width 197 height 10
drag, startPoint x: 122, startPoint y: 309, endPoint x: 315, endPoint y: 306, distance: 193.6
click at [315, 306] on div "[PERSON_NAME] [DATE] 3:40 PM Hi, do you have any update on the status of the wo…" at bounding box center [247, 300] width 262 height 26
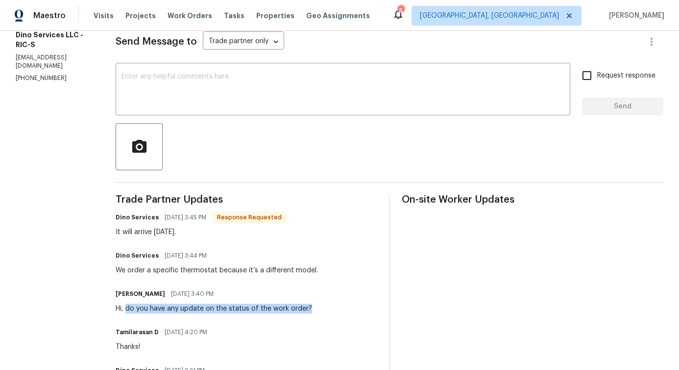
copy div "do you have any update on the status of the work order?"
click at [253, 84] on textarea at bounding box center [343, 90] width 443 height 34
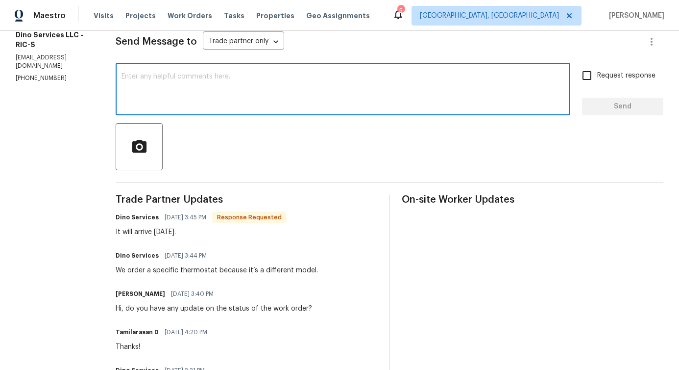
paste textarea "do you have any update on the status of the work order?"
click at [122, 74] on textarea "do you have any update on the status of the work order?" at bounding box center [343, 90] width 443 height 34
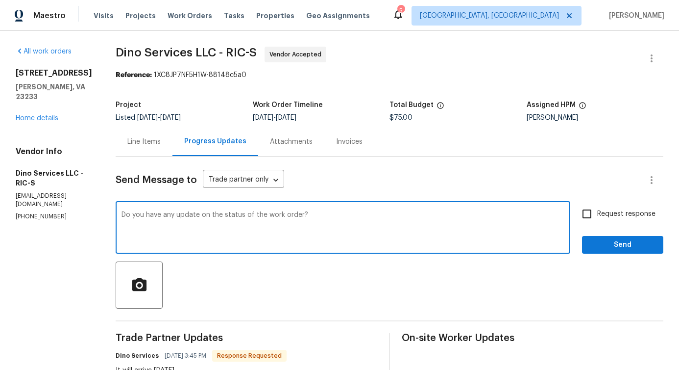
type textarea "Do you have any update on the status of the work order?"
click at [599, 208] on label "Request response" at bounding box center [616, 213] width 79 height 21
click at [598, 208] on input "Request response" at bounding box center [587, 213] width 21 height 21
checkbox input "true"
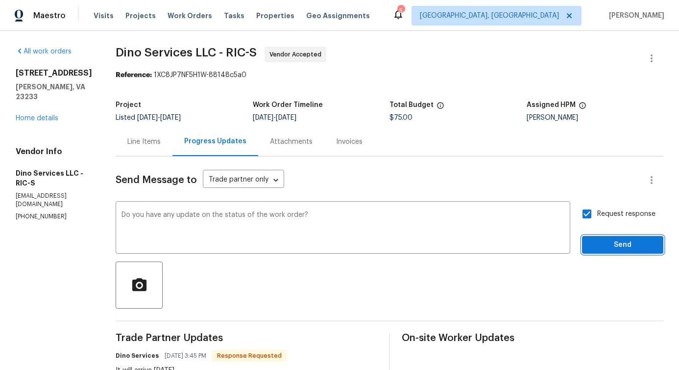
click at [606, 243] on span "Send" at bounding box center [623, 245] width 66 height 12
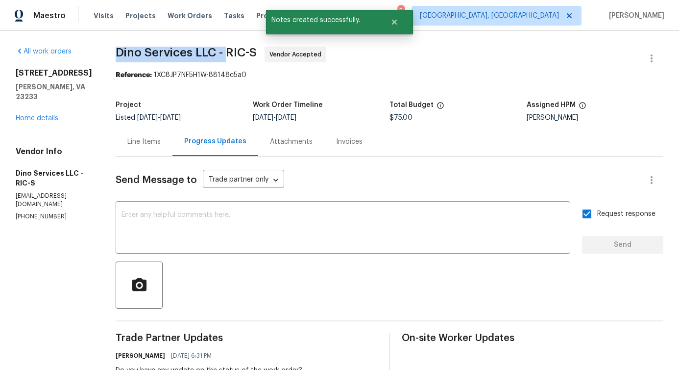
drag, startPoint x: 112, startPoint y: 50, endPoint x: 221, endPoint y: 57, distance: 109.5
click at [221, 57] on span "Dino Services LLC - RIC-S" at bounding box center [186, 53] width 141 height 12
copy span "Dino Services LLC -"
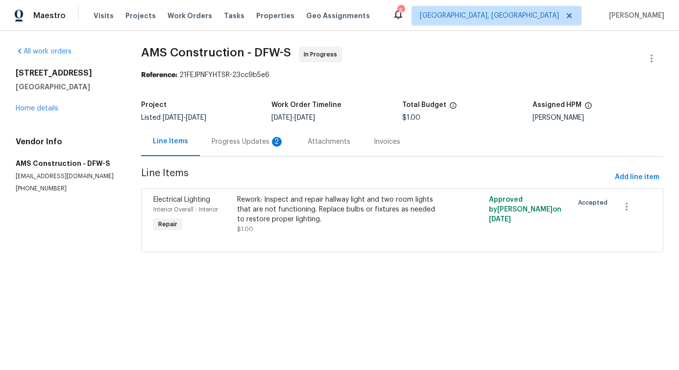
click at [253, 141] on div "Progress Updates 2" at bounding box center [248, 142] width 73 height 10
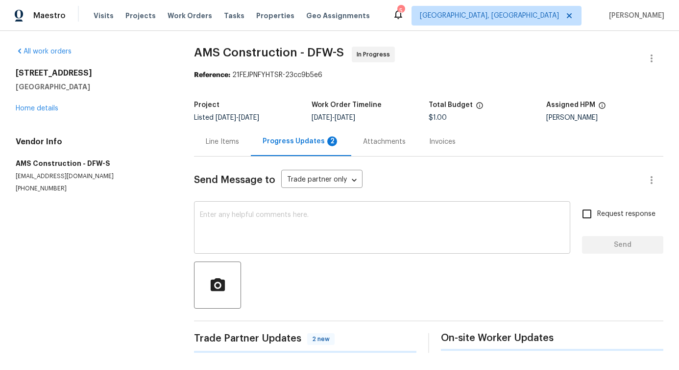
click at [247, 210] on div "x ​" at bounding box center [382, 228] width 376 height 50
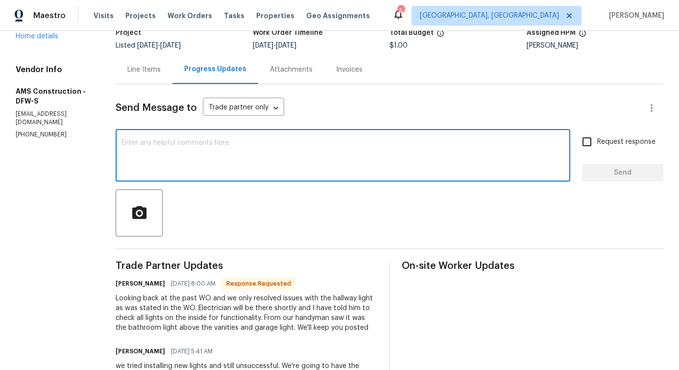
scroll to position [18, 0]
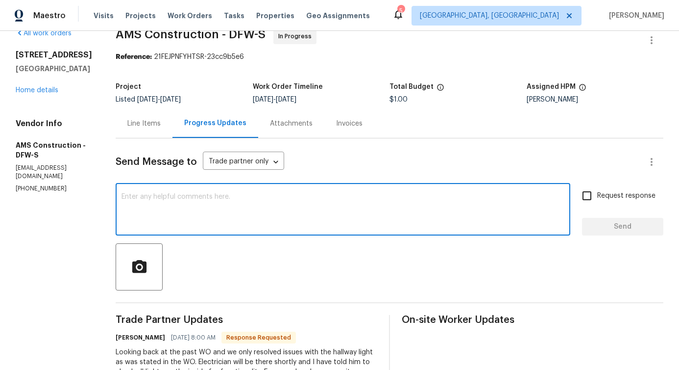
click at [236, 194] on textarea at bounding box center [343, 210] width 443 height 34
paste textarea "Would you kindly provide us with an update regarding the progress of the work o…"
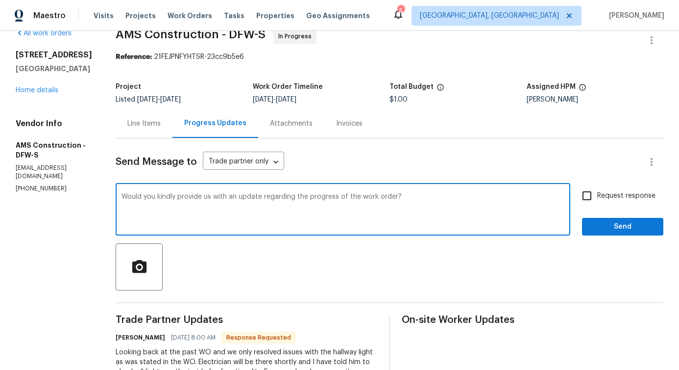
type textarea "Would you kindly provide us with an update regarding the progress of the work o…"
click at [581, 196] on input "Request response" at bounding box center [587, 195] width 21 height 21
checkbox input "true"
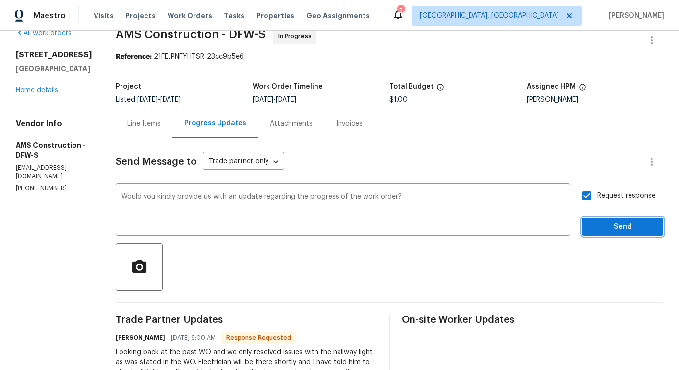
click at [621, 235] on button "Send" at bounding box center [622, 227] width 81 height 18
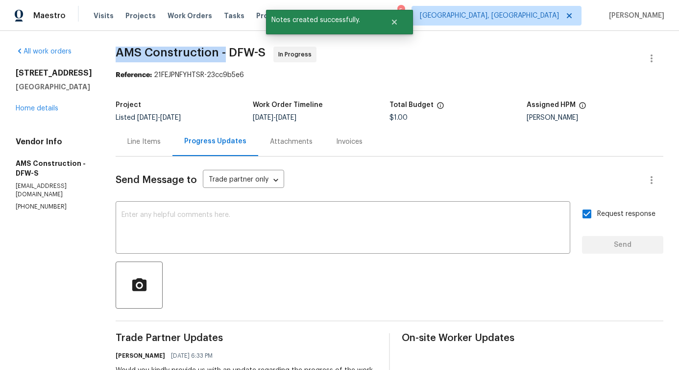
drag, startPoint x: 112, startPoint y: 54, endPoint x: 220, endPoint y: 56, distance: 107.9
click at [220, 56] on span "AMS Construction - DFW-S" at bounding box center [191, 53] width 150 height 12
copy span "AMS Construction -"
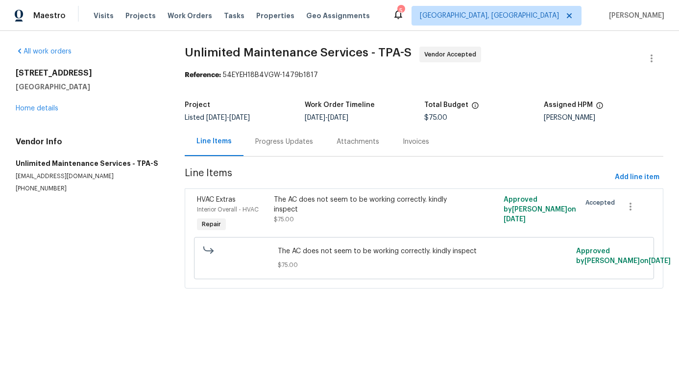
click at [295, 144] on div "Progress Updates" at bounding box center [284, 142] width 58 height 10
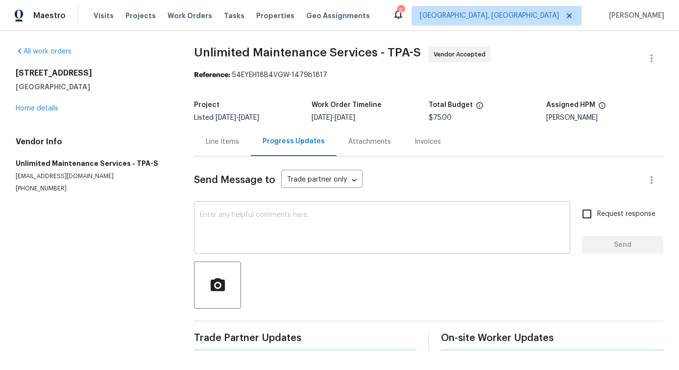
click at [291, 215] on textarea at bounding box center [382, 228] width 365 height 34
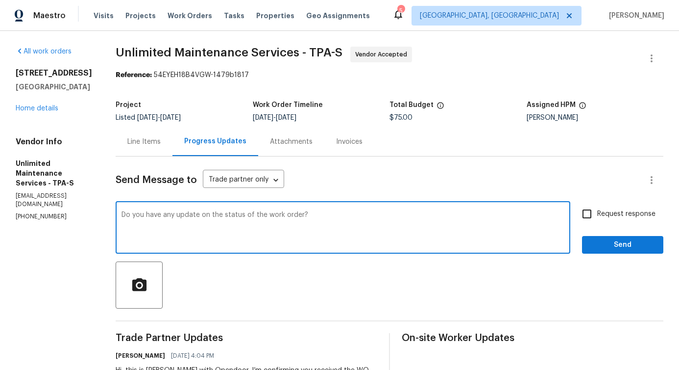
type textarea "Do you have any update on the status of the work order?"
click at [612, 216] on span "Request response" at bounding box center [627, 214] width 58 height 10
click at [598, 216] on input "Request response" at bounding box center [587, 213] width 21 height 21
checkbox input "true"
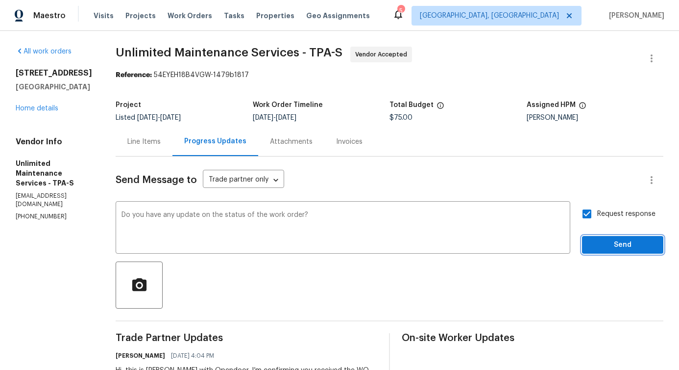
click at [616, 239] on span "Send" at bounding box center [623, 245] width 66 height 12
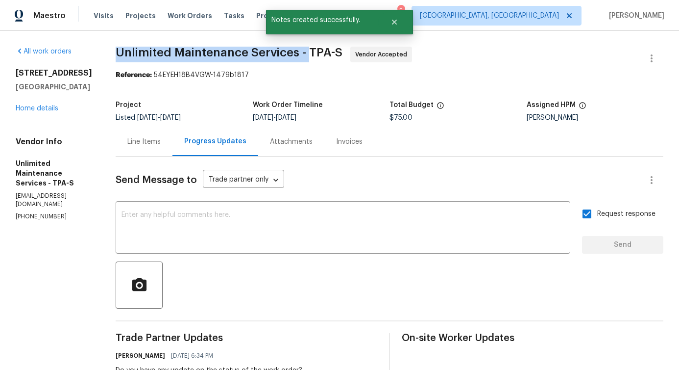
drag, startPoint x: 113, startPoint y: 51, endPoint x: 301, endPoint y: 58, distance: 188.4
click at [301, 58] on span "Unlimited Maintenance Services - TPA-S Vendor Accepted" at bounding box center [378, 59] width 524 height 24
copy span "Unlimited Maintenance Services -"
